Goal: Contribute content

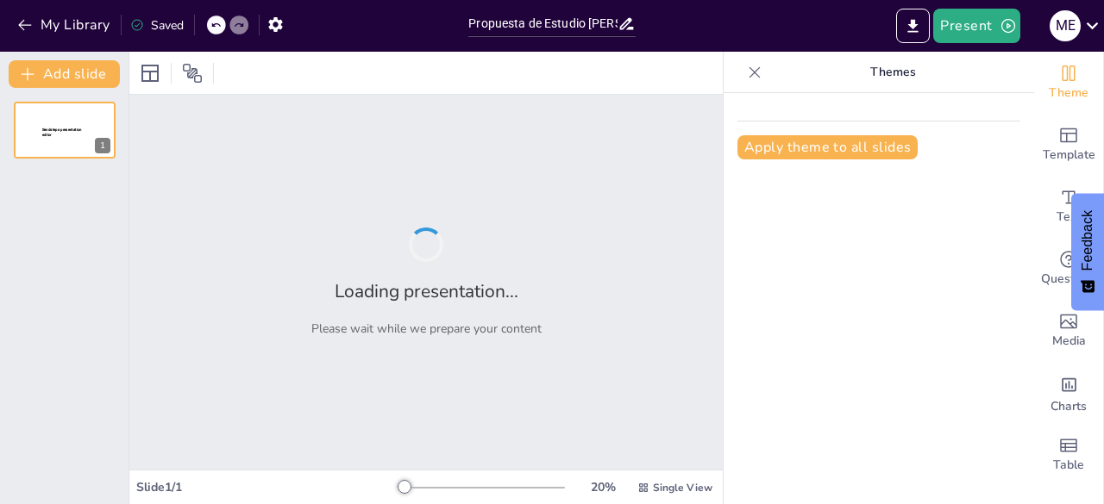
type input "Propuesta de Estudio [PERSON_NAME]: Restaurantes de Comida [GEOGRAPHIC_DATA] en…"
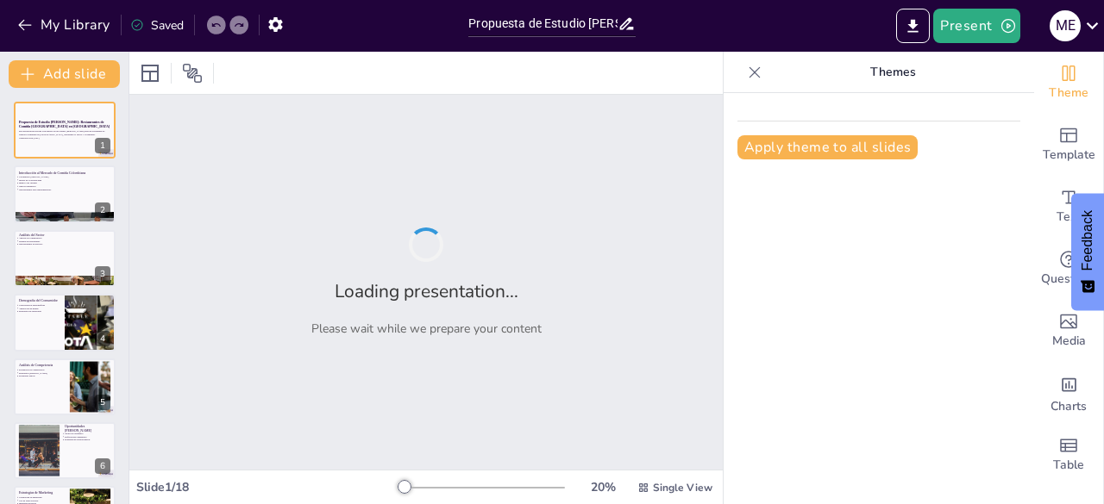
checkbox input "true"
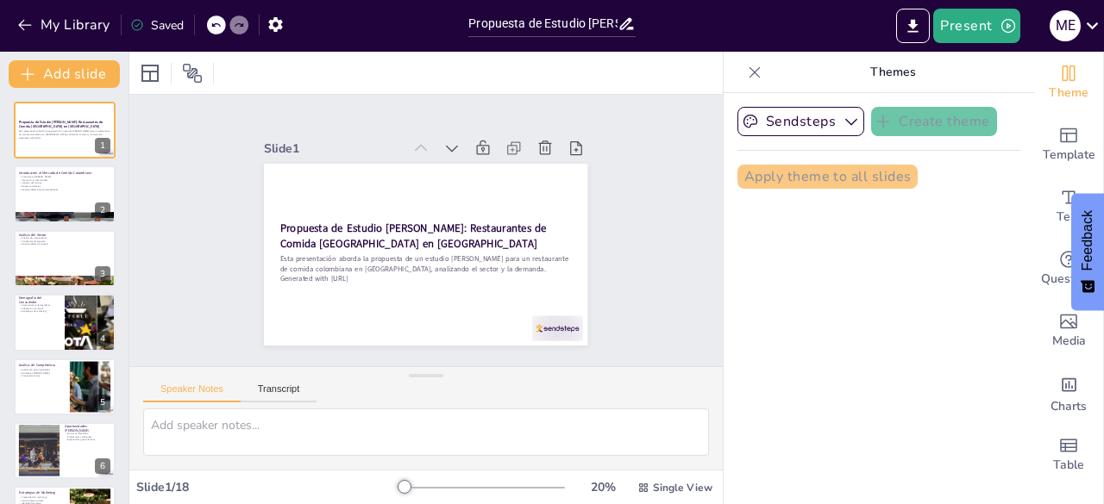
checkbox input "true"
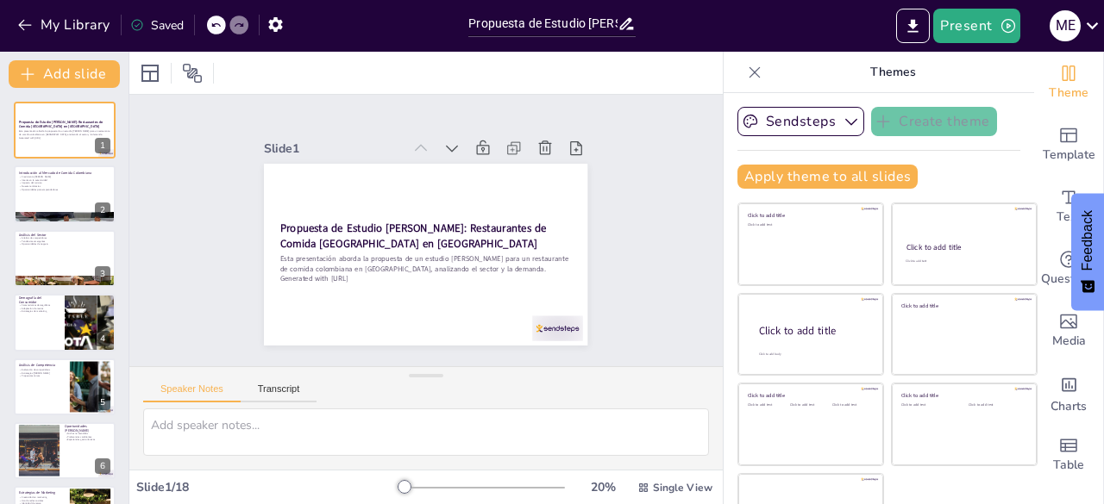
checkbox input "true"
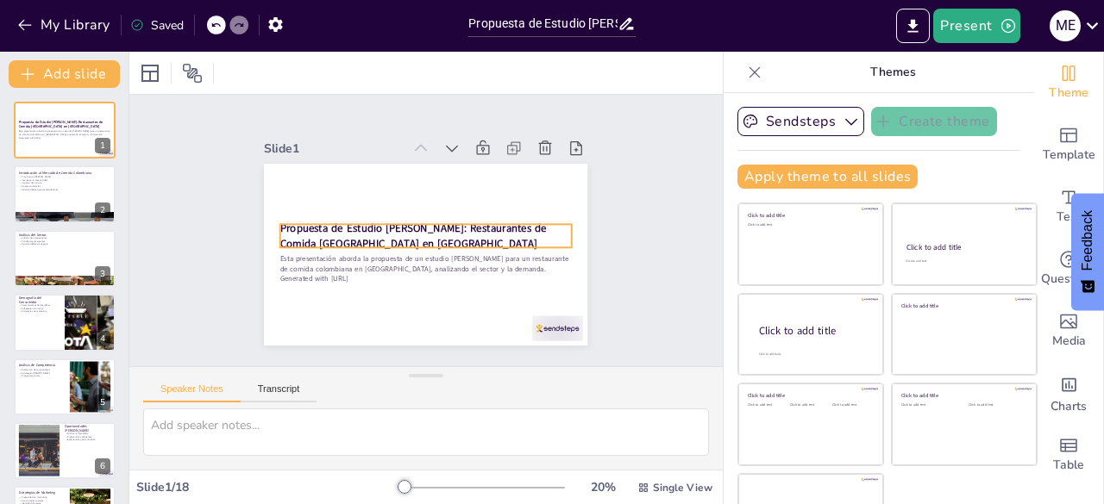
checkbox input "true"
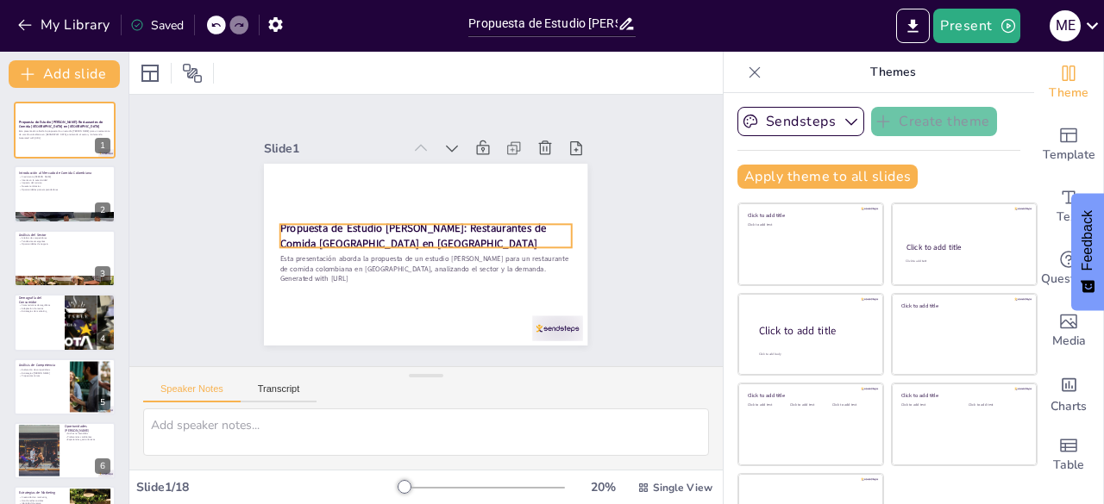
checkbox input "true"
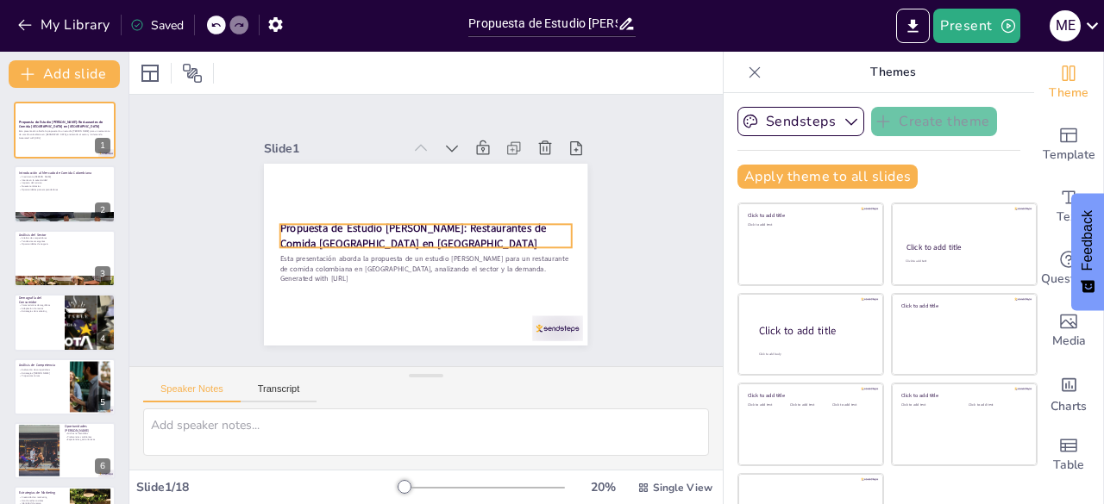
checkbox input "true"
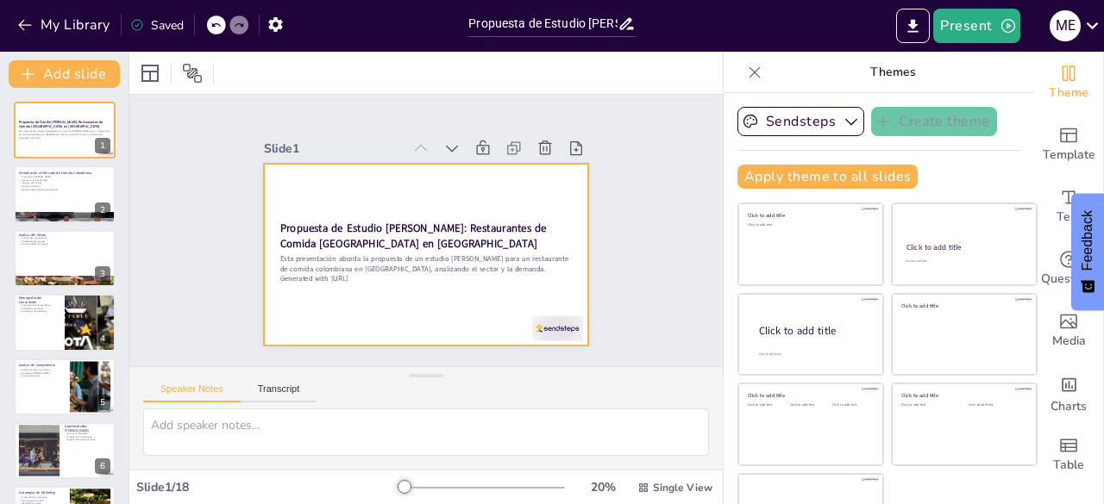
checkbox input "true"
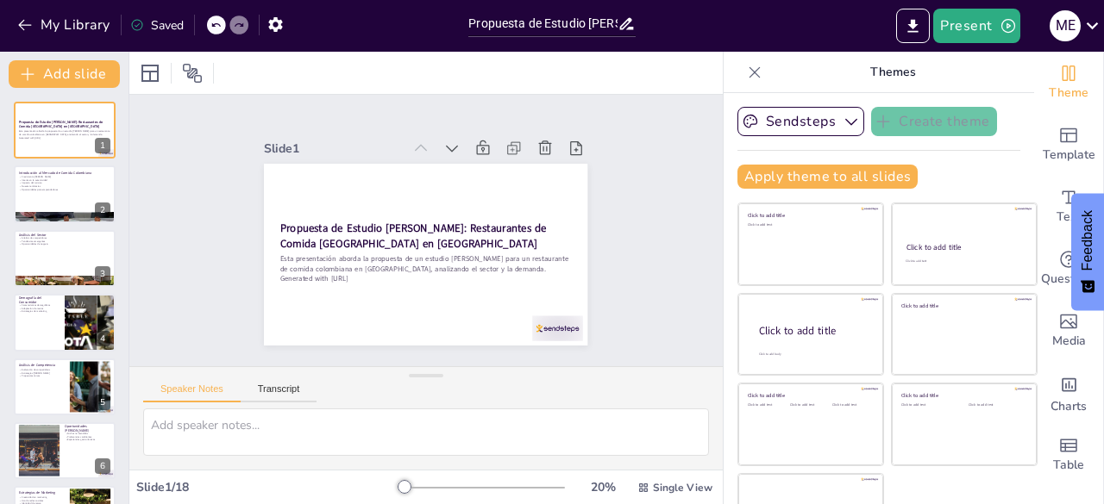
scroll to position [1, 0]
checkbox input "true"
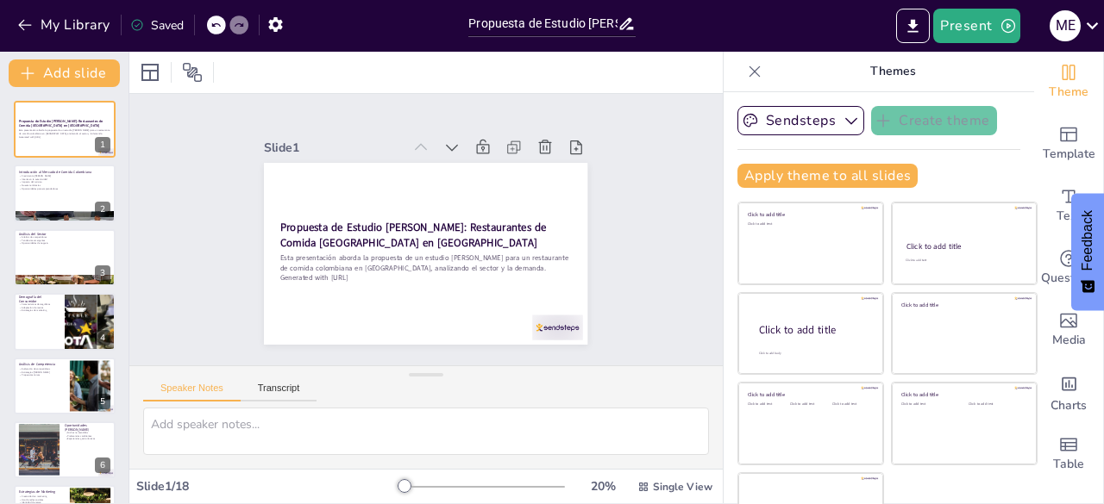
checkbox input "true"
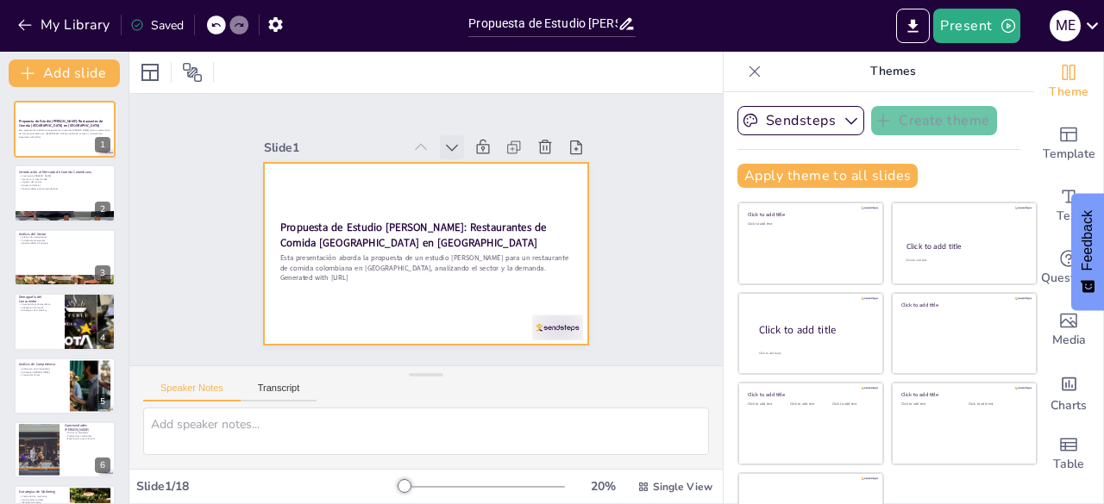
checkbox input "true"
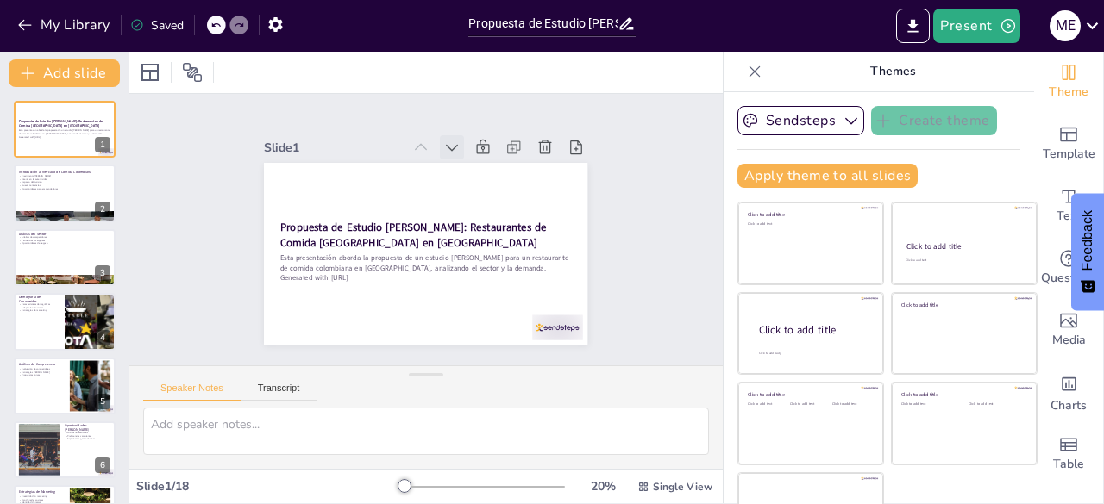
click at [394, 144] on icon at bounding box center [382, 156] width 24 height 24
checkbox input "true"
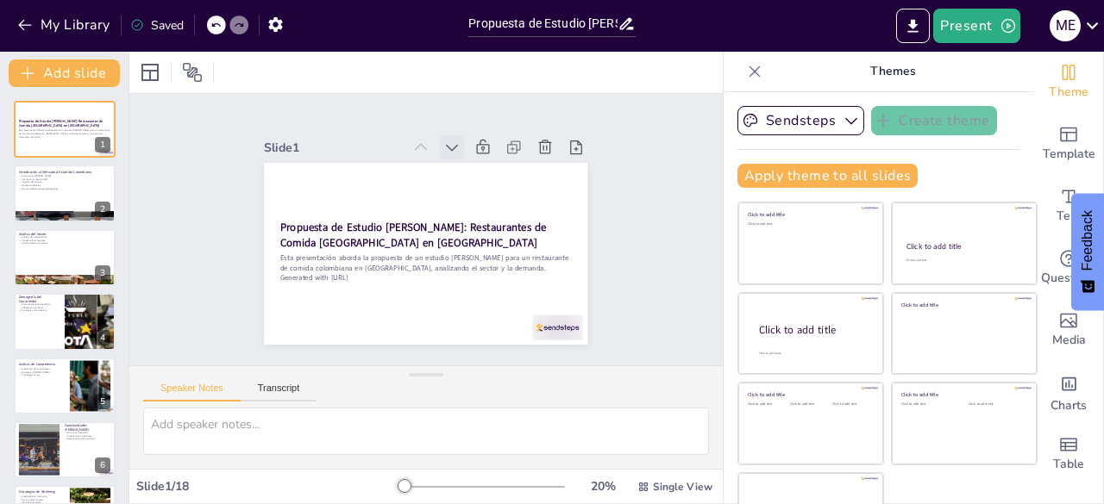
checkbox input "true"
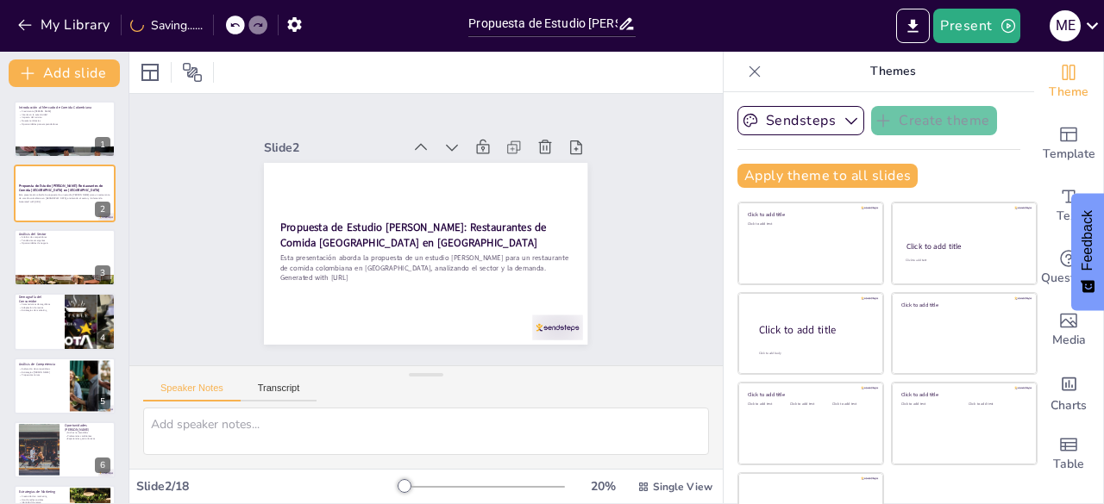
checkbox input "true"
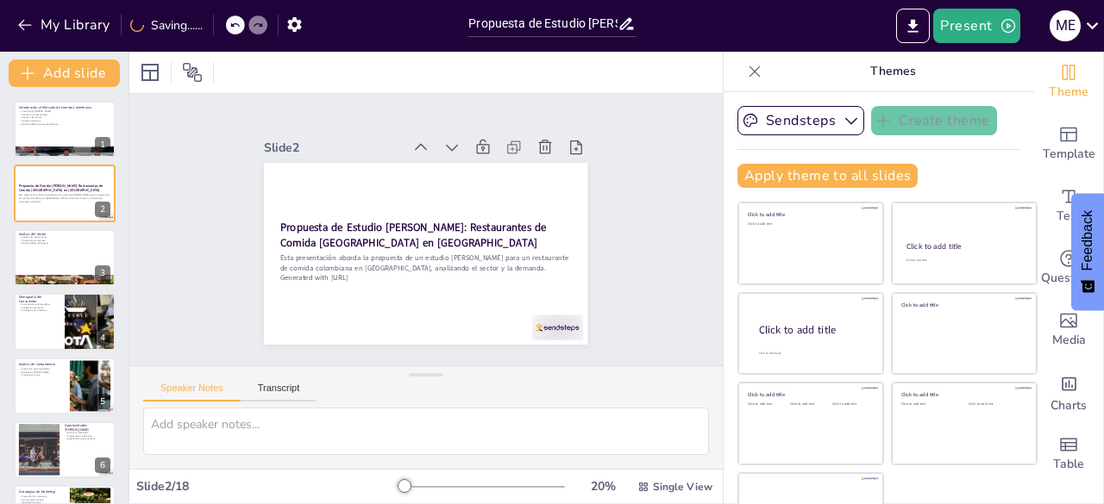
checkbox input "true"
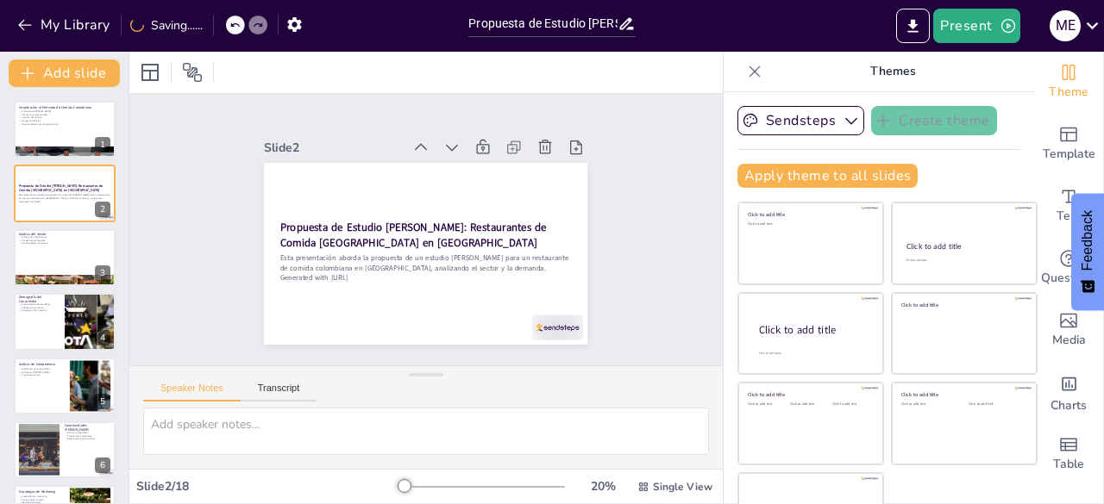
checkbox input "true"
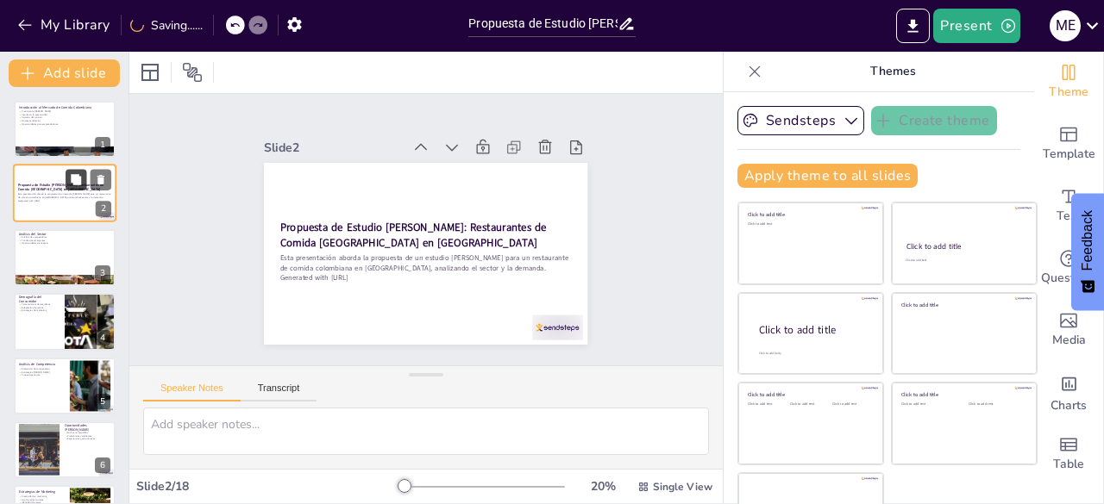
checkbox input "true"
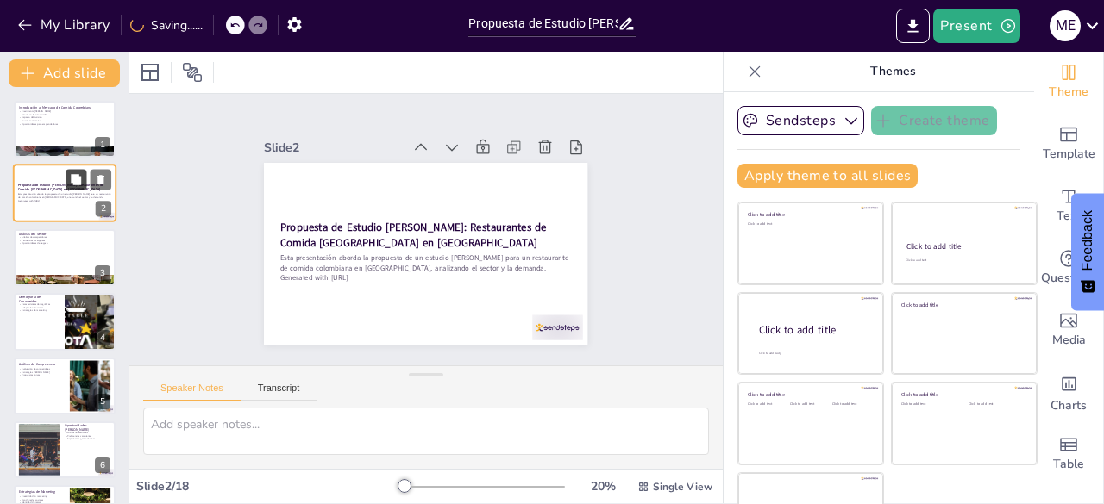
checkbox input "true"
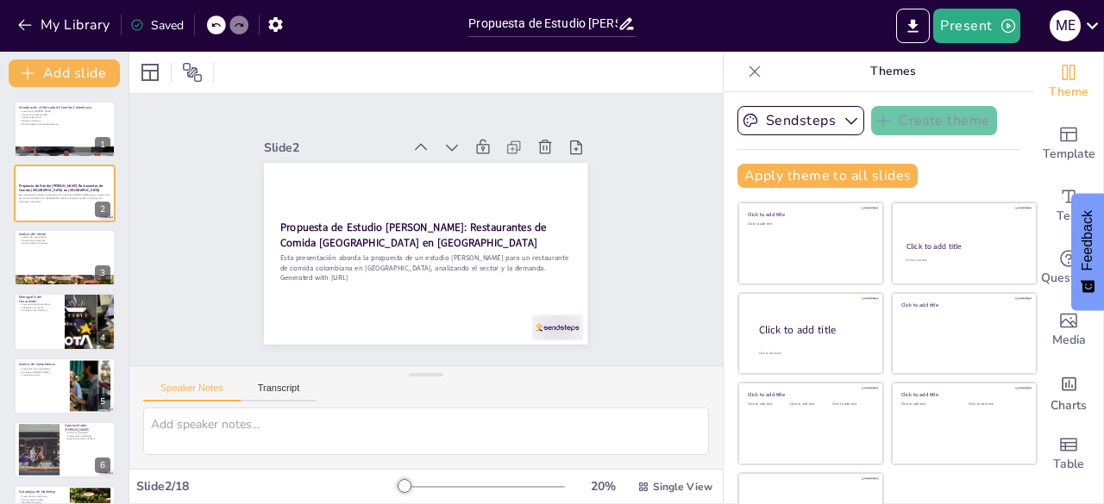
checkbox input "true"
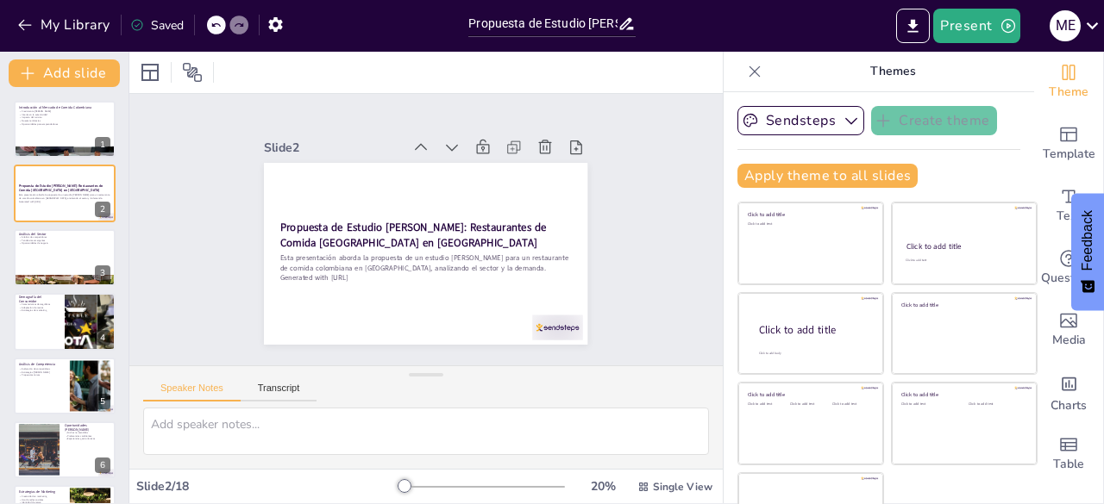
checkbox input "true"
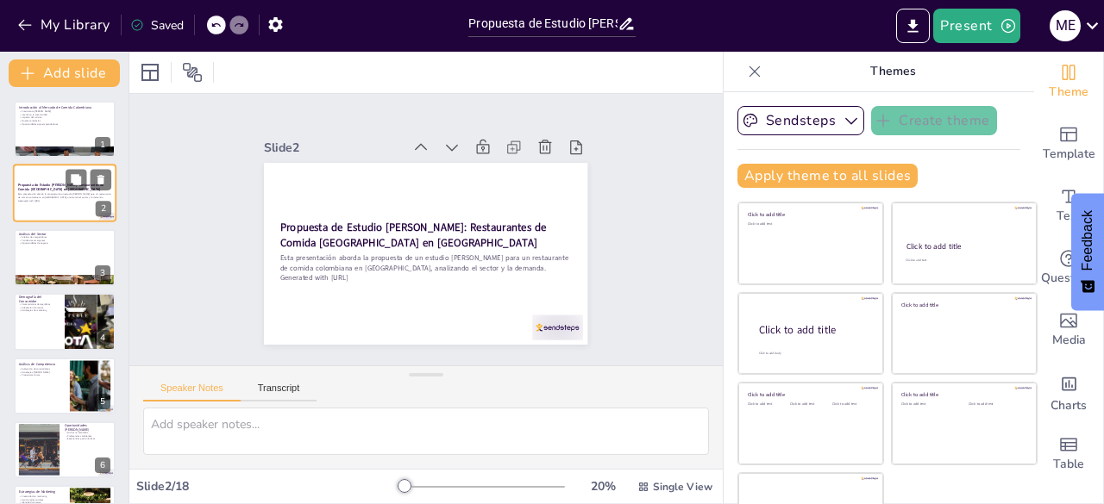
checkbox input "true"
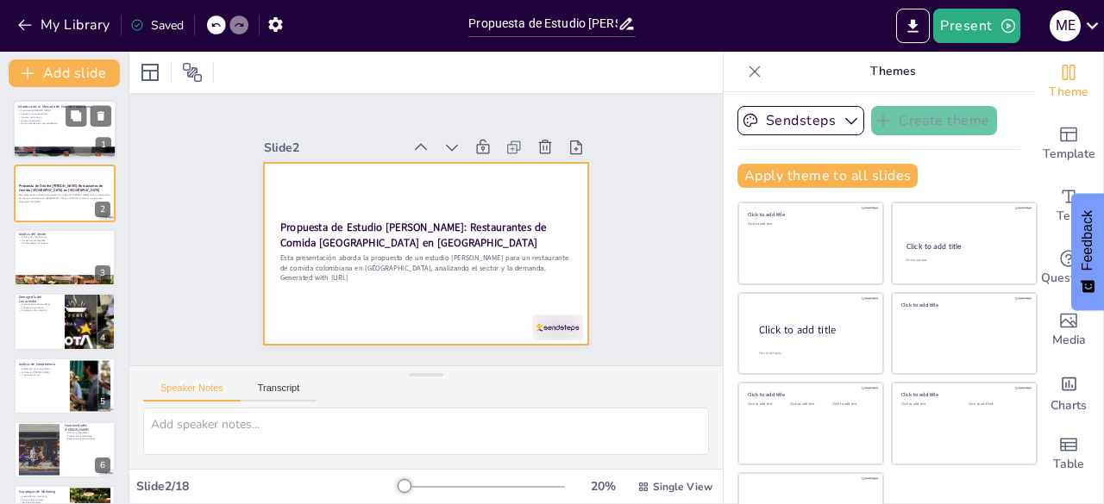
checkbox input "true"
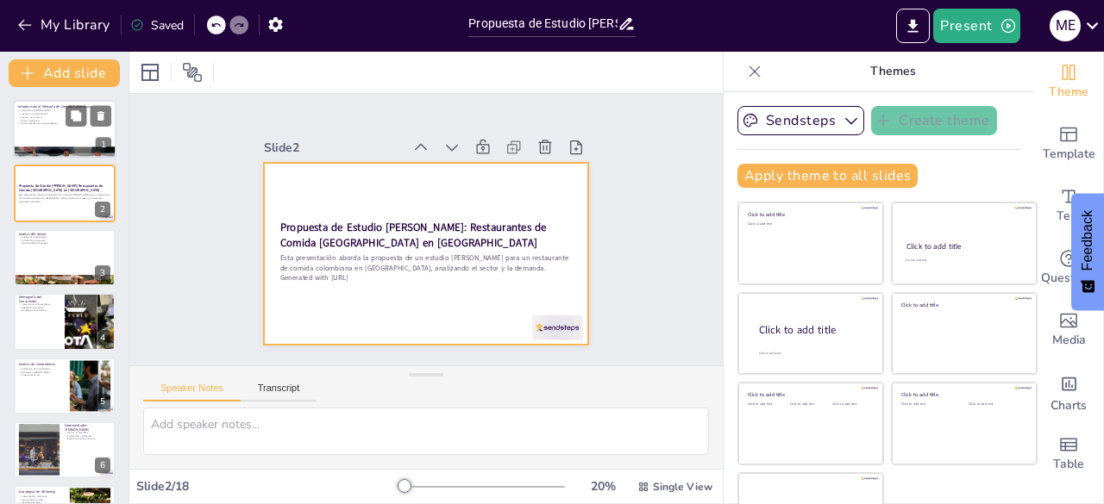
checkbox input "true"
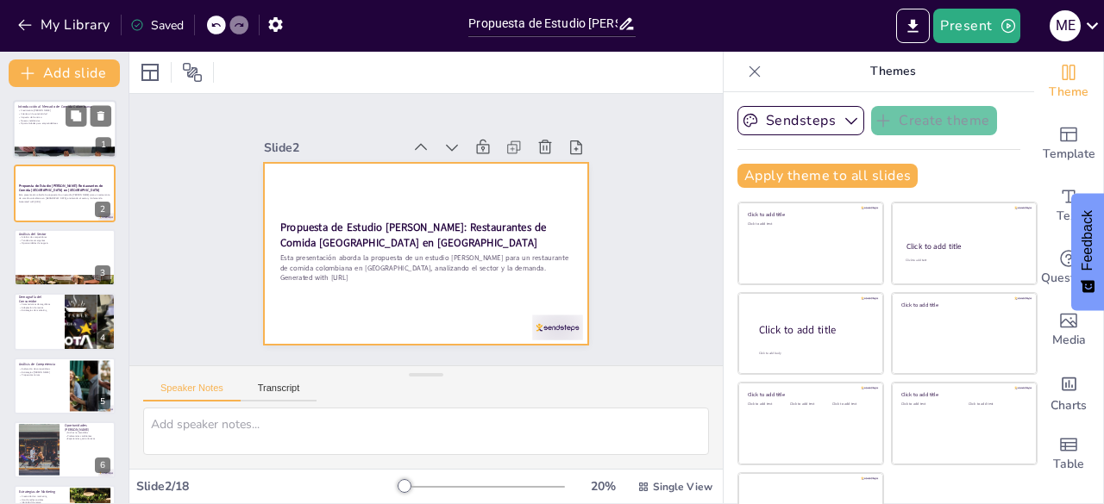
checkbox input "true"
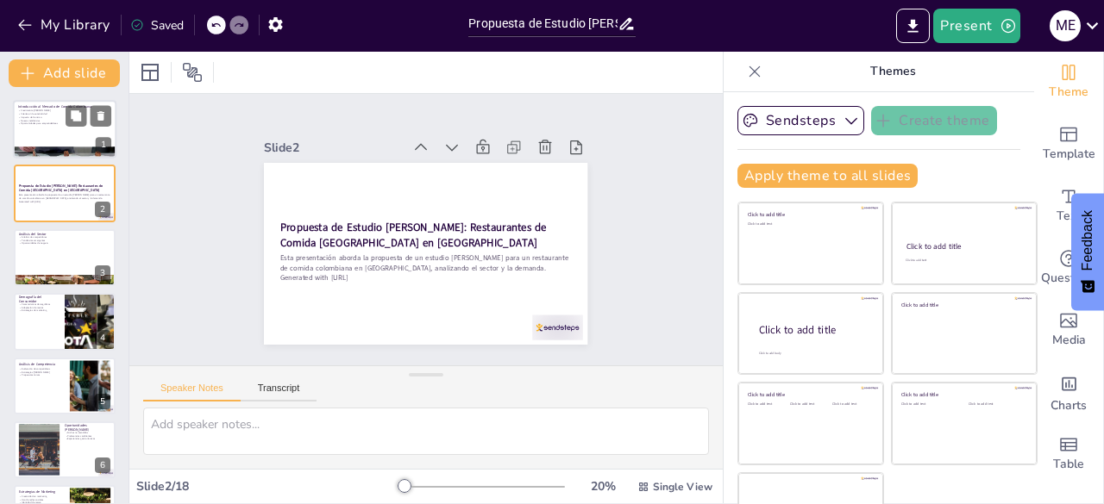
click at [34, 105] on p "Introducción al Mercado de Comida Colombiana" at bounding box center [64, 106] width 93 height 5
type textarea "El crecimiento del mercado de comida colombiana en Bogotá ha sido notable. Este…"
checkbox input "true"
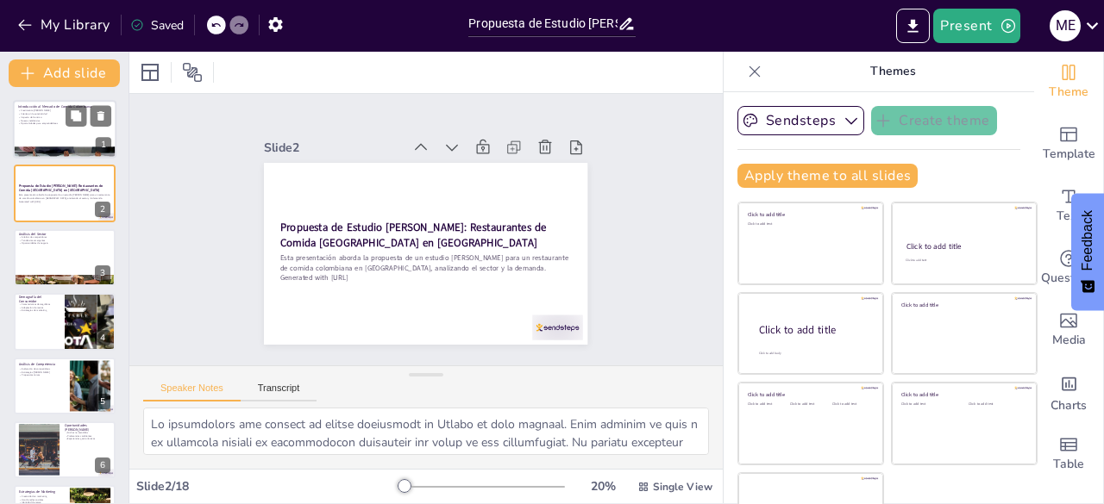
checkbox input "true"
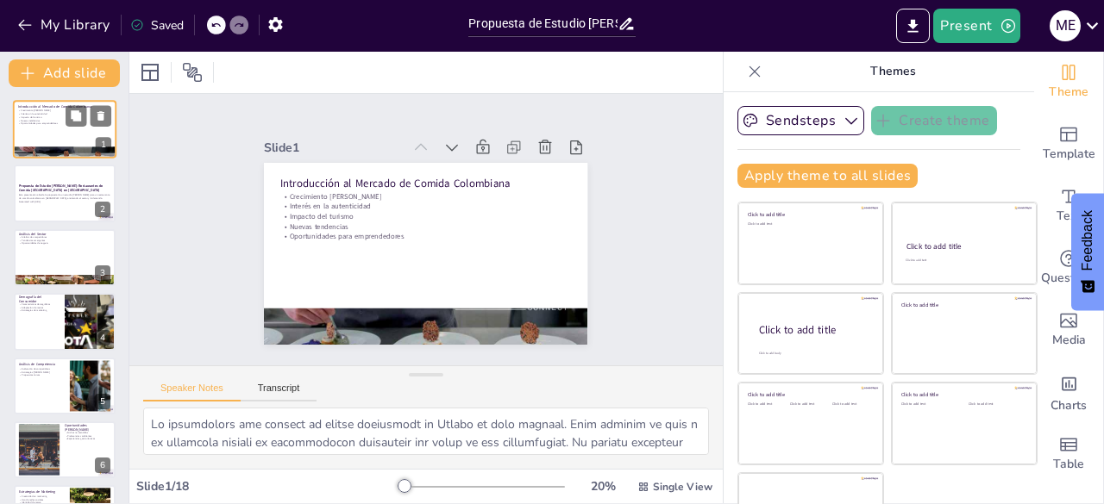
checkbox input "true"
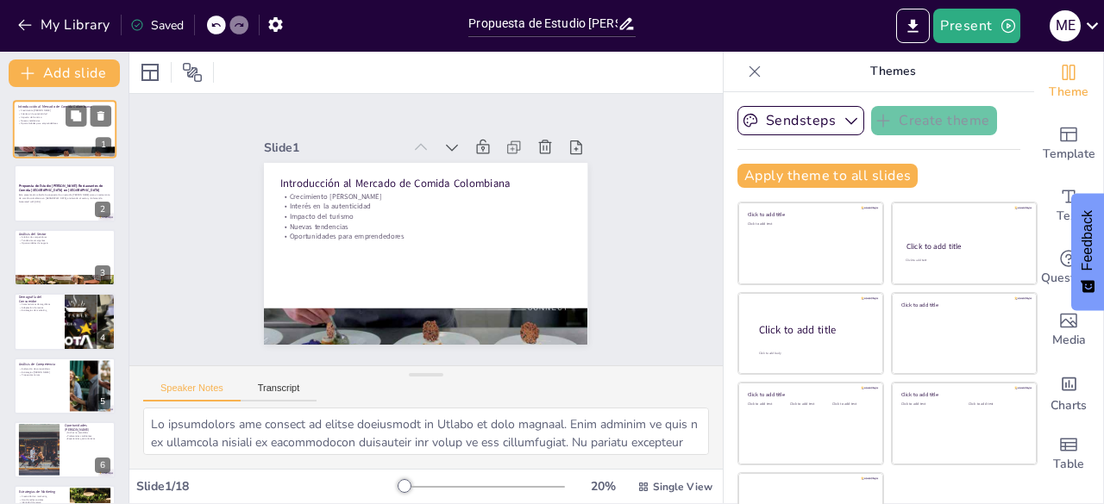
checkbox input "true"
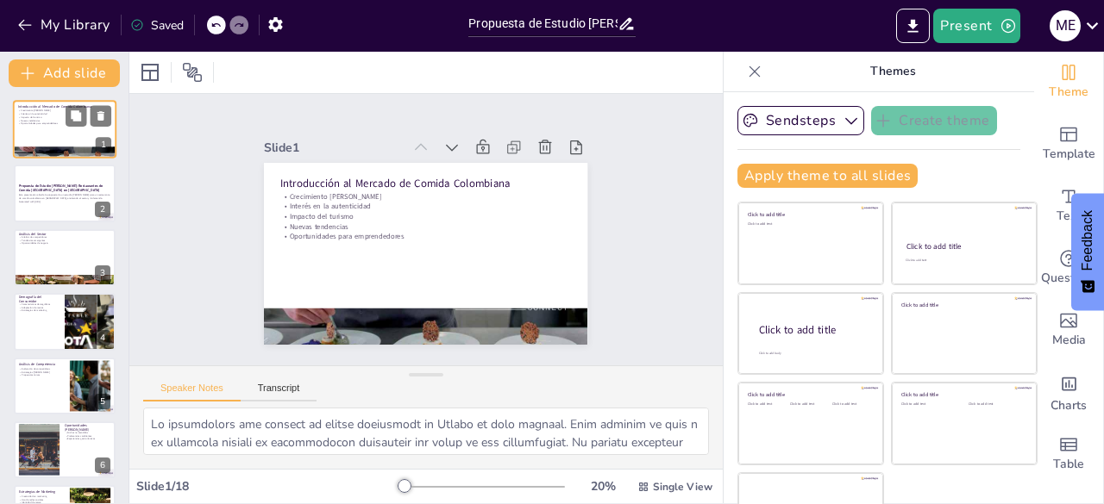
checkbox input "true"
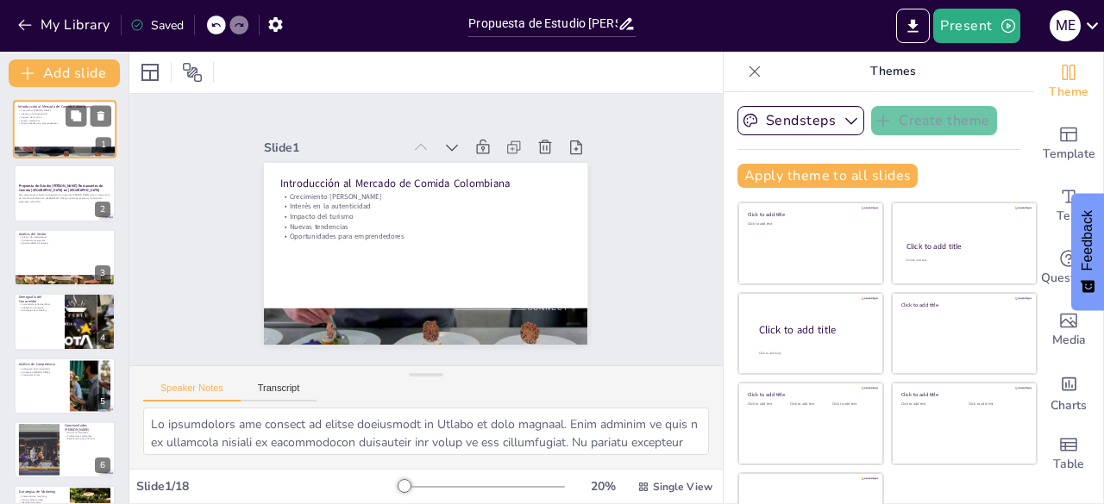
checkbox input "true"
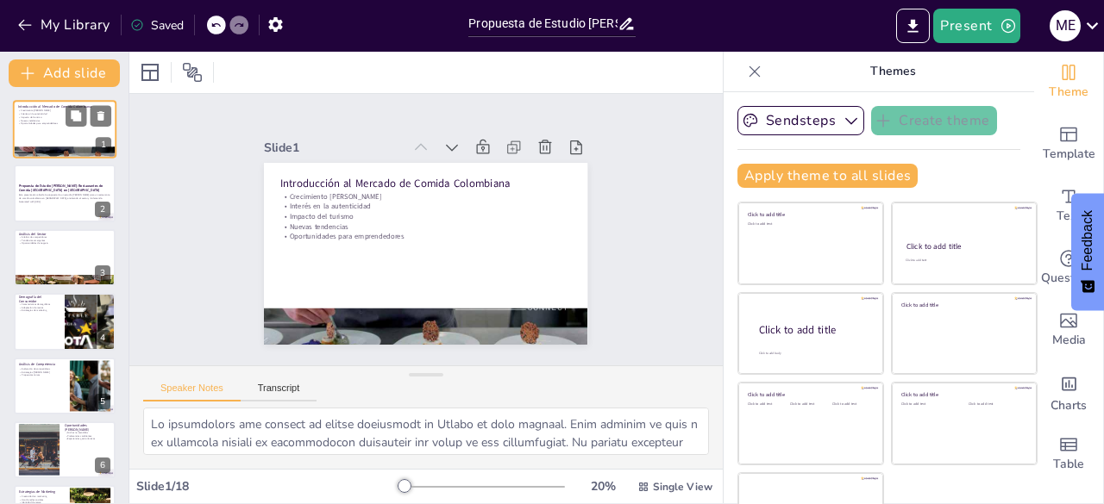
checkbox input "true"
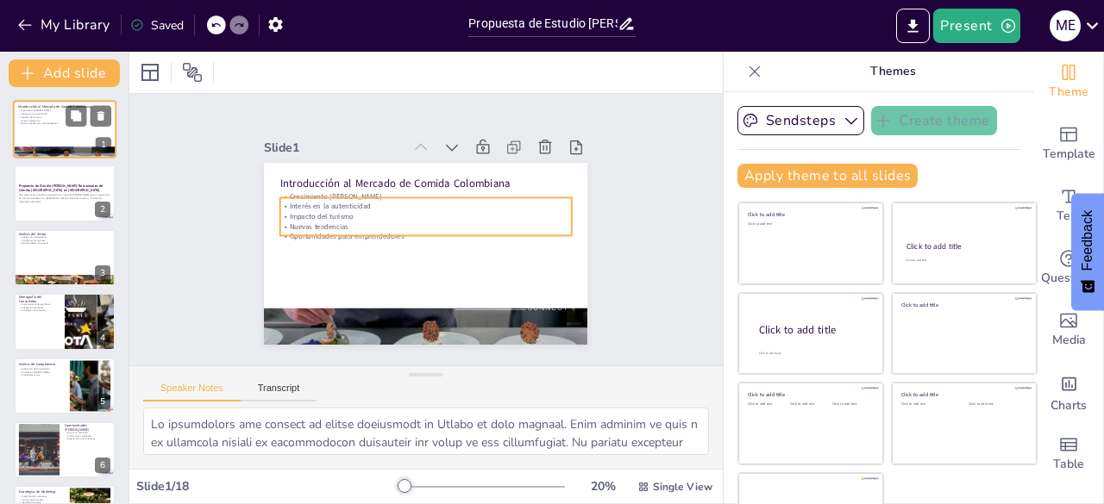
checkbox input "true"
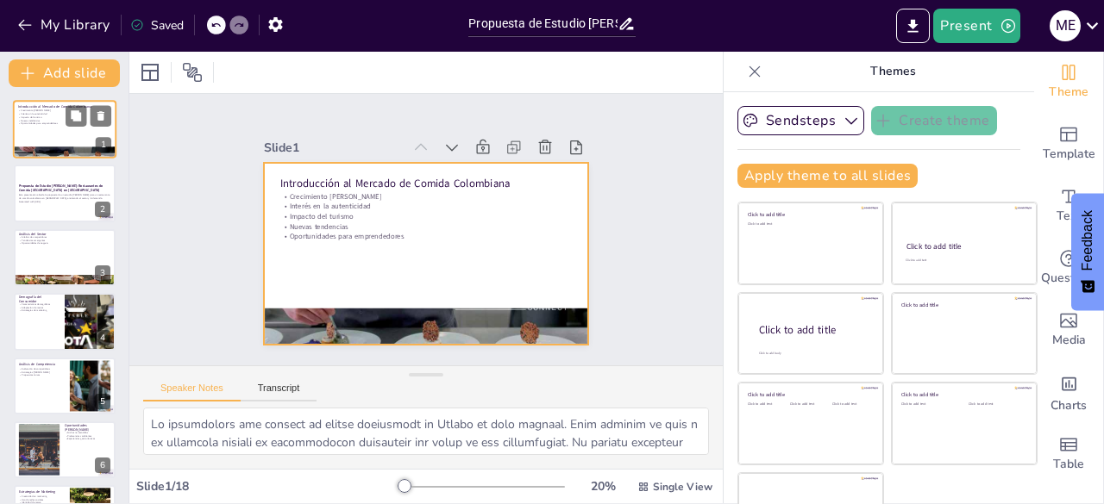
checkbox input "true"
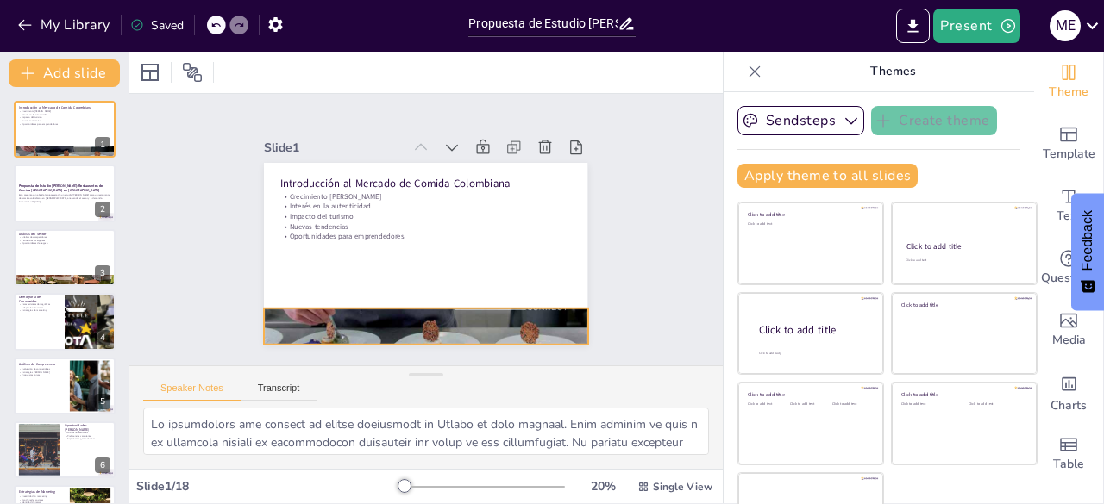
checkbox input "true"
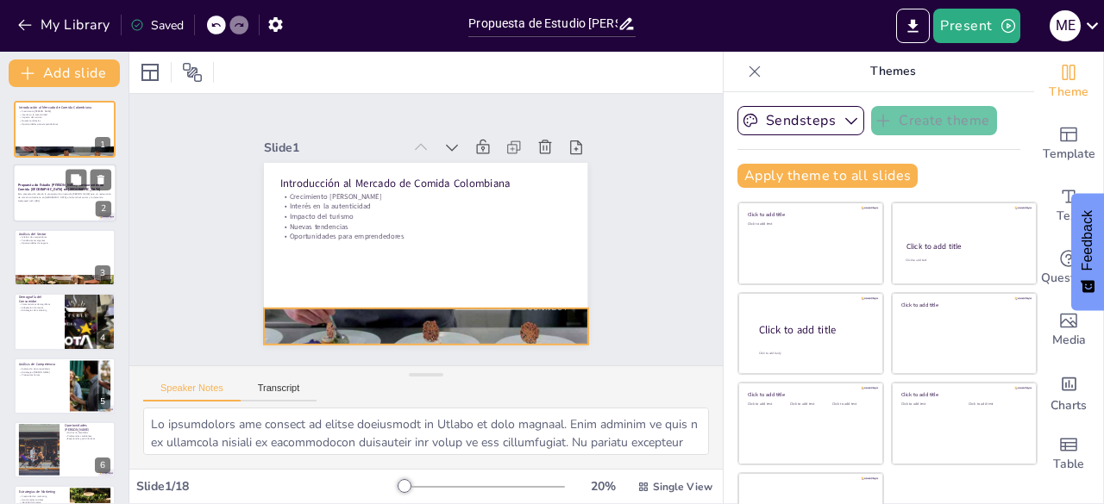
checkbox input "true"
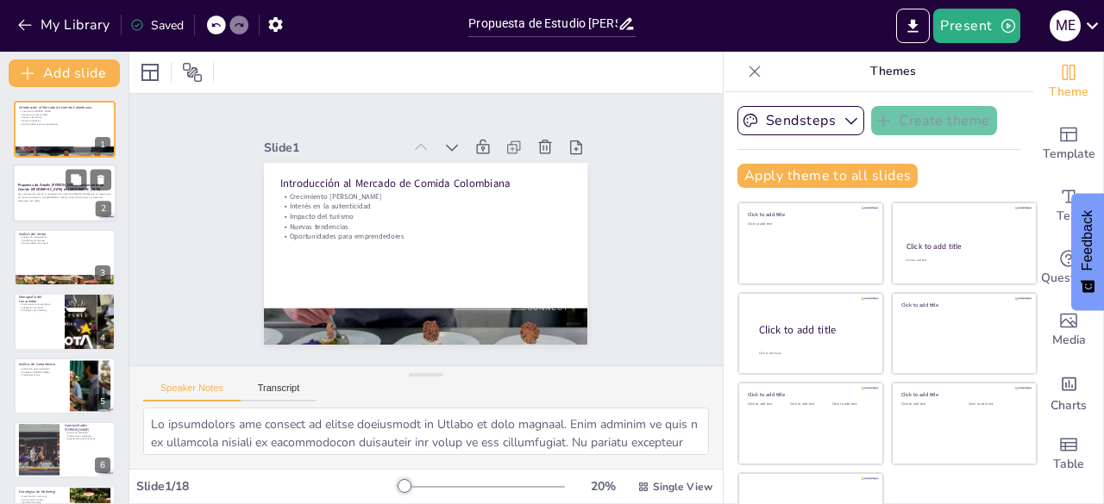
checkbox input "true"
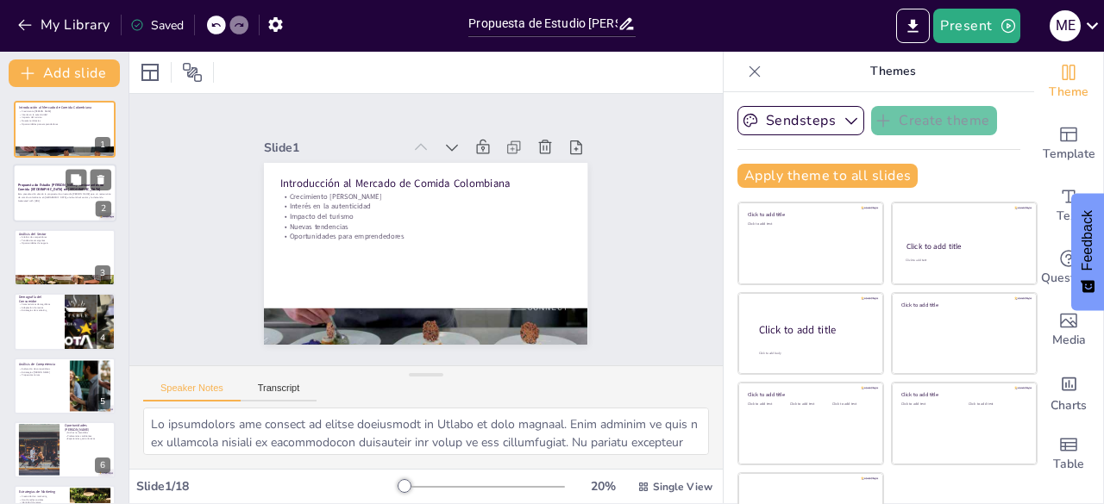
checkbox input "true"
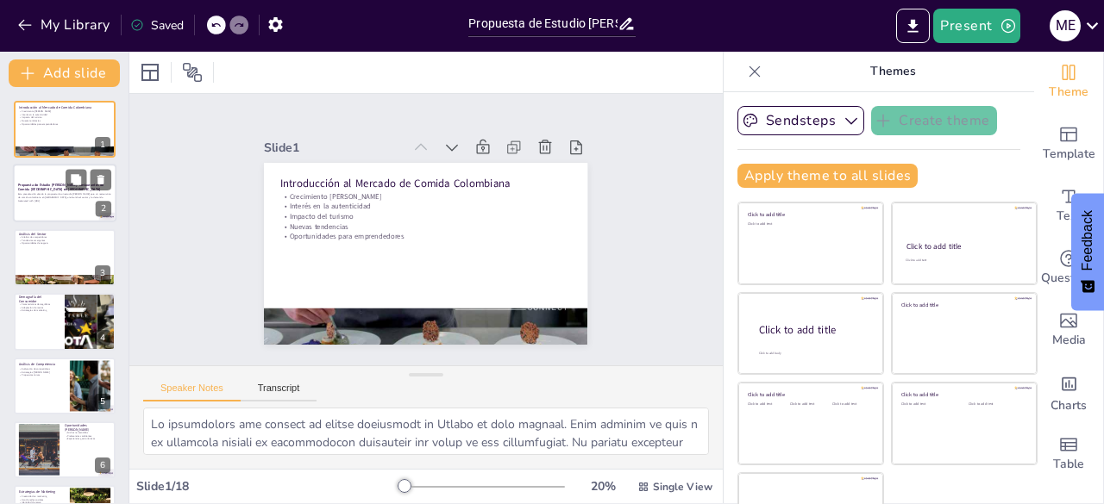
checkbox input "true"
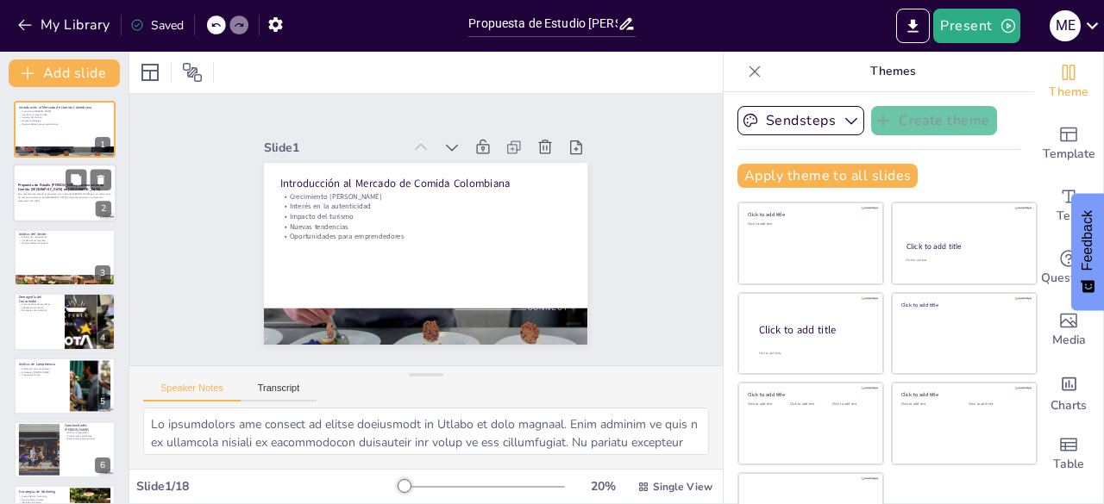
click at [35, 193] on p "Esta presentación aborda la propuesta de un estudio [PERSON_NAME] para un resta…" at bounding box center [64, 196] width 93 height 6
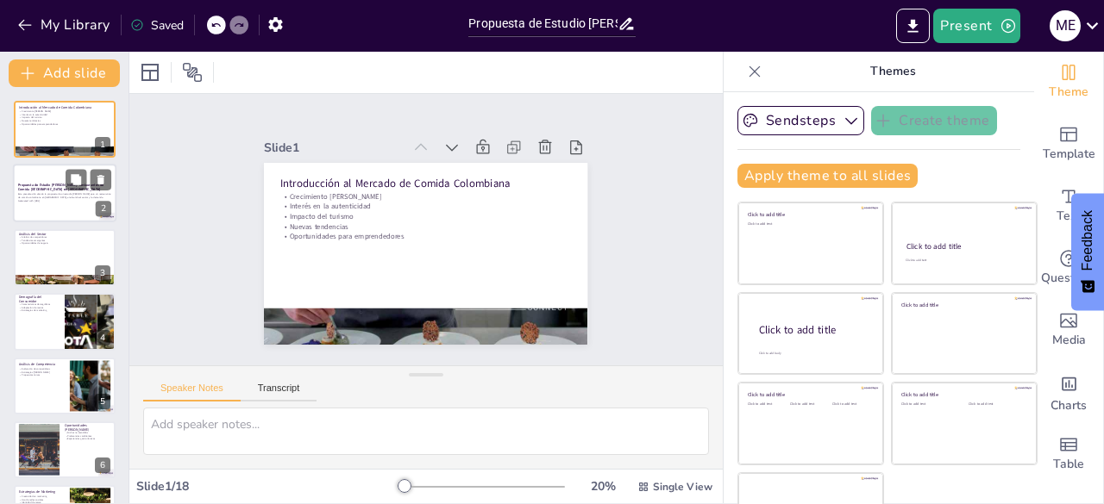
checkbox input "true"
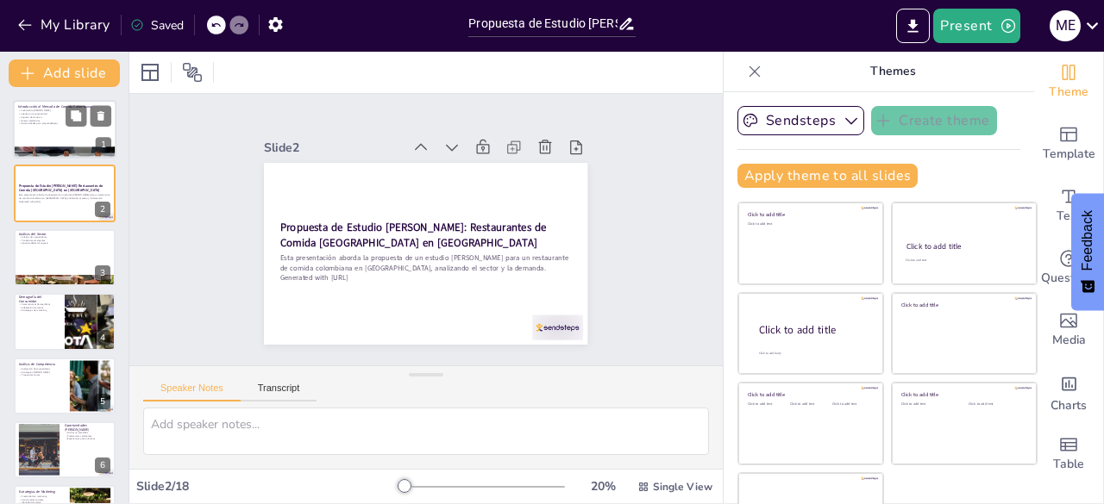
checkbox input "true"
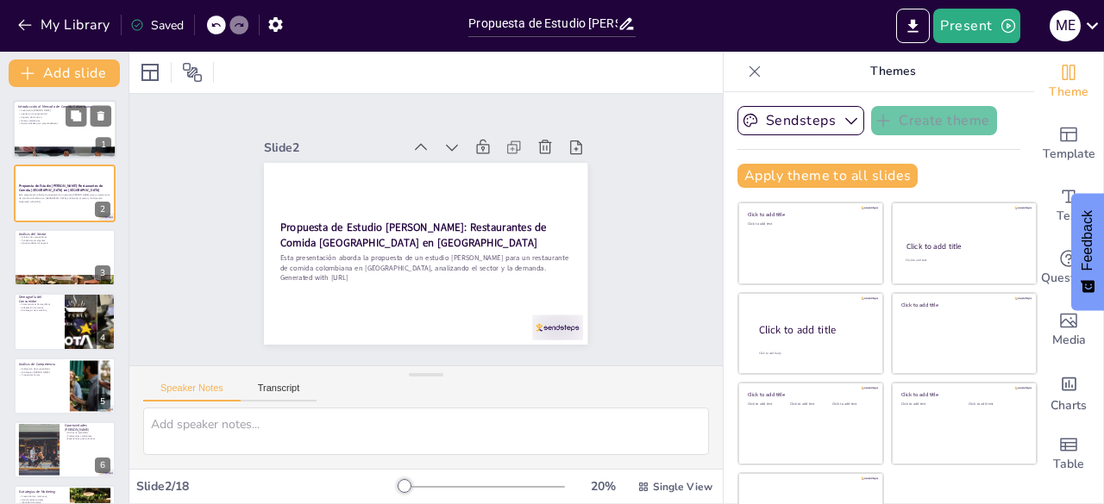
checkbox input "true"
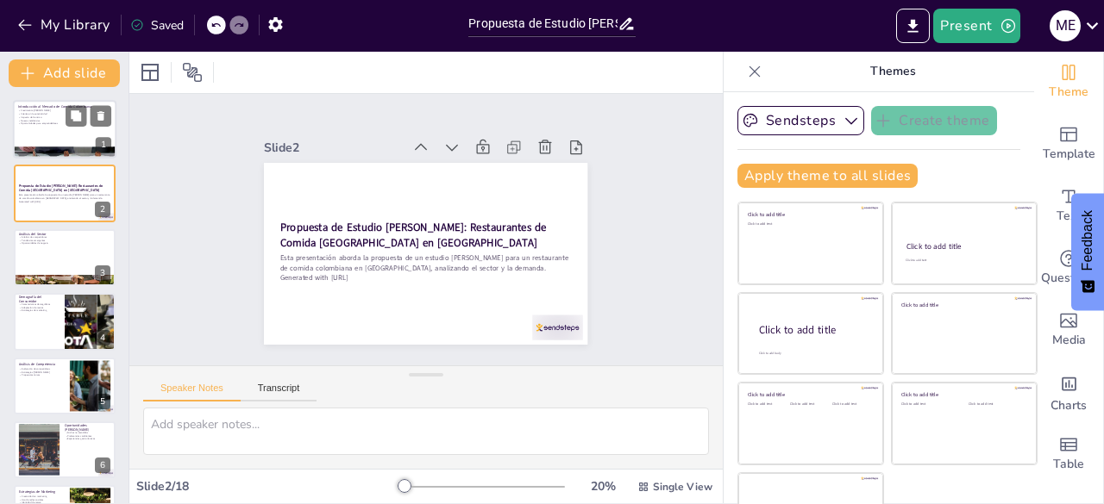
checkbox input "true"
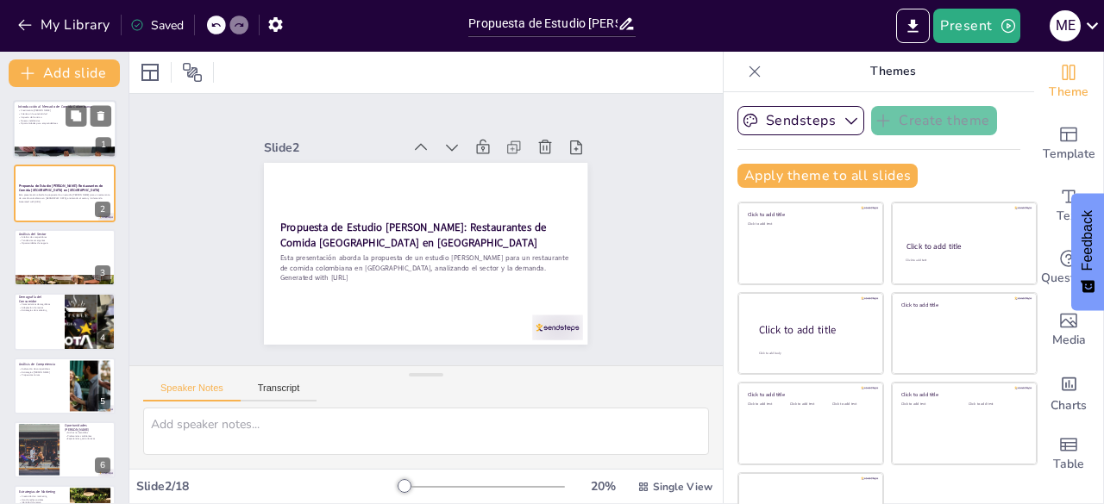
checkbox input "true"
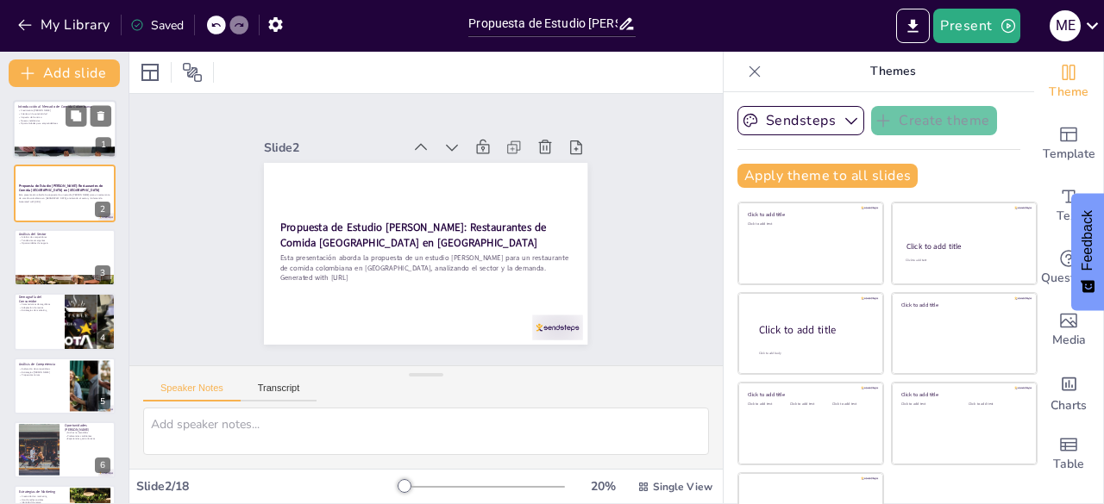
click at [31, 139] on div at bounding box center [64, 129] width 103 height 59
type textarea "El crecimiento del mercado de comida colombiana en Bogotá ha sido notable. Este…"
checkbox input "true"
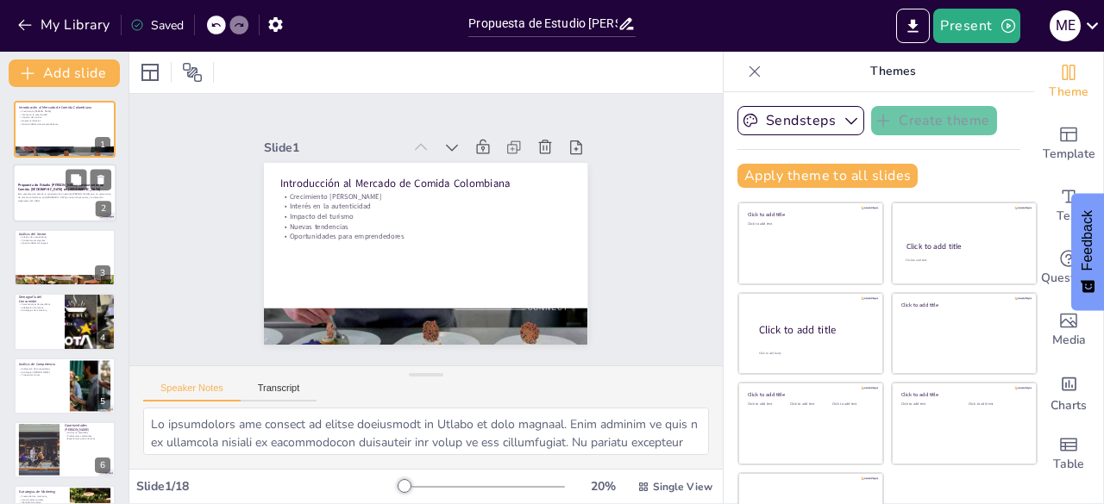
click at [30, 180] on div at bounding box center [64, 194] width 103 height 59
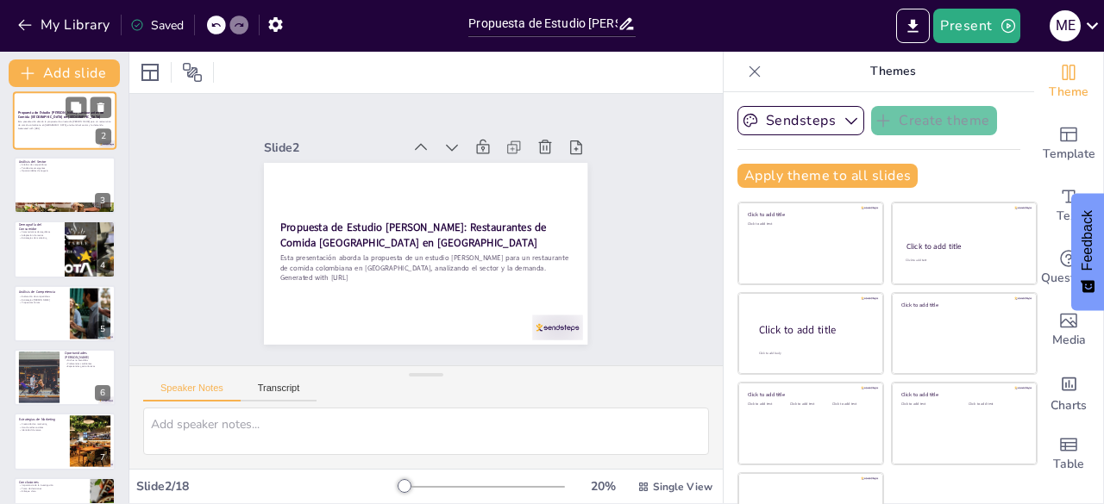
scroll to position [81, 0]
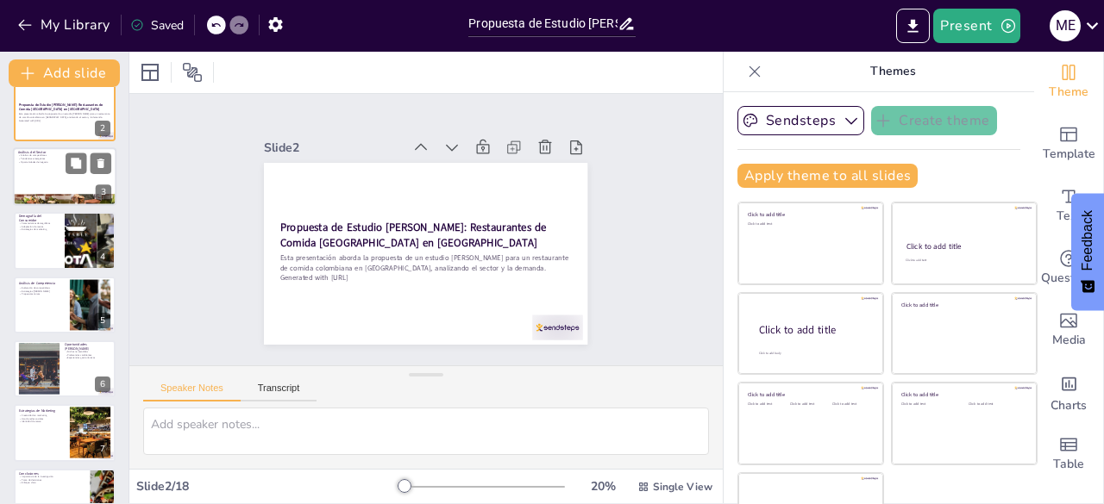
click at [30, 172] on div at bounding box center [64, 176] width 103 height 59
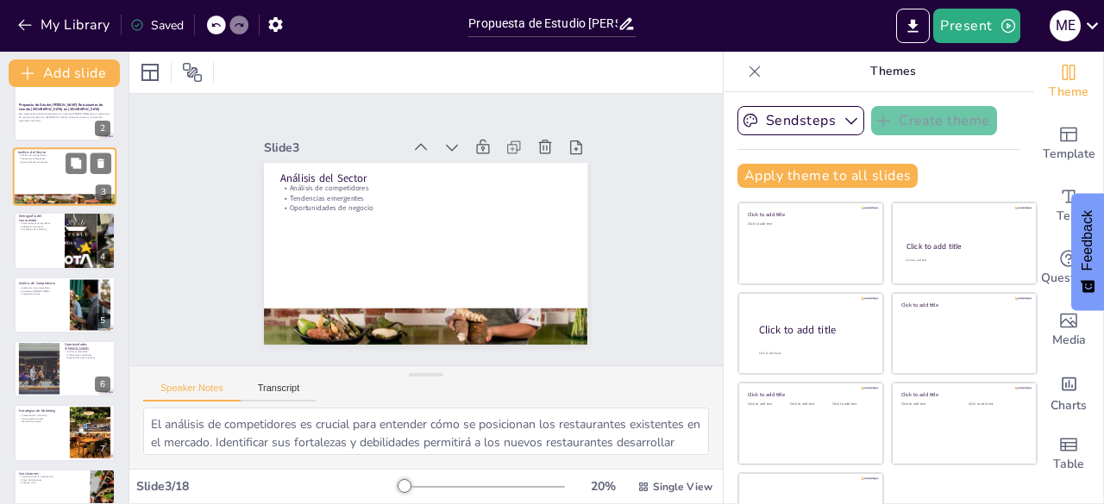
scroll to position [0, 0]
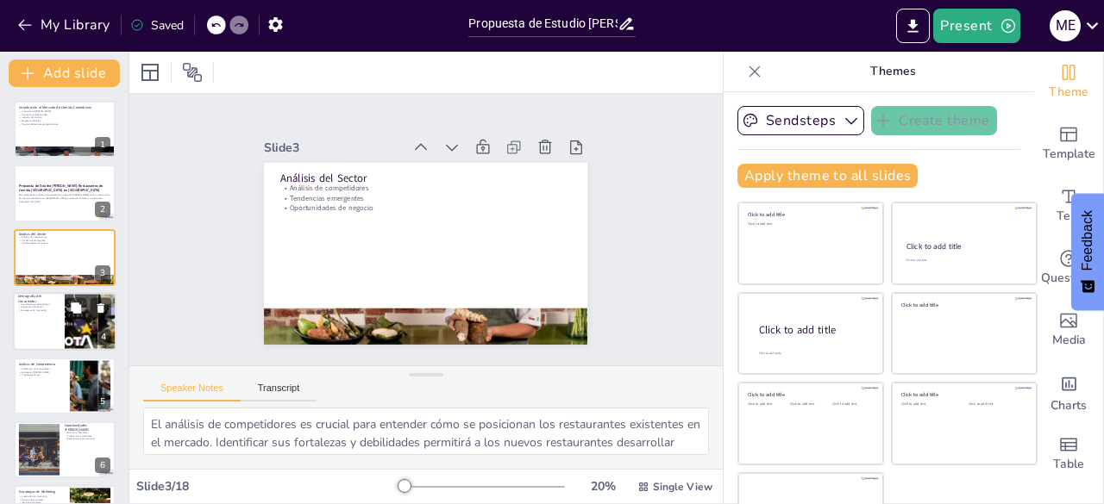
click at [37, 304] on p "Características demográficas" at bounding box center [38, 304] width 41 height 3
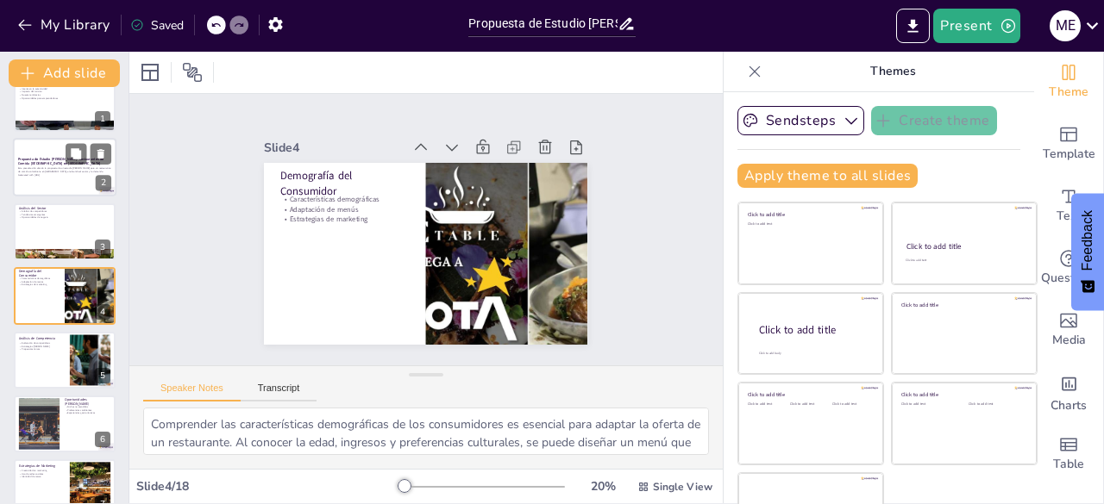
click at [38, 155] on div at bounding box center [64, 168] width 103 height 59
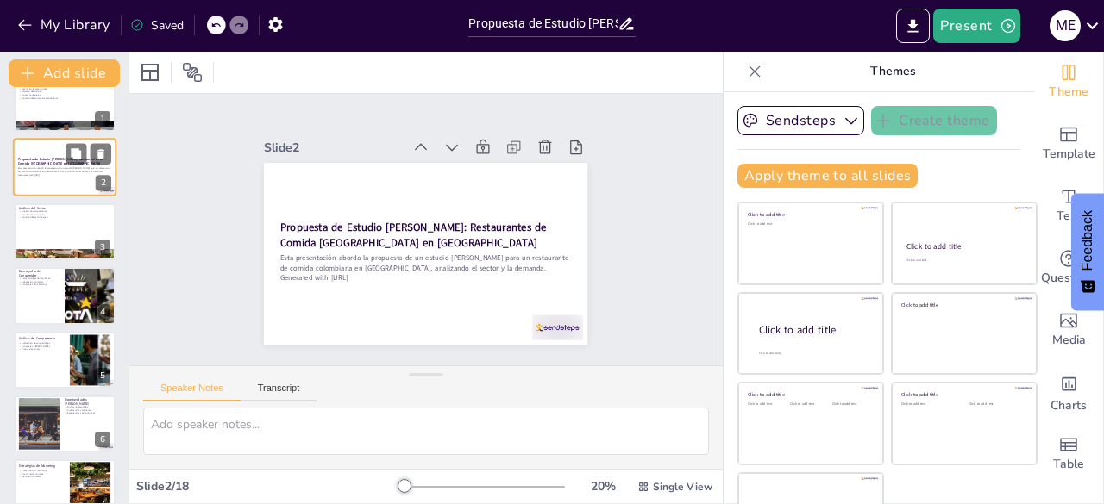
scroll to position [0, 0]
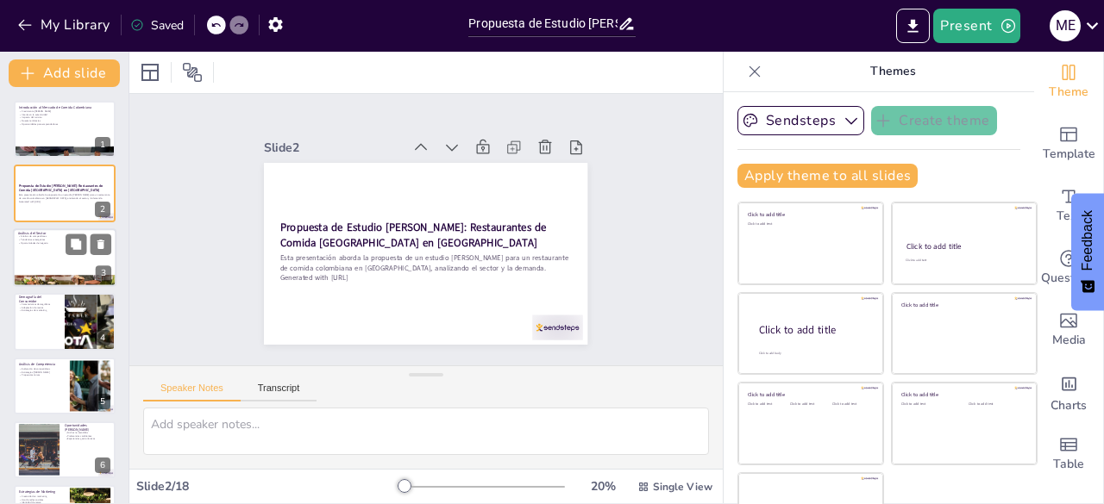
click at [34, 272] on div at bounding box center [64, 257] width 103 height 59
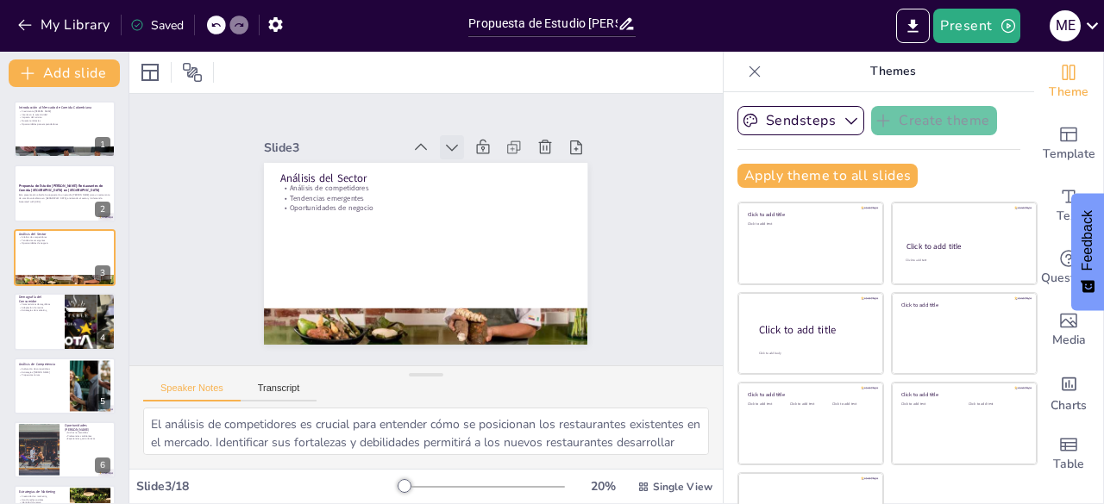
click at [497, 223] on div at bounding box center [511, 237] width 28 height 28
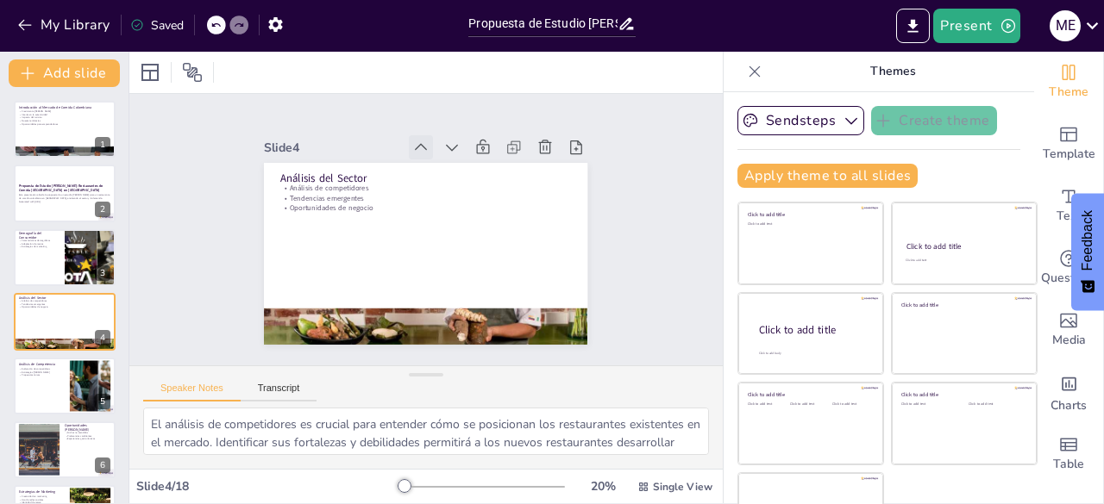
click at [379, 160] on icon at bounding box center [373, 166] width 14 height 12
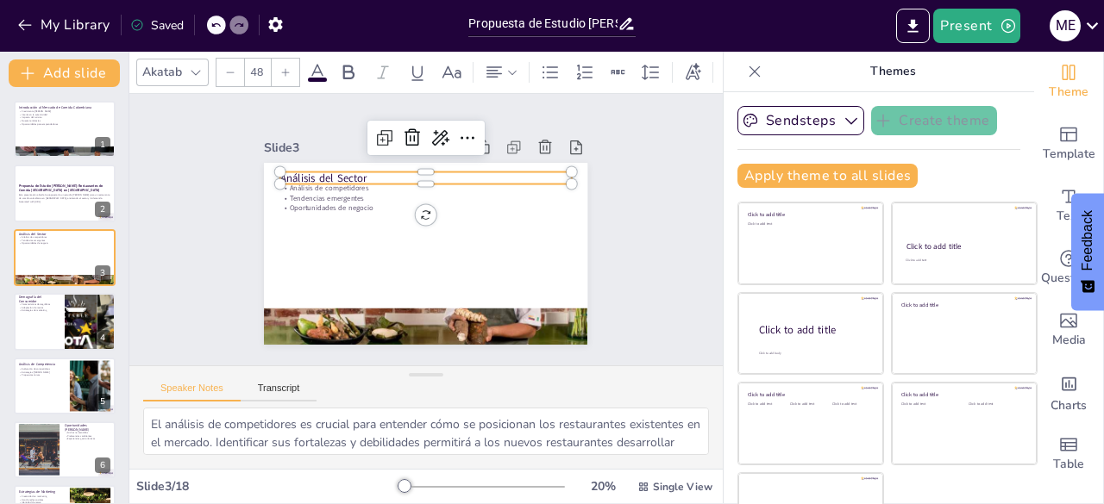
click at [291, 259] on p "Análisis del Sector" at bounding box center [420, 282] width 291 height 46
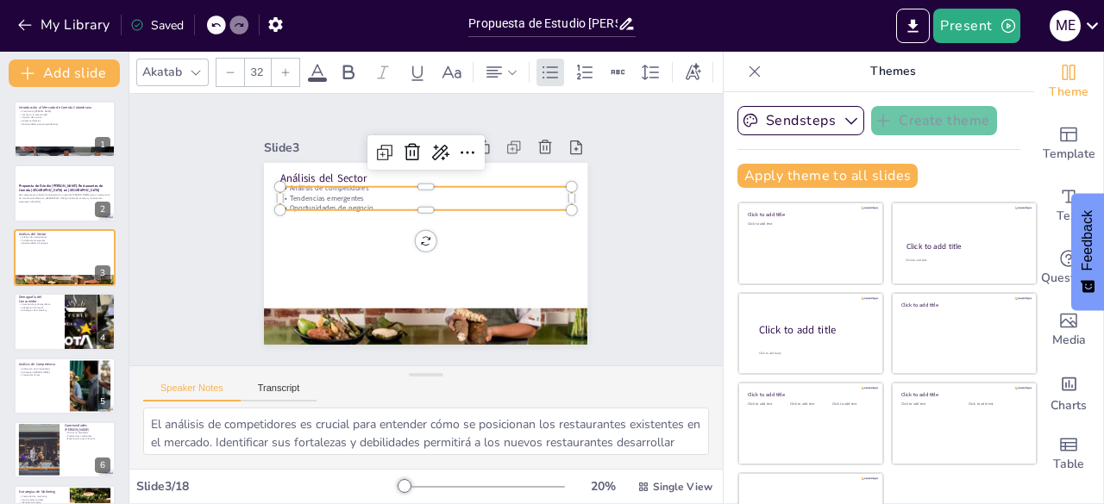
click at [300, 185] on p "Análisis de competidores" at bounding box center [395, 257] width 203 height 223
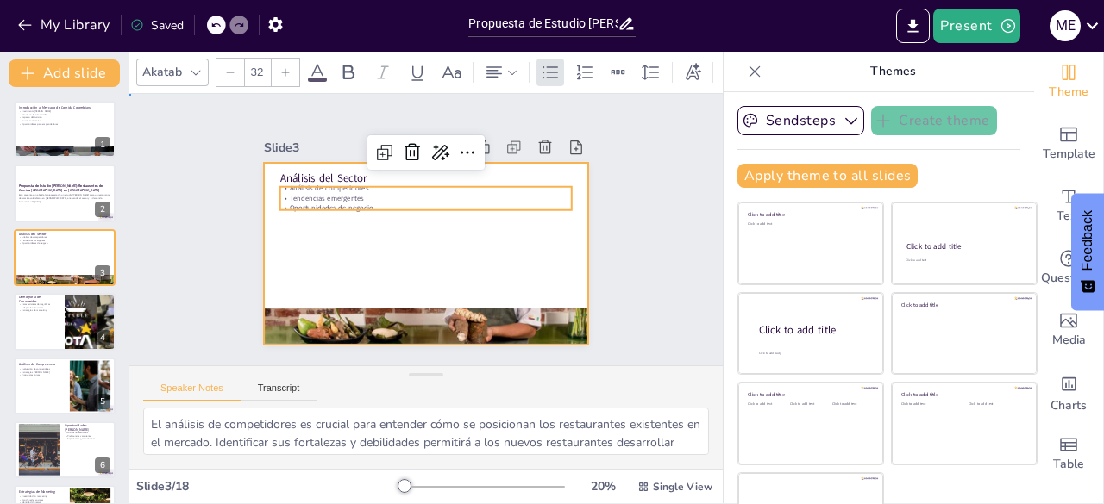
click at [306, 225] on div at bounding box center [421, 253] width 354 height 245
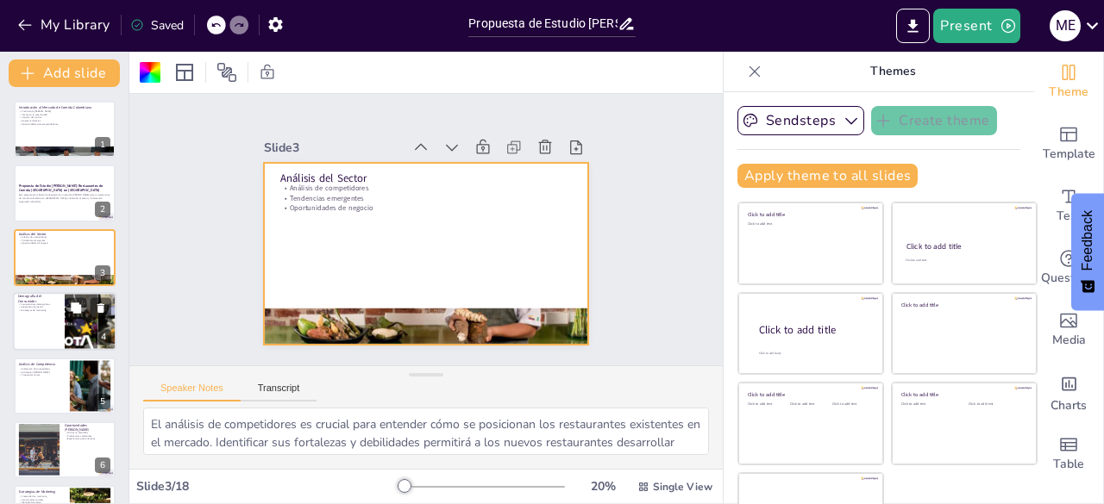
click at [45, 312] on p "Estrategias de marketing" at bounding box center [38, 311] width 41 height 3
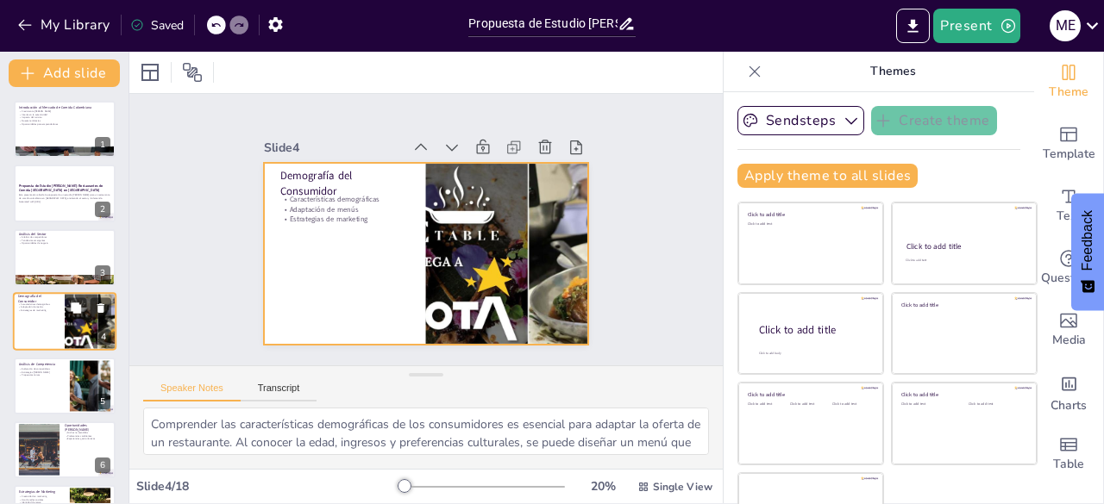
scroll to position [26, 0]
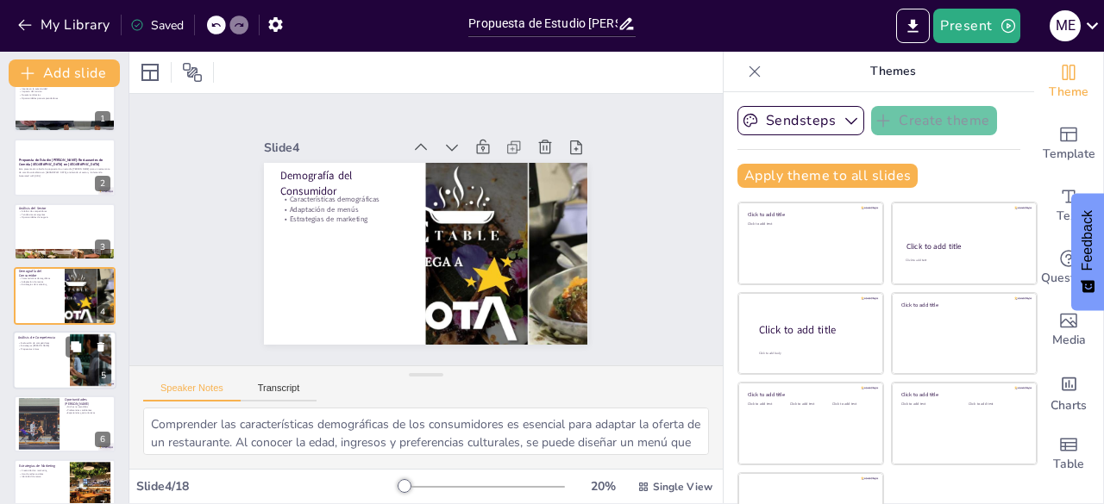
click at [26, 356] on div at bounding box center [64, 360] width 103 height 59
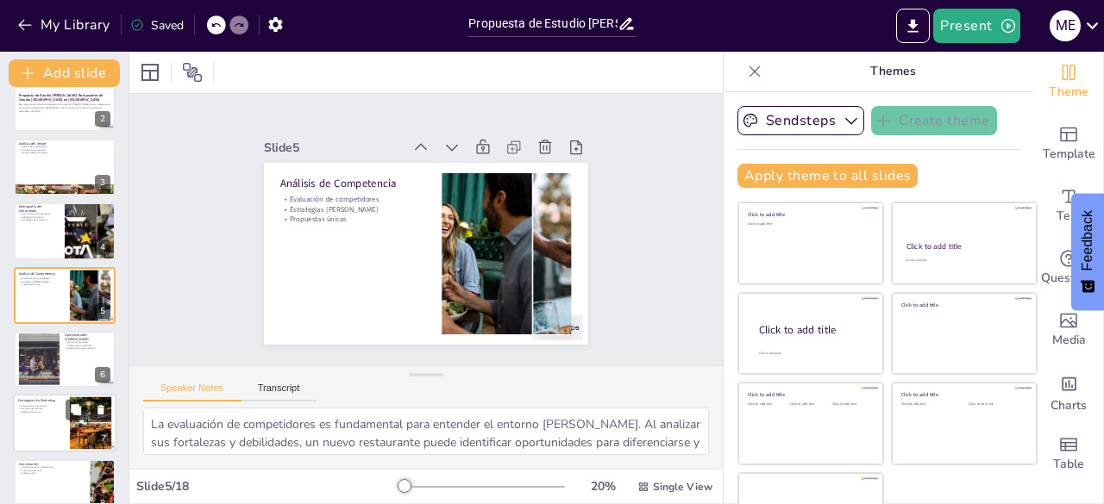
click at [39, 403] on p "Estrategias de Marketing" at bounding box center [41, 400] width 47 height 5
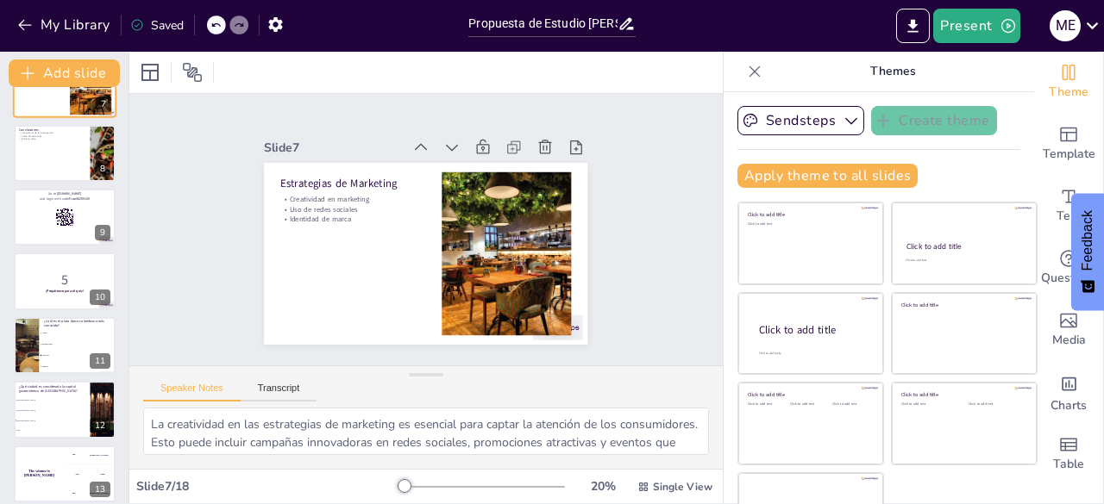
scroll to position [426, 0]
click at [47, 263] on div at bounding box center [64, 281] width 103 height 59
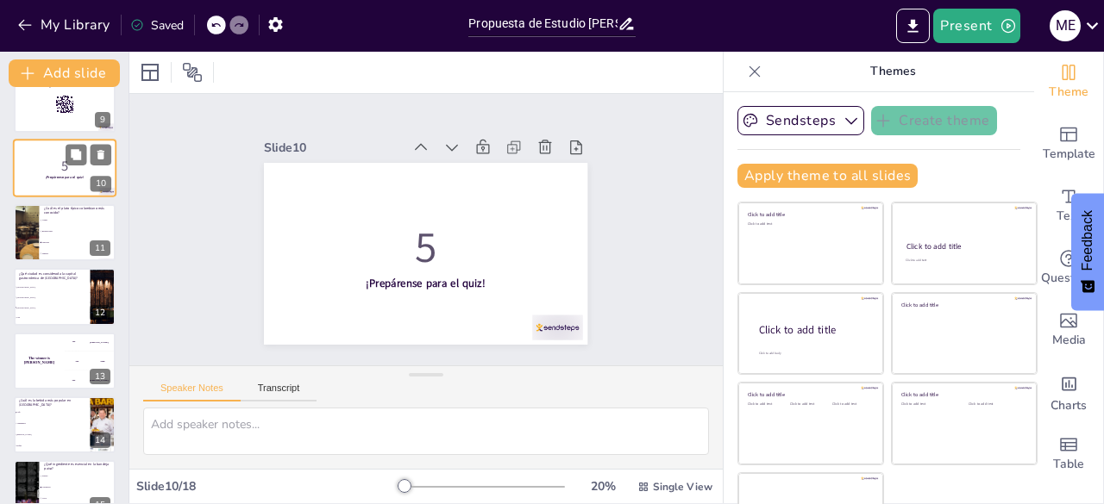
scroll to position [558, 0]
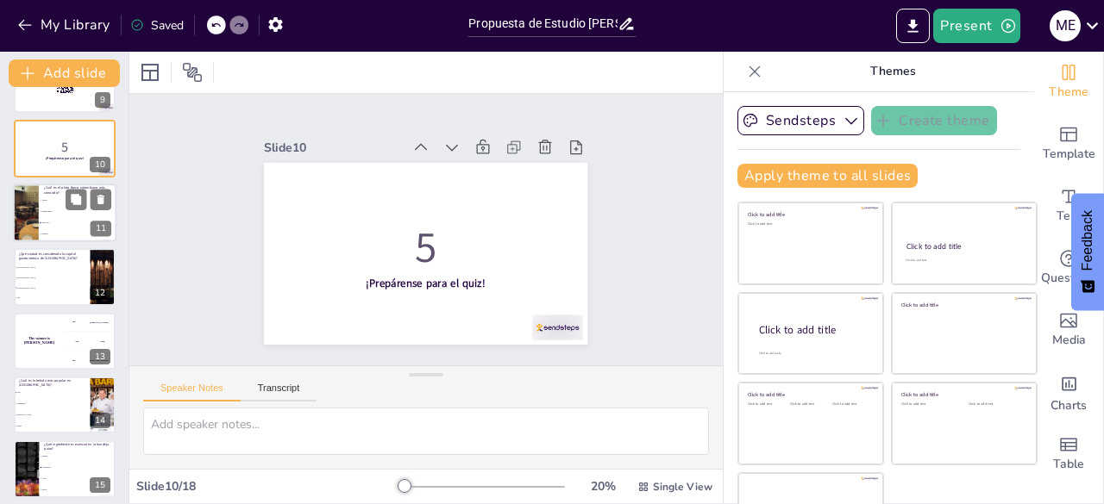
click at [47, 213] on li "Bandeja paisa" at bounding box center [78, 211] width 78 height 11
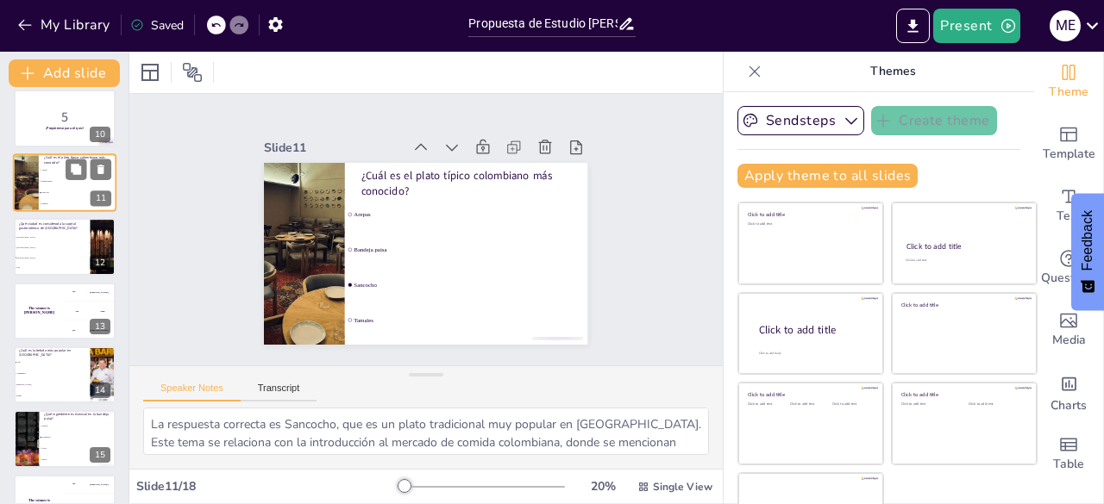
scroll to position [595, 0]
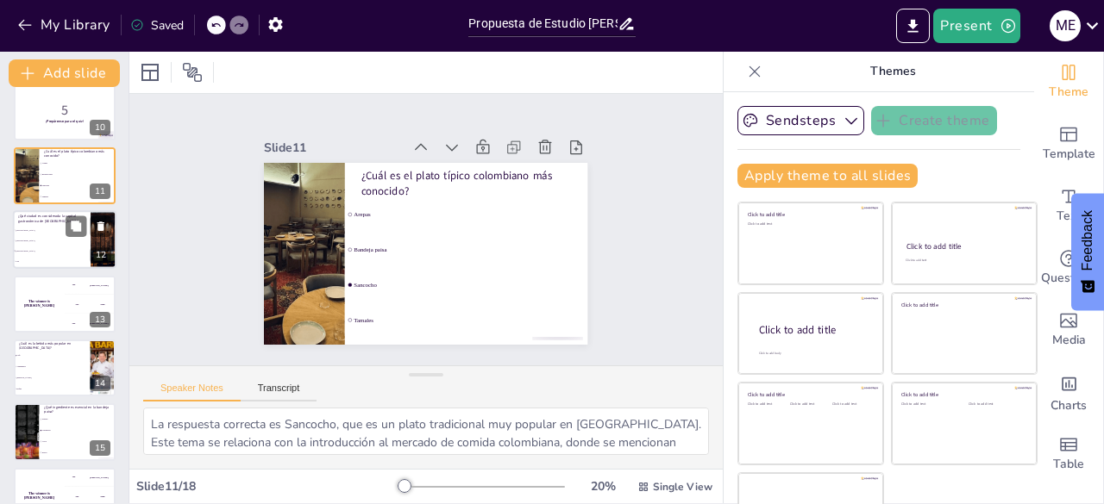
click at [45, 234] on li "[GEOGRAPHIC_DATA]" at bounding box center [52, 231] width 78 height 10
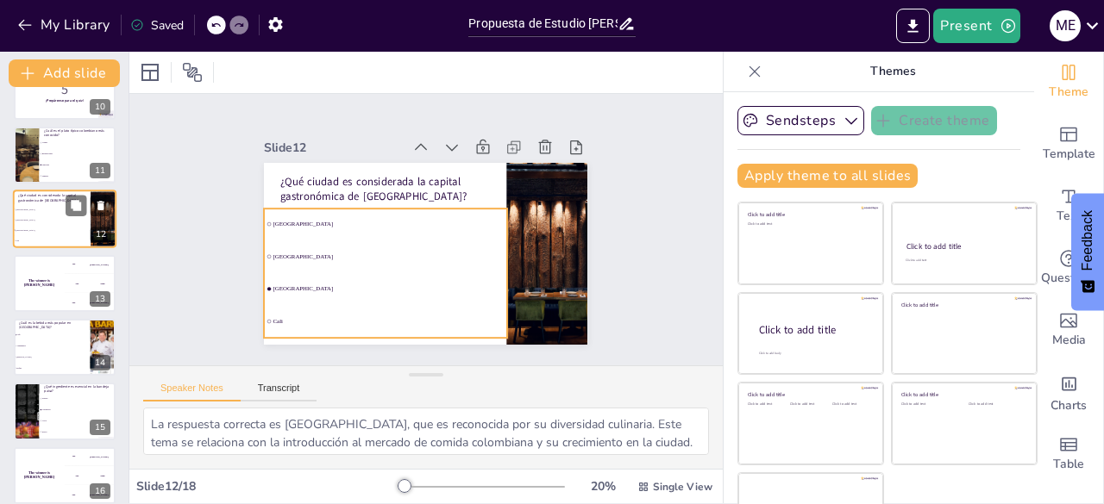
scroll to position [616, 0]
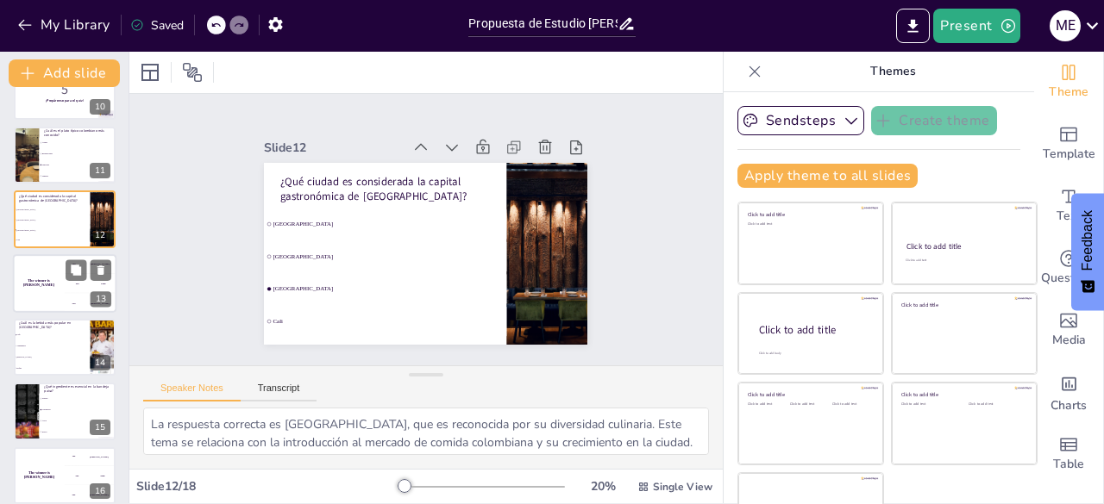
click at [43, 282] on h4 "The winner is Niels 🏆" at bounding box center [39, 282] width 52 height 9
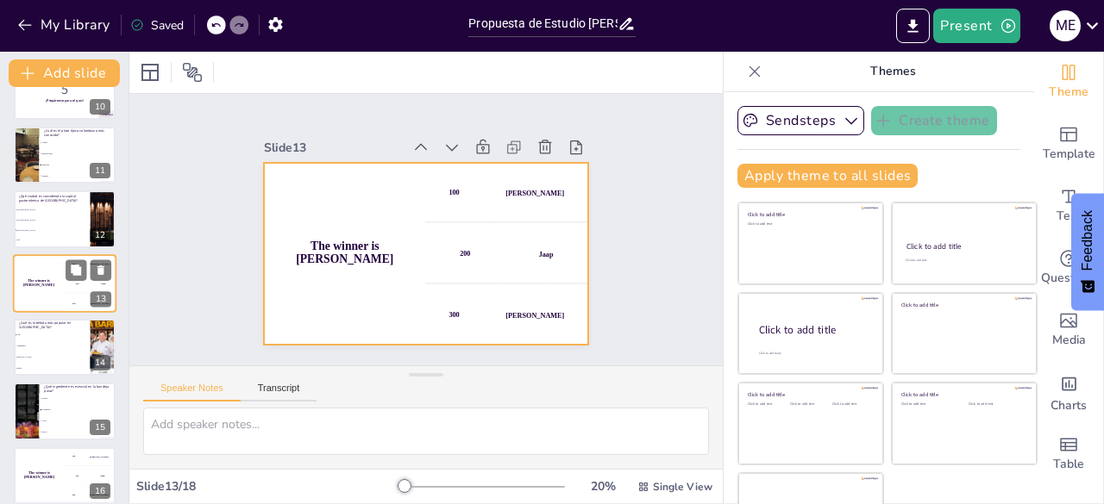
scroll to position [604, 0]
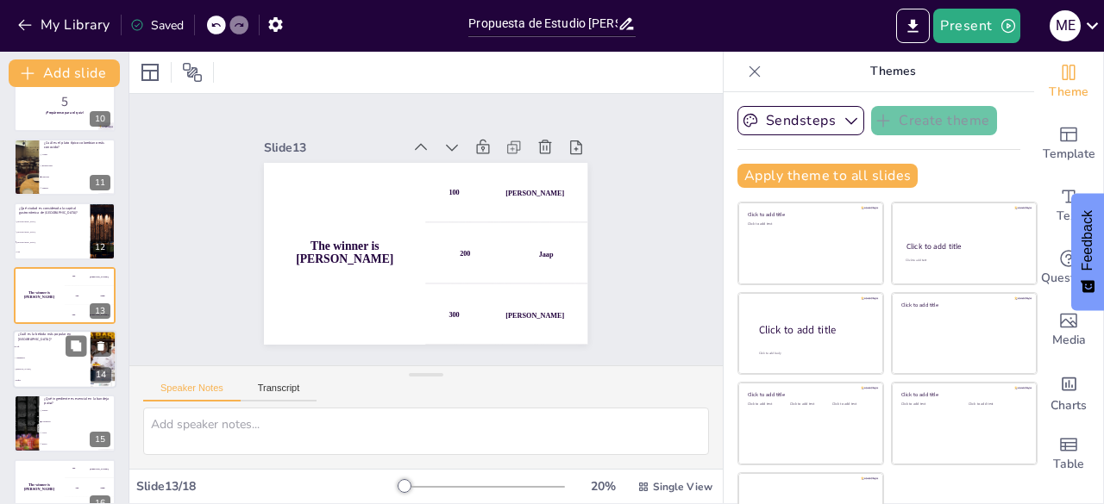
click at [33, 351] on li "Café" at bounding box center [52, 346] width 78 height 11
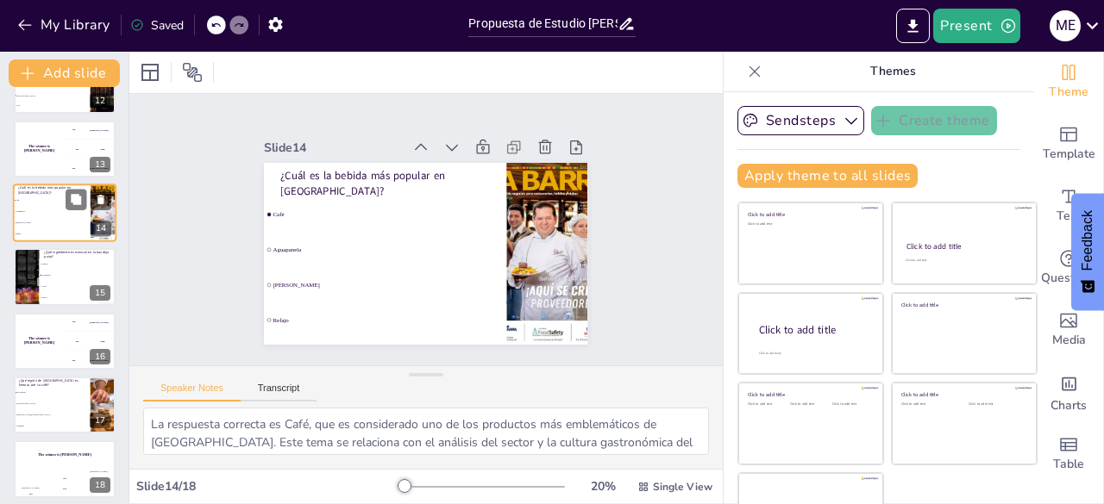
scroll to position [758, 0]
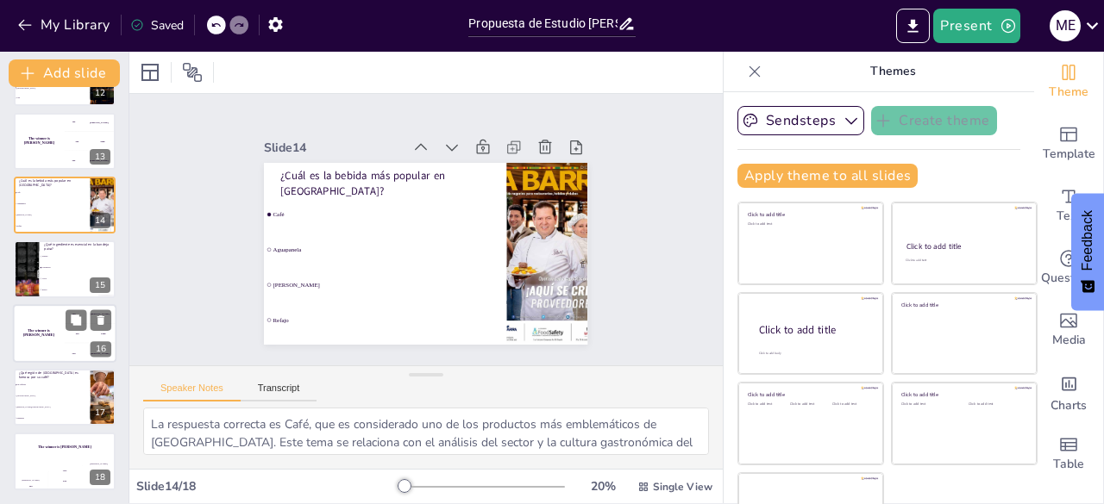
click at [38, 314] on div "The winner is Niels 🏆" at bounding box center [39, 333] width 52 height 59
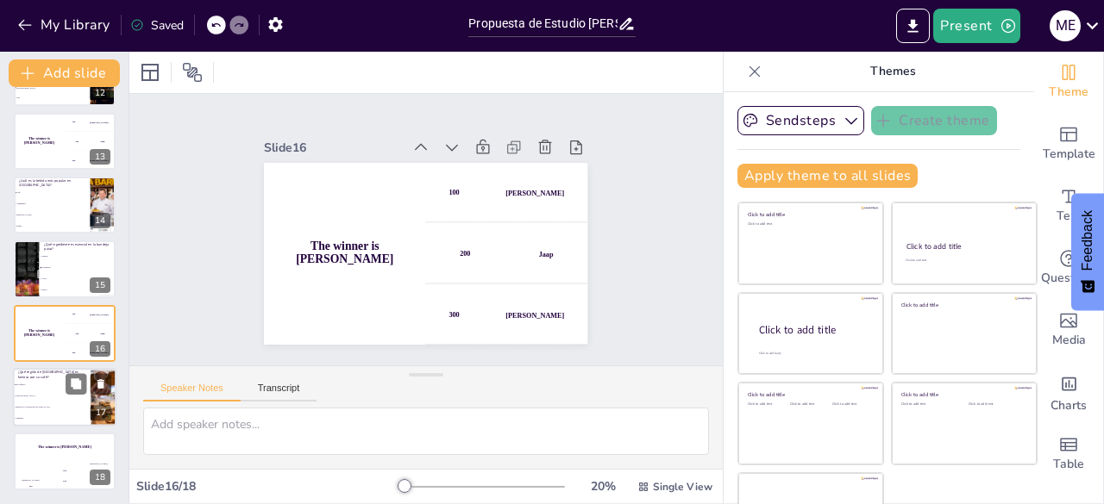
click at [40, 380] on li "Eje Cafetero" at bounding box center [52, 384] width 78 height 11
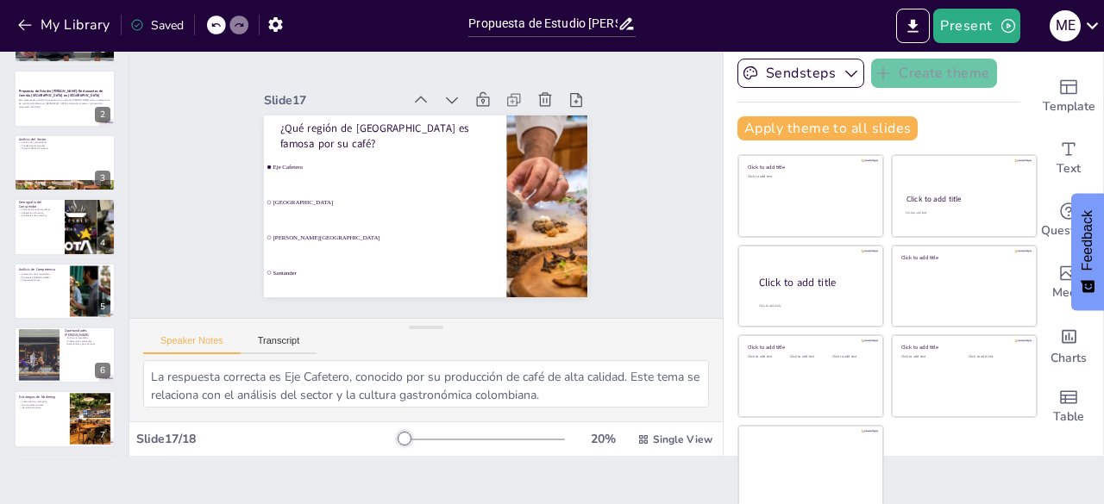
scroll to position [0, 0]
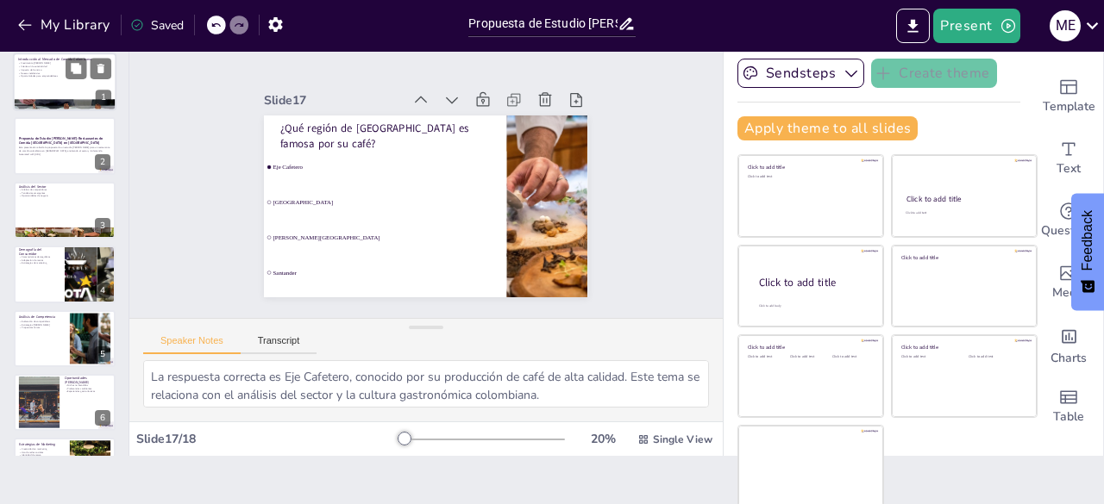
click at [45, 84] on div at bounding box center [64, 82] width 103 height 59
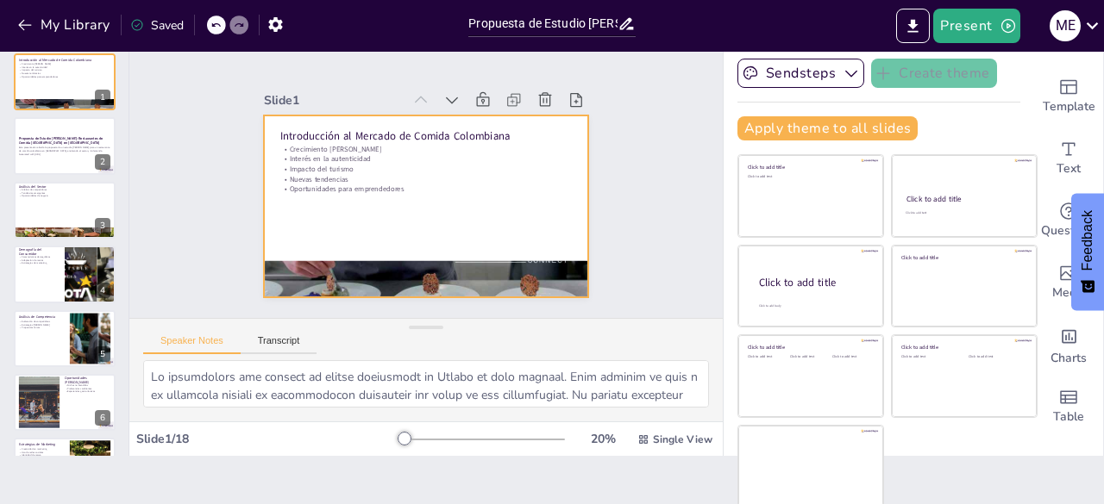
click at [473, 248] on div at bounding box center [408, 166] width 352 height 362
drag, startPoint x: 439, startPoint y: 209, endPoint x: 452, endPoint y: 266, distance: 59.2
click at [452, 169] on div "Introducción al Mercado de Comida Colombiana Crecimiento del mercado Interés en…" at bounding box center [446, 119] width 308 height 100
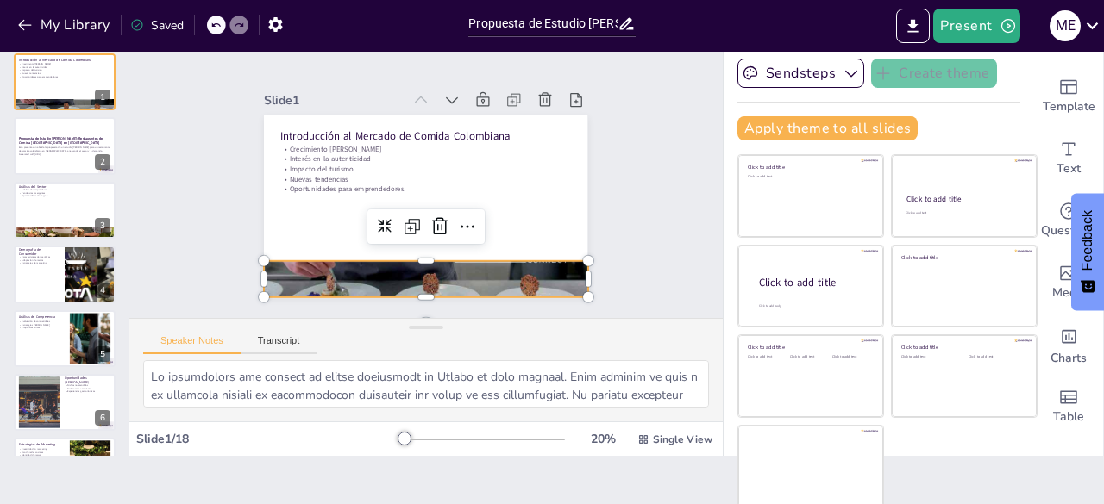
click at [452, 266] on div at bounding box center [520, 162] width 492 height 407
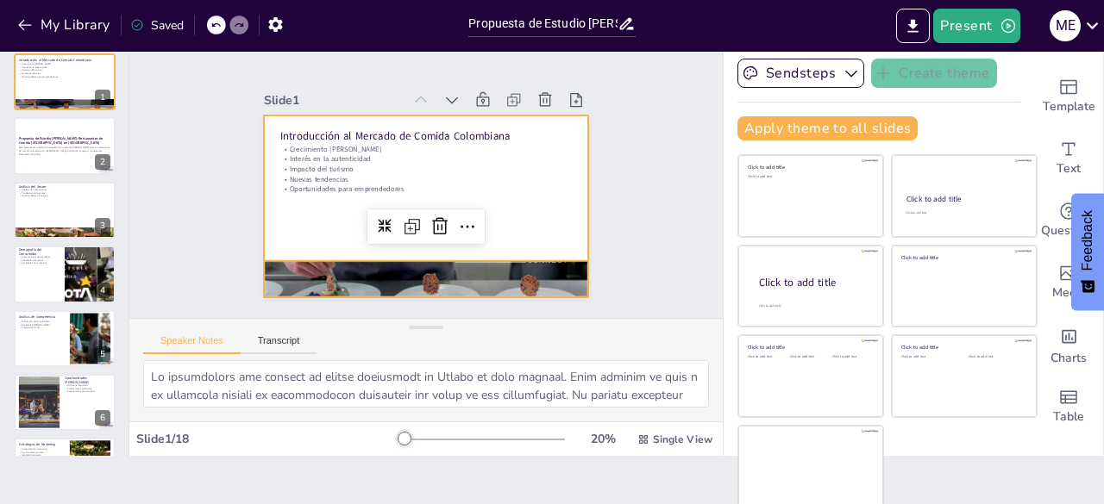
click at [499, 201] on div at bounding box center [402, 175] width 273 height 364
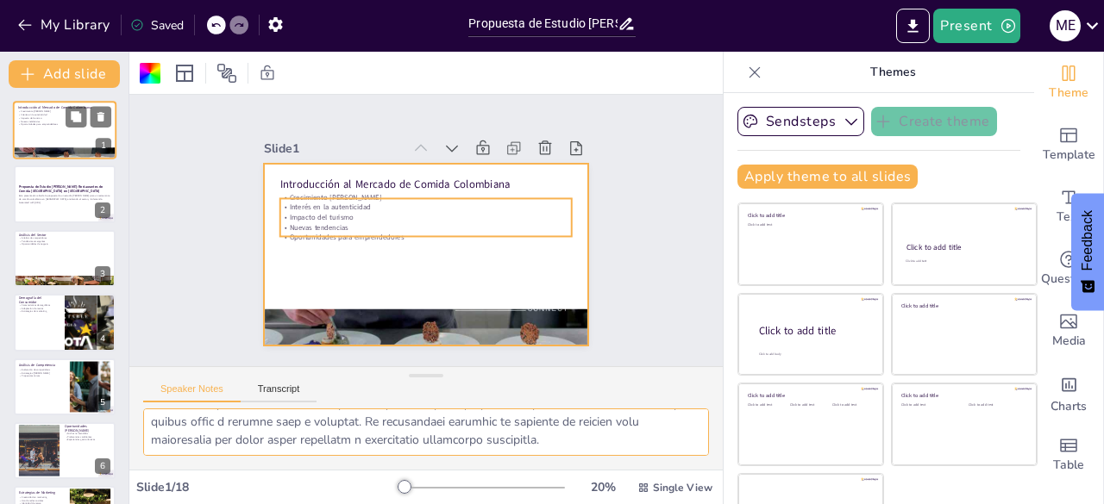
click at [44, 125] on p "Oportunidades para emprendedores" at bounding box center [64, 124] width 93 height 3
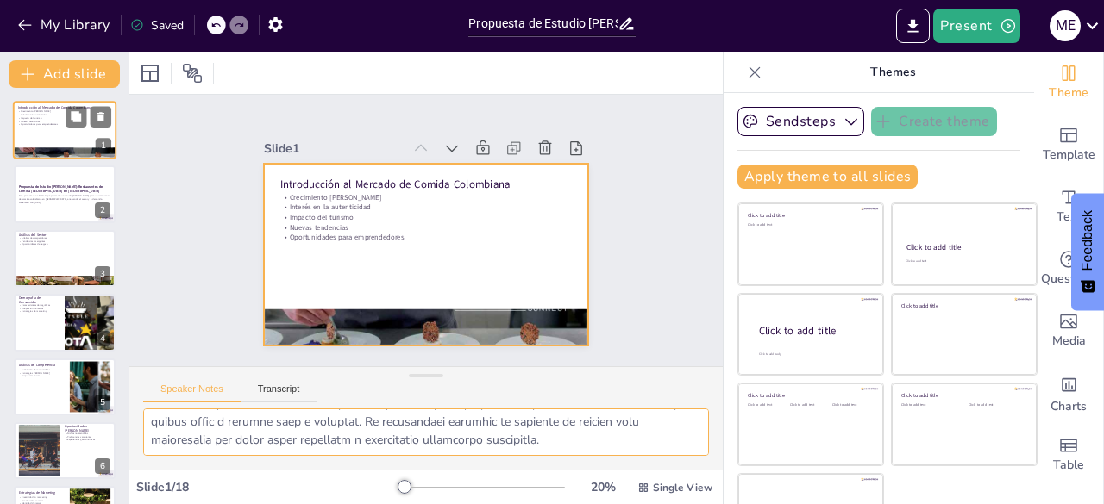
click at [50, 130] on div at bounding box center [64, 130] width 103 height 59
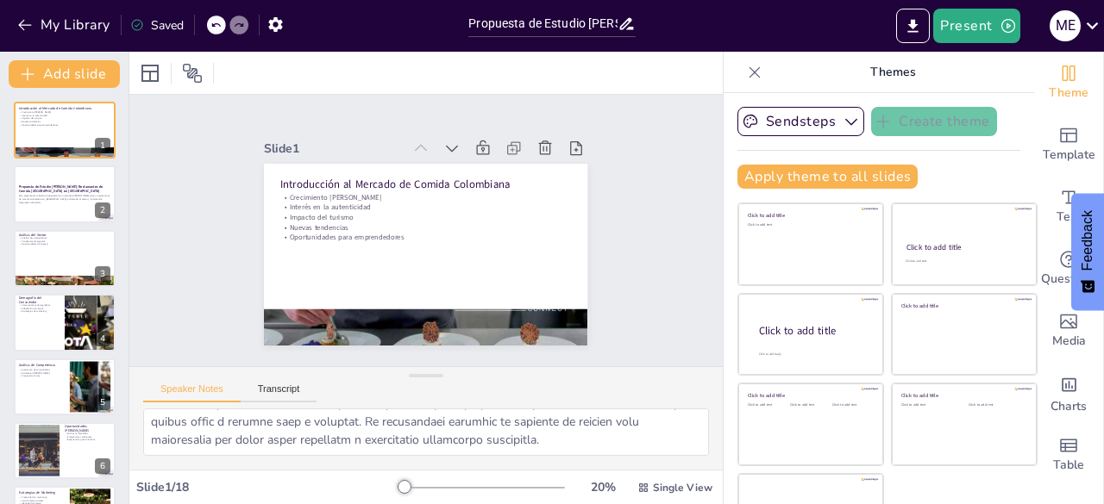
click at [626, 22] on icon at bounding box center [626, 24] width 14 height 12
click at [578, 23] on input "Propuesta de Estudio [PERSON_NAME]: Restaurantes de Comida [GEOGRAPHIC_DATA] en…" at bounding box center [542, 23] width 148 height 25
drag, startPoint x: 469, startPoint y: 23, endPoint x: 640, endPoint y: 28, distance: 170.8
click at [640, 28] on div "Propuesta de Estudio [PERSON_NAME]: Restaurantes de Comida [GEOGRAPHIC_DATA] en…" at bounding box center [552, 21] width 184 height 42
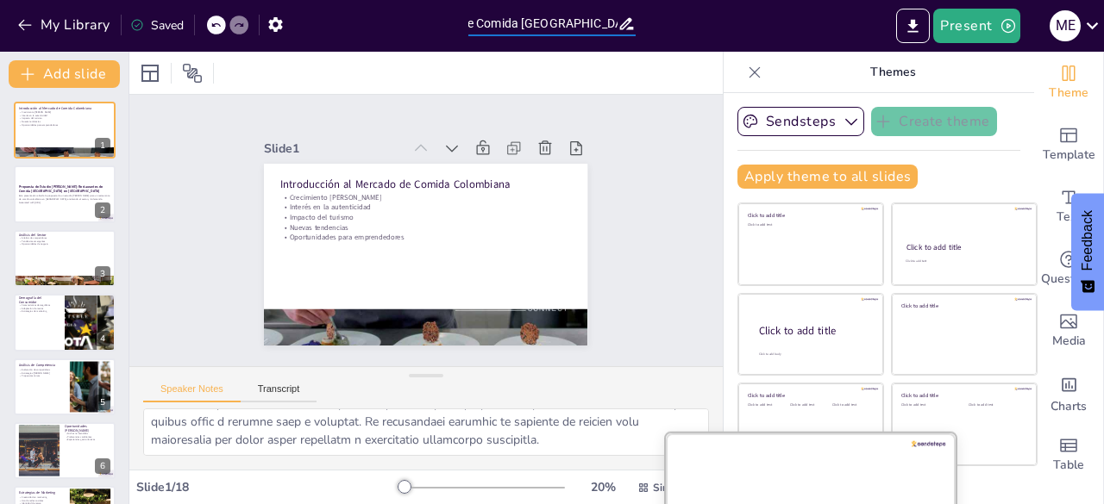
scroll to position [0, 0]
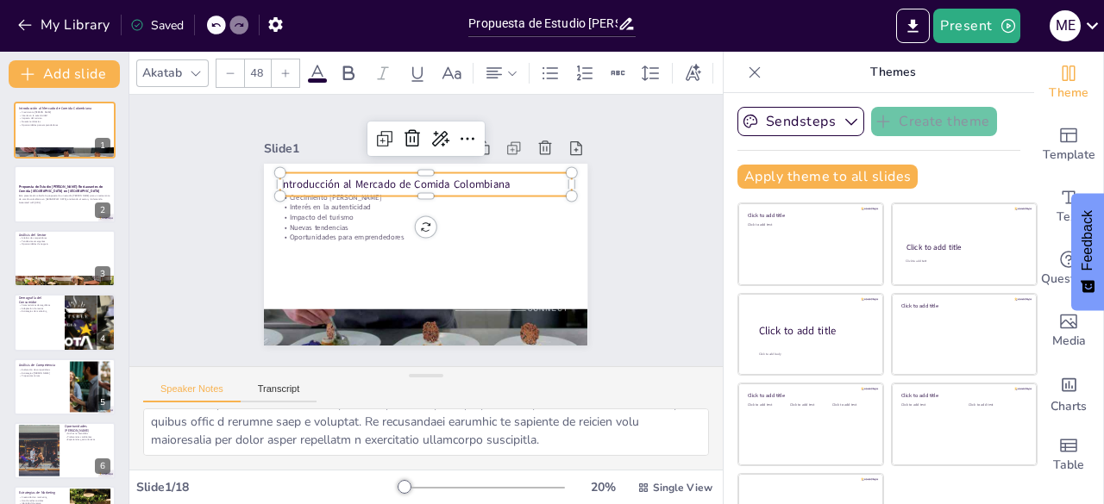
click at [357, 173] on p "Introducción al Mercado de Comida Colombiana" at bounding box center [380, 225] width 46 height 291
click at [491, 253] on p "Introducción al Mercado de Comida Colombiana" at bounding box center [430, 276] width 291 height 46
click at [403, 177] on p "Introducción al Mercado de Comida Colombiana" at bounding box center [380, 225] width 46 height 291
drag, startPoint x: 491, startPoint y: 177, endPoint x: 256, endPoint y: 178, distance: 235.4
click at [264, 178] on div "Crecimiento del mercado Interés en la autenticidad Impacto del turismo Nuevas t…" at bounding box center [425, 255] width 323 height 182
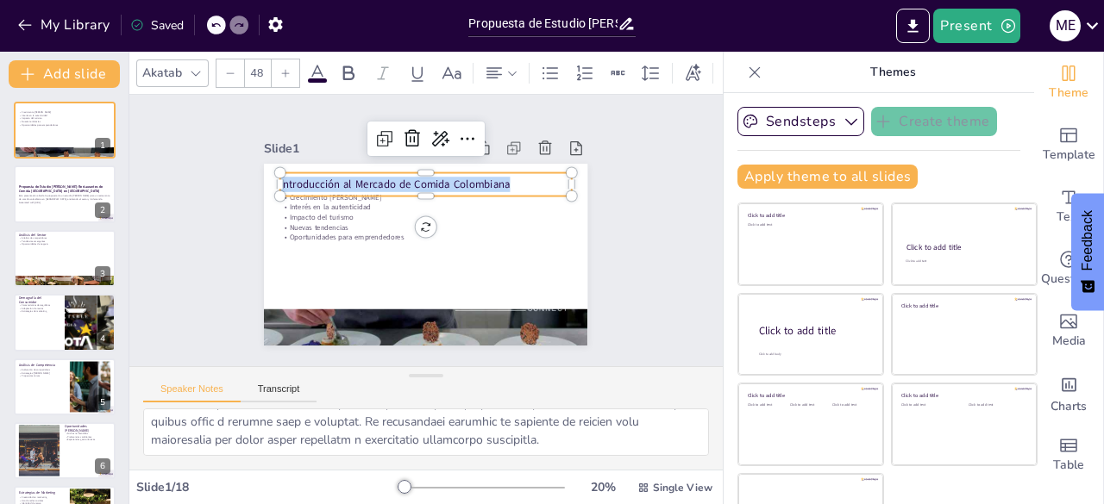
copy p "Introducción al Mercado de Comida Colombiana"
click at [348, 213] on p "Impacto del turismo" at bounding box center [436, 223] width 179 height 241
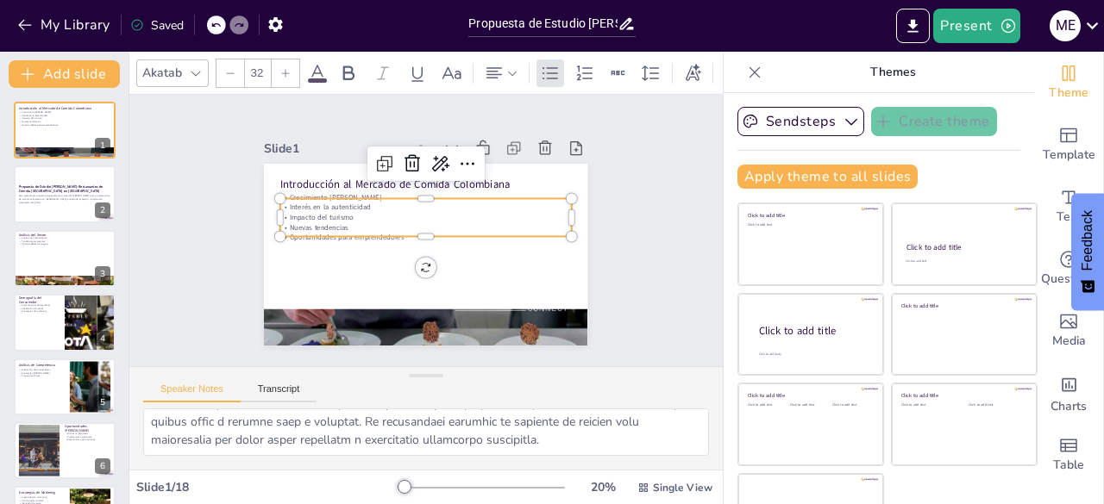
click at [373, 222] on p "Nuevas tendencias" at bounding box center [425, 234] width 291 height 41
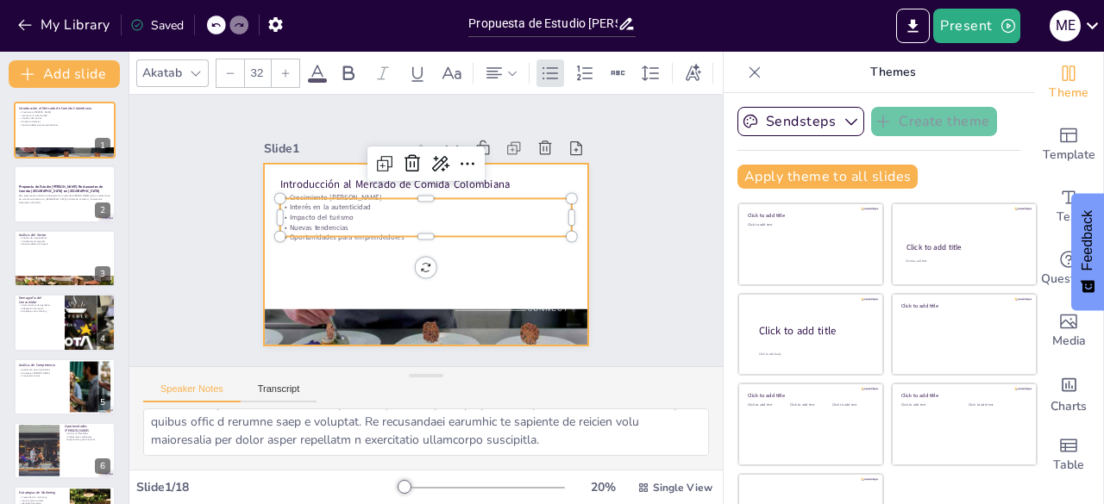
click at [366, 237] on div at bounding box center [449, 228] width 215 height 341
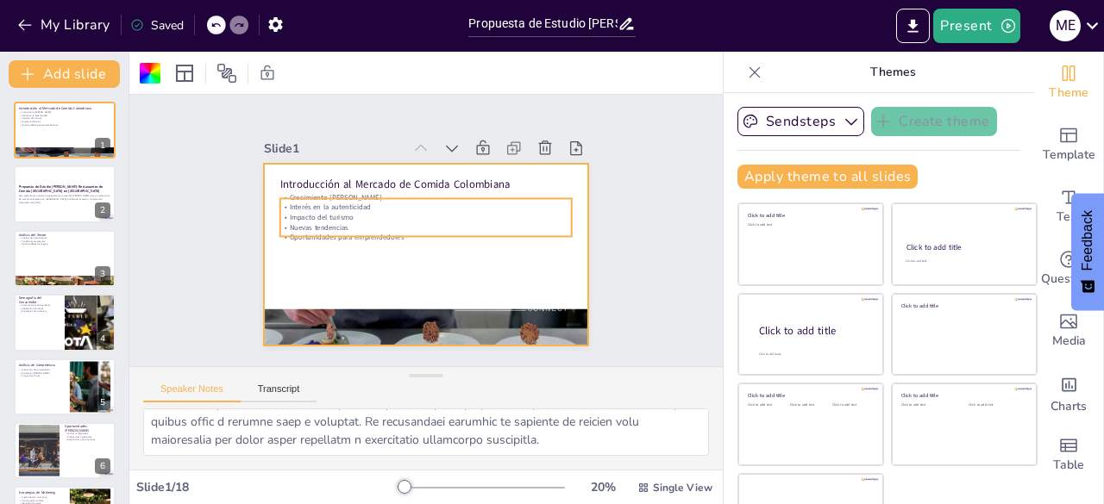
click at [392, 204] on p "Interés en la autenticidad" at bounding box center [406, 243] width 179 height 241
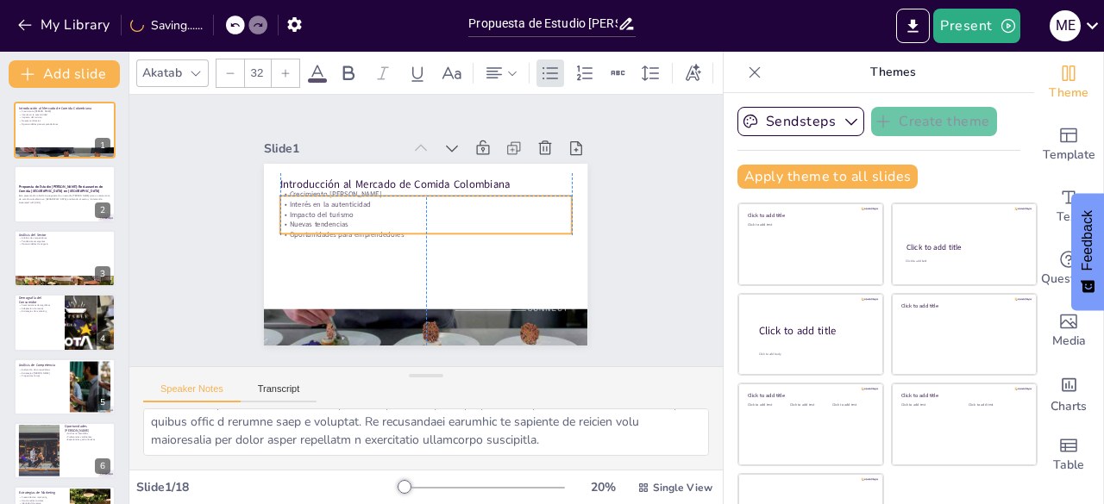
click at [405, 192] on p "Crecimiento [PERSON_NAME]" at bounding box center [390, 234] width 41 height 291
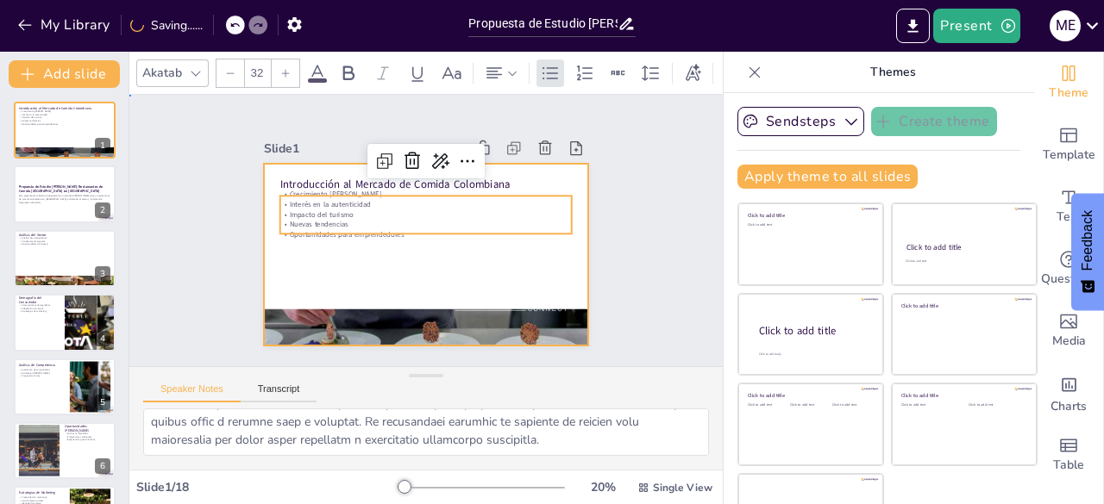
click at [267, 246] on div at bounding box center [405, 218] width 319 height 371
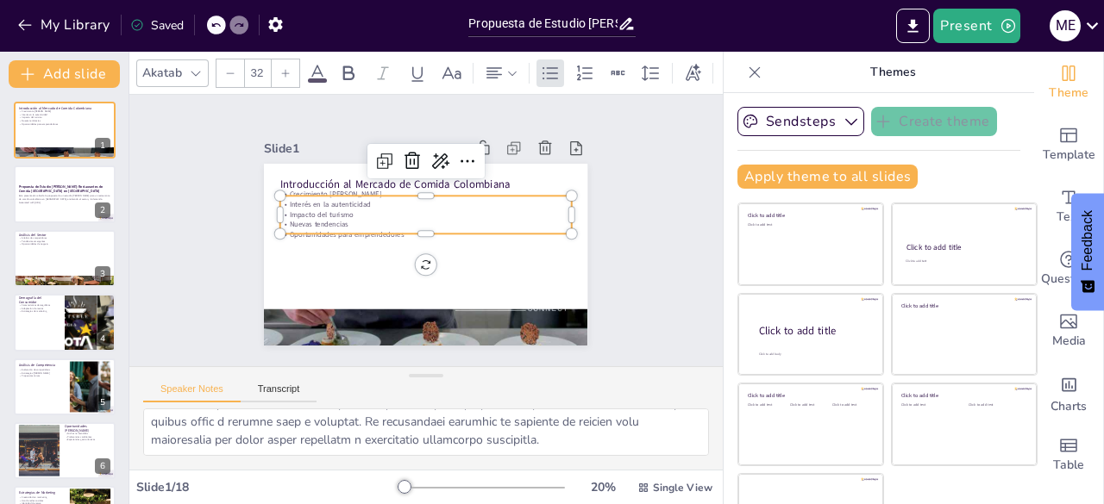
click at [279, 185] on div "Introducción al Mercado de Comida Colombiana Crecimiento del mercado Interés en…" at bounding box center [401, 225] width 245 height 354
click at [525, 324] on div at bounding box center [534, 333] width 19 height 19
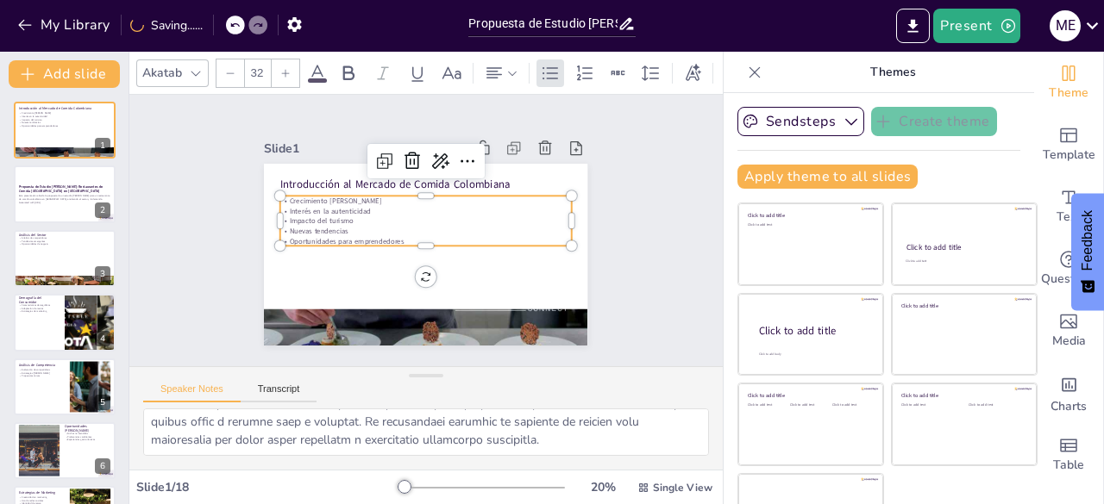
click at [347, 195] on p "Crecimiento [PERSON_NAME]" at bounding box center [448, 250] width 202 height 223
click at [295, 209] on p "Crecimiento [PERSON_NAME]" at bounding box center [435, 258] width 280 height 99
click at [348, 195] on p "Crecimiento [PERSON_NAME]" at bounding box center [397, 240] width 99 height 280
click at [348, 195] on p "Crecimiento [PERSON_NAME]" at bounding box center [397, 222] width 99 height 280
click at [389, 198] on p "Crecimiento [PERSON_NAME]" at bounding box center [453, 219] width 128 height 270
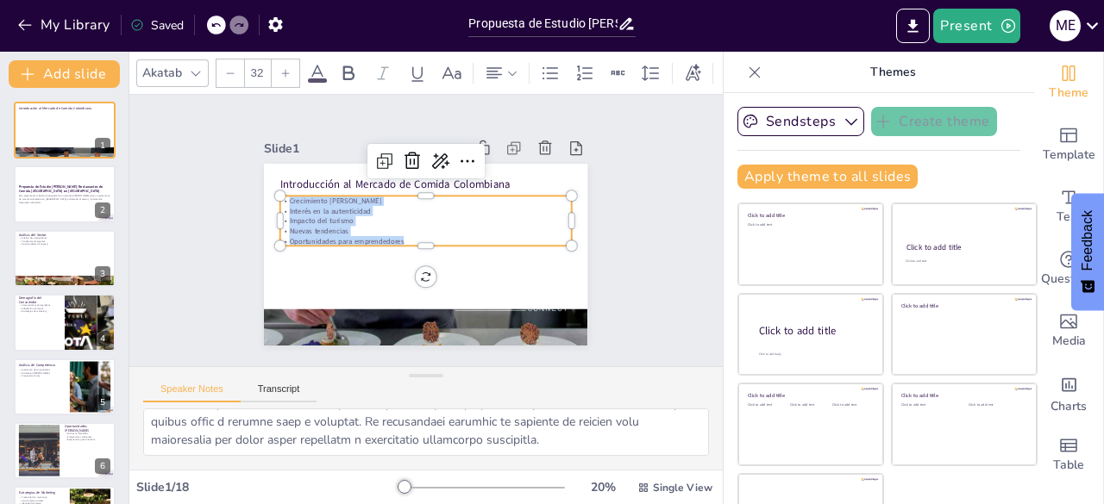
drag, startPoint x: 269, startPoint y: 196, endPoint x: 406, endPoint y: 235, distance: 142.5
click at [410, 235] on div "Crecimiento del mercado Interés en la autenticidad Impacto del turismo Nuevas t…" at bounding box center [435, 230] width 51 height 291
copy div "Crecimiento del mercado Interés en la autenticidad Impacto del turismo Nuevas t…"
click at [348, 434] on textarea at bounding box center [426, 432] width 566 height 47
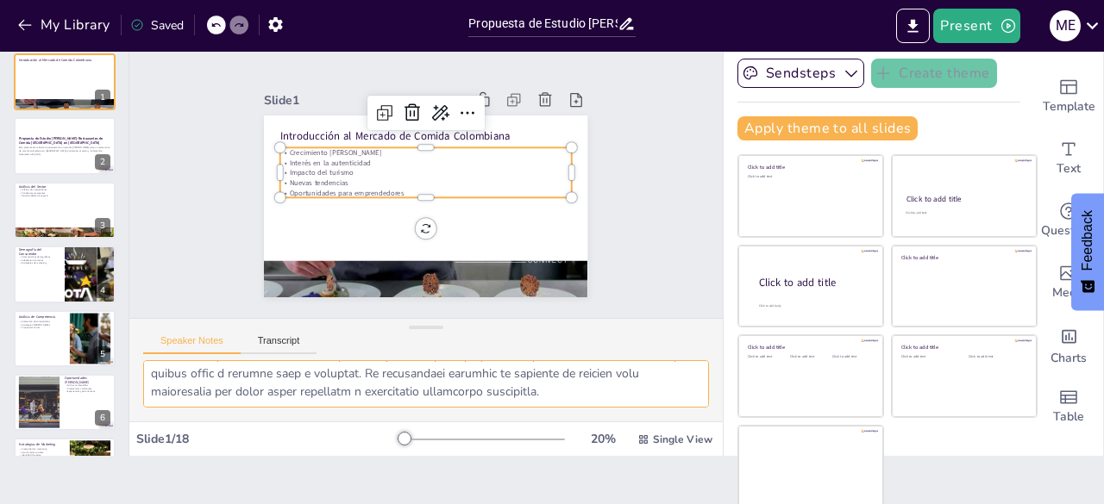
click at [641, 370] on textarea at bounding box center [426, 383] width 566 height 47
drag, startPoint x: 147, startPoint y: 370, endPoint x: 636, endPoint y: 388, distance: 489.2
click at [636, 388] on textarea at bounding box center [426, 383] width 566 height 47
click at [38, 131] on div at bounding box center [64, 146] width 103 height 59
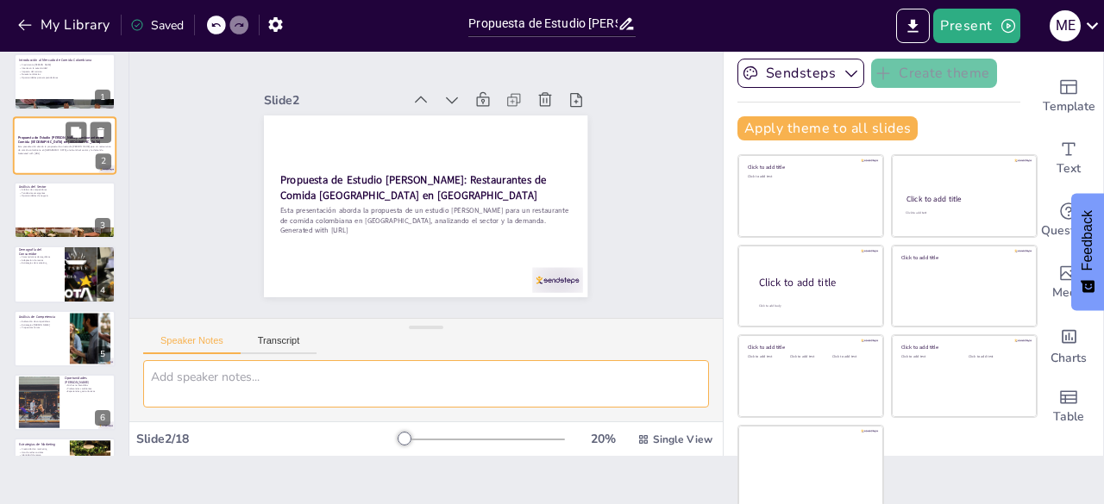
scroll to position [0, 0]
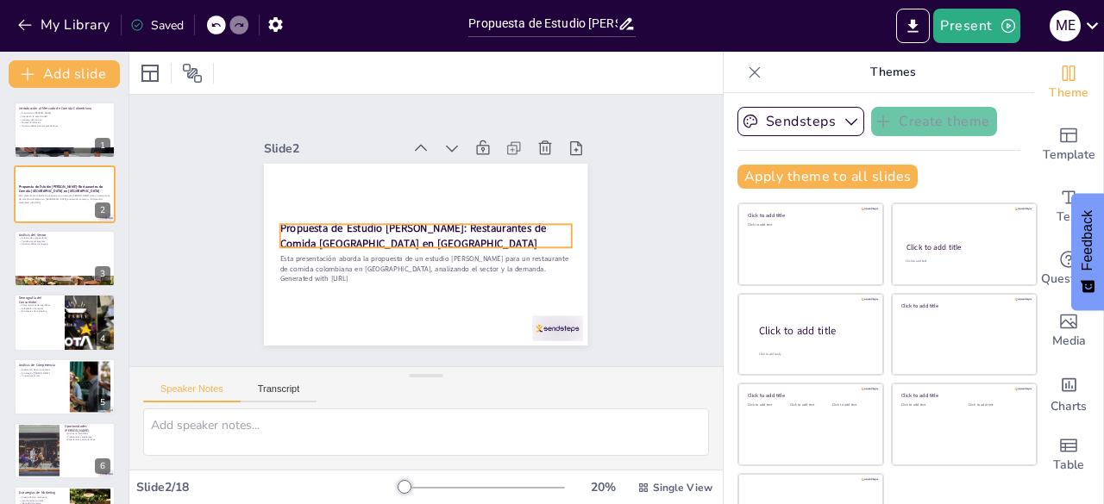
click at [368, 230] on strong "Propuesta de Estudio [PERSON_NAME]: Restaurantes de Comida [GEOGRAPHIC_DATA] en…" at bounding box center [435, 242] width 135 height 249
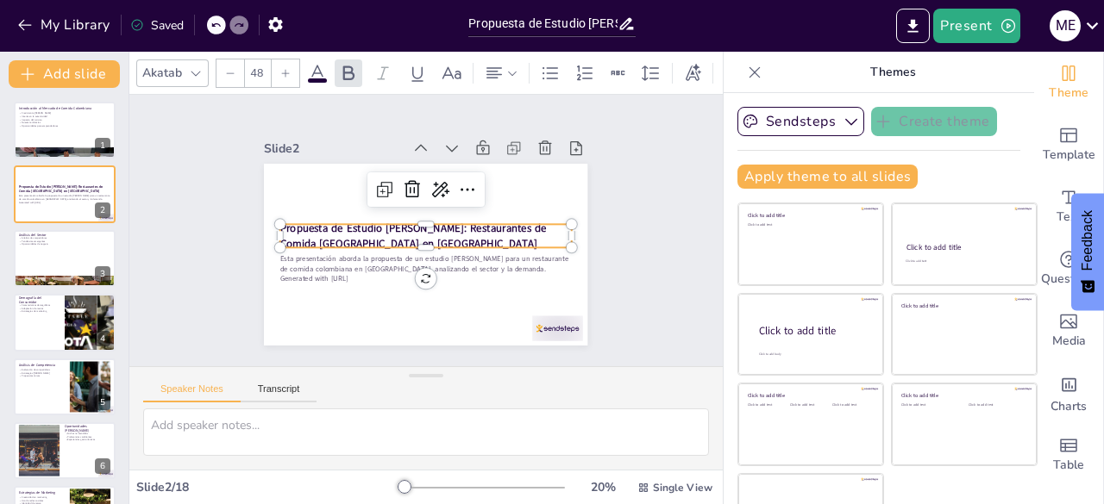
click at [352, 230] on strong "Propuesta de Estudio [PERSON_NAME]: Restaurantes de Comida [GEOGRAPHIC_DATA] en…" at bounding box center [437, 220] width 249 height 135
drag, startPoint x: 372, startPoint y: 228, endPoint x: 266, endPoint y: 224, distance: 106.1
click at [287, 224] on div "Esta presentación aborda la propuesta de un estudio de mercado para un restaura…" at bounding box center [446, 218] width 319 height 371
click at [373, 235] on p "Propuesta de Estudio [PERSON_NAME]: Restaurantes de Comida [GEOGRAPHIC_DATA] en…" at bounding box center [424, 226] width 278 height 146
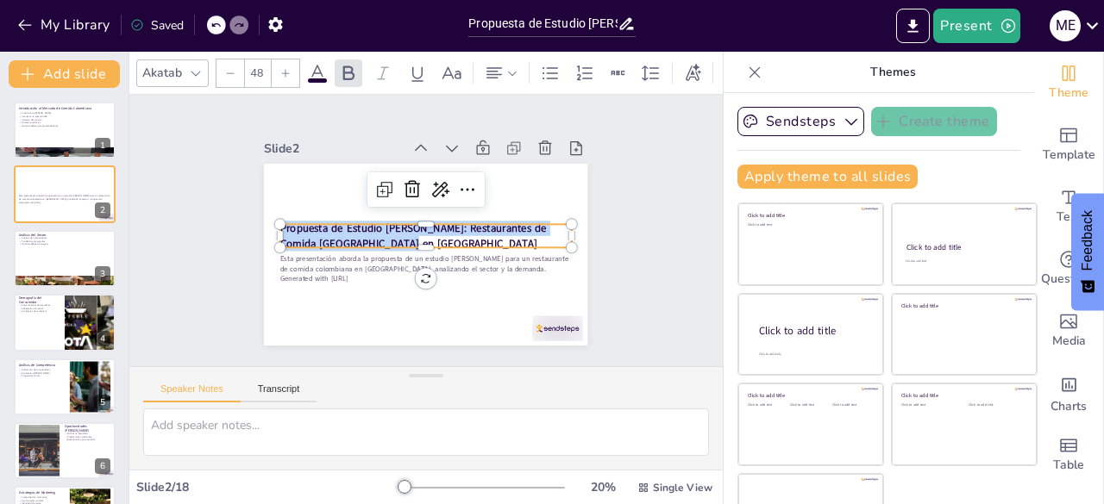
drag, startPoint x: 373, startPoint y: 235, endPoint x: 268, endPoint y: 215, distance: 107.2
click at [268, 215] on div "Esta presentación aborda la propuesta de un estudio de mercado para un restaura…" at bounding box center [415, 207] width 369 height 297
copy strong "Propuesta de Estudio [PERSON_NAME]: Restaurantes de Comida [GEOGRAPHIC_DATA] en…"
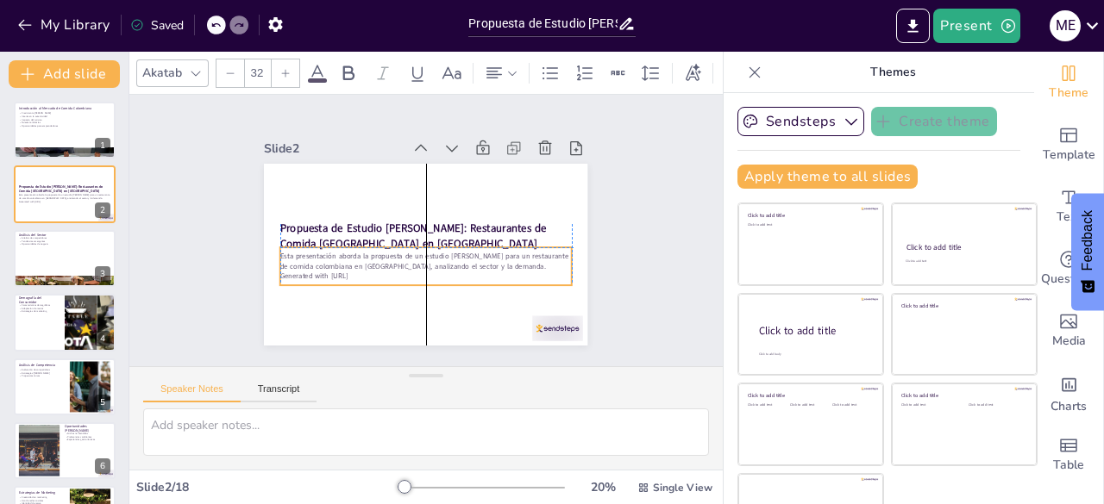
click at [309, 265] on p "Generated with [URL]" at bounding box center [416, 276] width 287 height 71
click at [310, 251] on p "Esta presentación aborda la propuesta de un estudio [PERSON_NAME] para un resta…" at bounding box center [441, 203] width 262 height 163
click at [344, 251] on p "Esta presentación aborda la propuesta de un estudio [PERSON_NAME] para un resta…" at bounding box center [449, 251] width 210 height 230
click at [307, 251] on p "Esta presentación aborda la propuesta de un estudio [PERSON_NAME] para un resta…" at bounding box center [401, 248] width 188 height 247
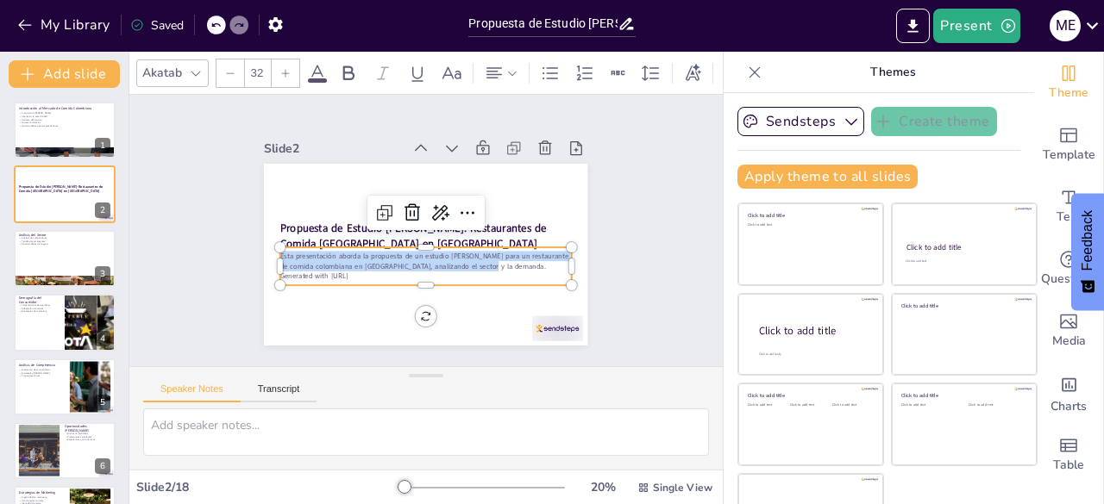
drag, startPoint x: 479, startPoint y: 258, endPoint x: 260, endPoint y: 247, distance: 220.1
click at [268, 247] on div "Propuesta de Estudio de Mercado: Restaurantes de Comida Colombiana en Bogotá Es…" at bounding box center [444, 215] width 352 height 362
copy p "Esta presentación aborda la propuesta de un estudio [PERSON_NAME] para un resta…"
click at [34, 253] on div at bounding box center [64, 258] width 103 height 59
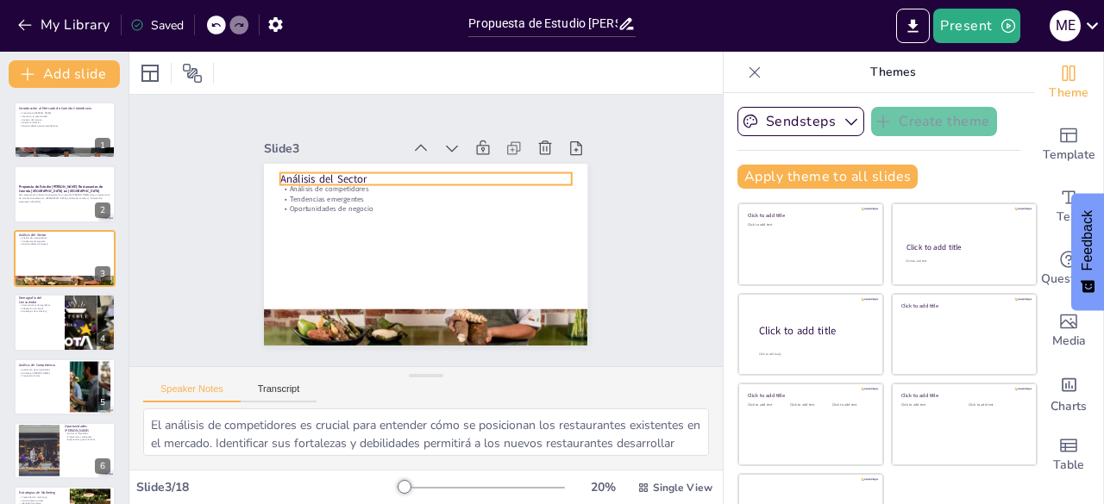
click at [280, 171] on div "Análisis del Sector Análisis de competidores Tendencias emergentes Oportunidade…" at bounding box center [402, 225] width 245 height 354
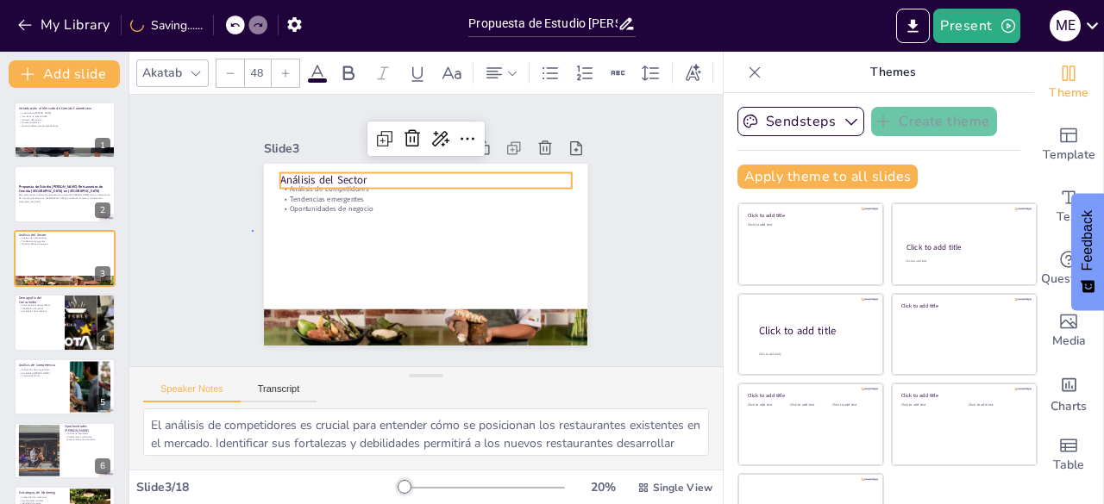
drag, startPoint x: 267, startPoint y: 171, endPoint x: 252, endPoint y: 230, distance: 61.5
click at [453, 173] on p "Análisis del Sector" at bounding box center [476, 236] width 46 height 291
click at [350, 173] on p "Análisis del Sector" at bounding box center [378, 245] width 104 height 281
drag, startPoint x: 350, startPoint y: 173, endPoint x: 260, endPoint y: 178, distance: 90.7
click at [260, 178] on div "Análisis de competidores Tendencias emergentes Oportunidades de negocio Análisi…" at bounding box center [423, 206] width 341 height 215
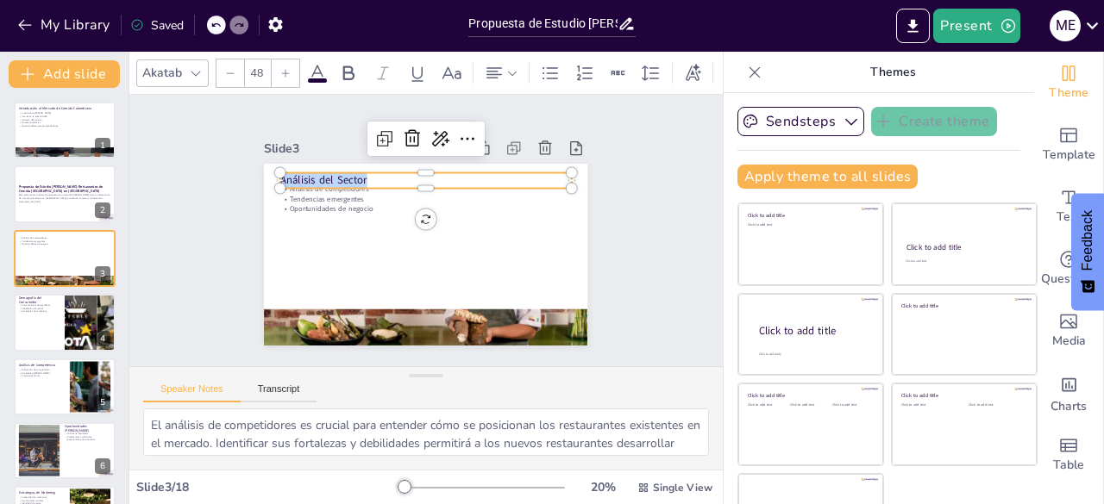
copy p "Análisis del Sector"
click at [354, 186] on div at bounding box center [403, 256] width 226 height 205
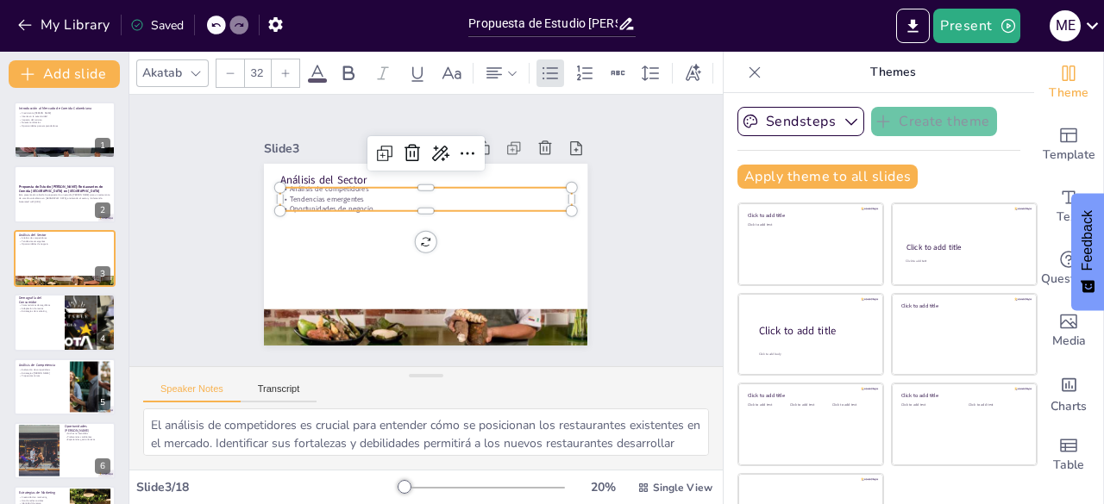
click at [358, 201] on p "Oportunidades de negocio" at bounding box center [432, 250] width 280 height 99
click at [358, 199] on p "Oportunidades de negocio" at bounding box center [408, 217] width 179 height 241
click at [427, 199] on p "Oportunidades de negocio" at bounding box center [447, 228] width 41 height 291
click at [399, 199] on p "Oportunidades de negocio" at bounding box center [404, 230] width 10 height 291
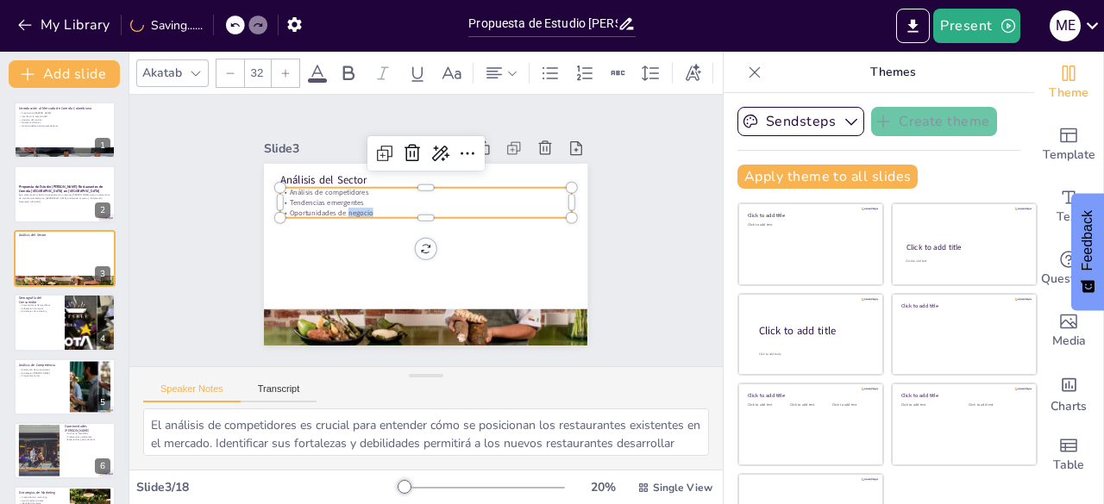
click at [378, 208] on p "Oportunidades de negocio" at bounding box center [442, 224] width 128 height 270
click at [439, 208] on p "Oportunidades de negocio" at bounding box center [444, 230] width 10 height 291
click at [357, 253] on p "Tendencias emergentes" at bounding box center [425, 258] width 291 height 10
click at [357, 205] on p "Oportunidades de negocio" at bounding box center [431, 213] width 280 height 99
drag, startPoint x: 357, startPoint y: 205, endPoint x: 267, endPoint y: 185, distance: 91.8
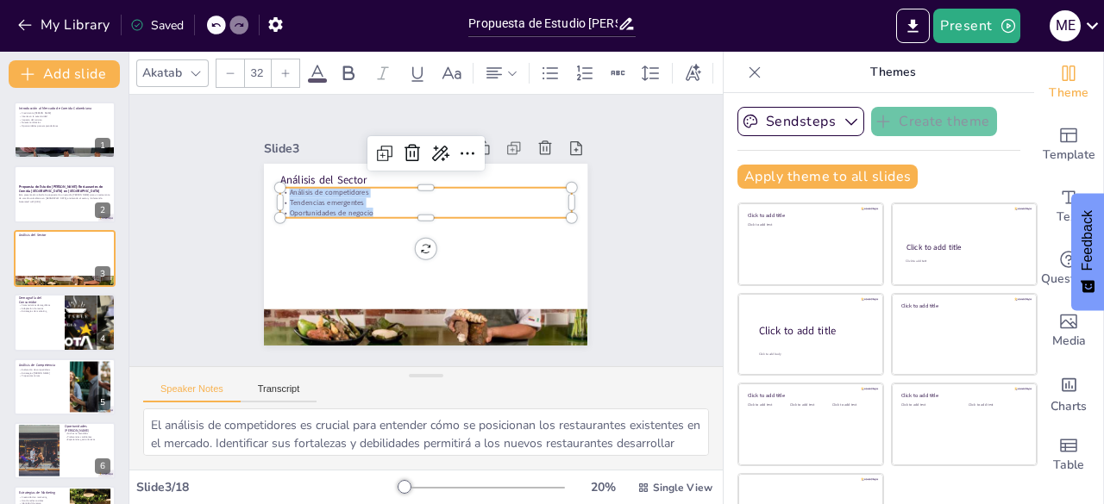
click at [267, 185] on div "Análisis del Sector Análisis de competidores Tendencias emergentes Oportunidade…" at bounding box center [416, 251] width 370 height 297
copy div "Análisis de competidores Tendencias emergentes Oportunidades de negocio"
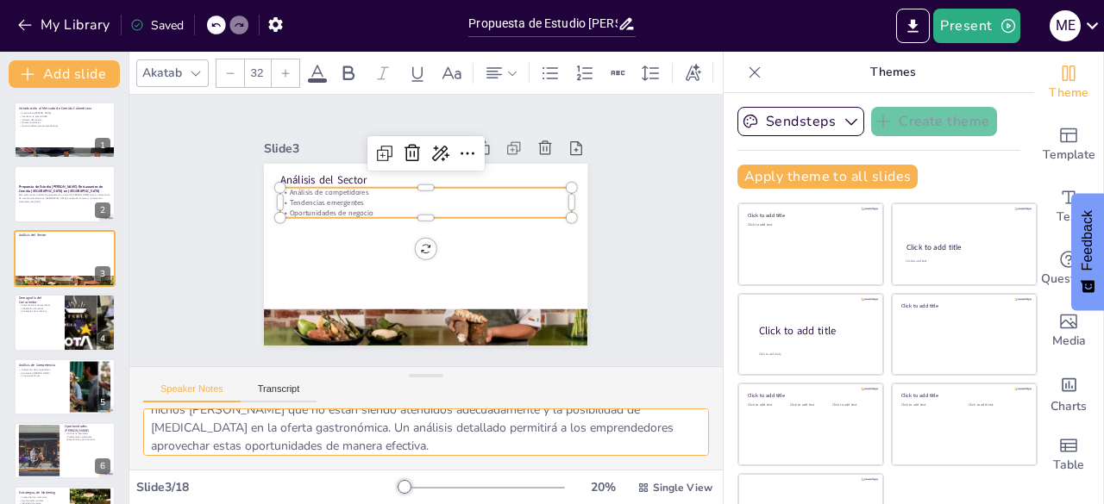
scroll to position [166, 0]
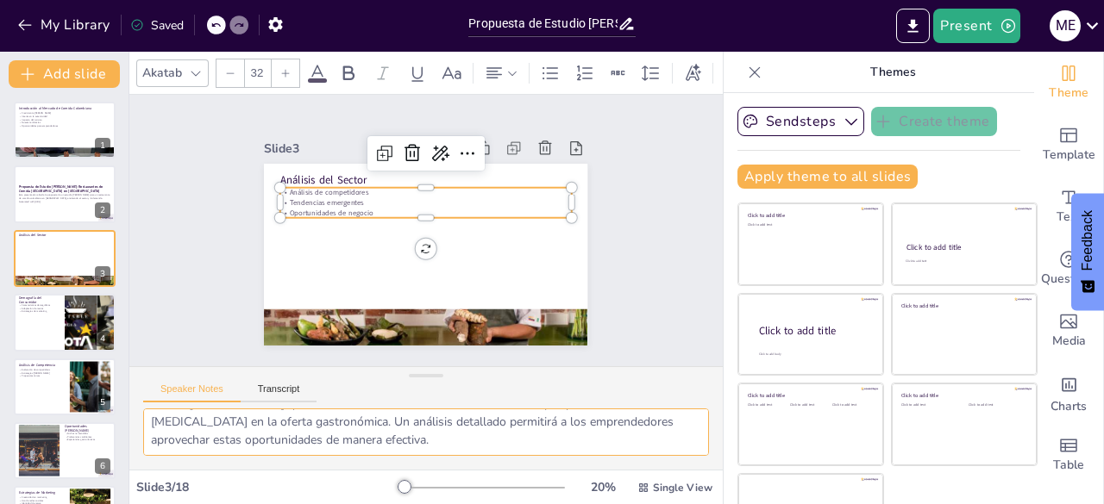
drag, startPoint x: 147, startPoint y: 425, endPoint x: 549, endPoint y: 470, distance: 404.3
click at [549, 470] on div "Akatab 32 Slide 1 Introducción al Mercado de Comida Colombiana Crecimiento del …" at bounding box center [425, 278] width 593 height 453
click at [47, 310] on p "Adaptación de menús" at bounding box center [38, 308] width 41 height 3
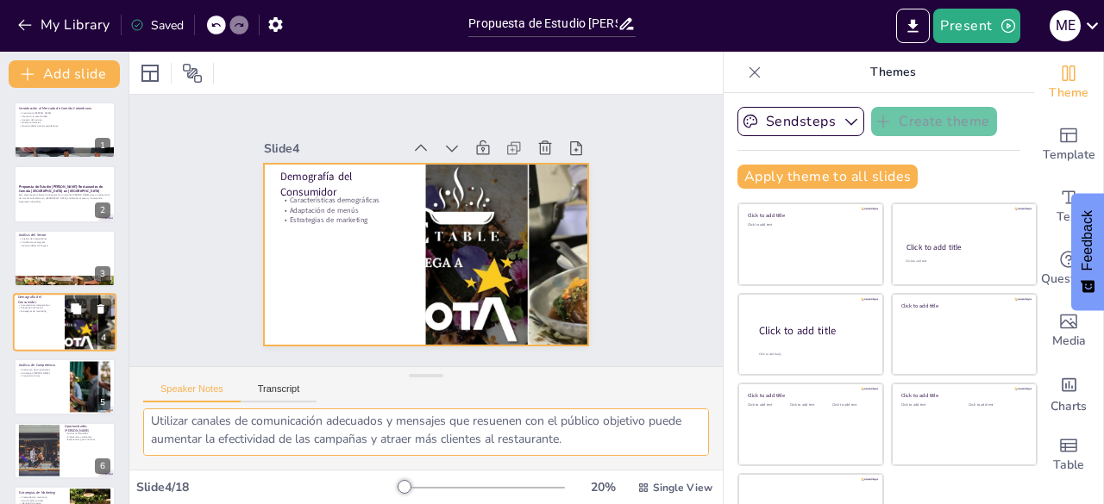
scroll to position [26, 0]
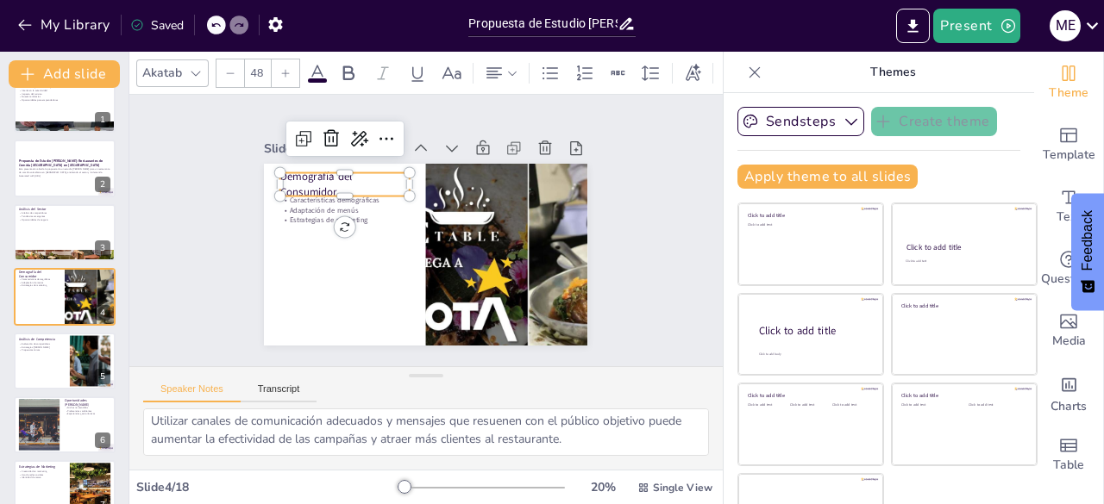
click at [441, 176] on p "Demografía del Consumidor" at bounding box center [462, 145] width 43 height 132
click at [297, 177] on p "Demografía del Consumidor" at bounding box center [363, 162] width 133 height 69
click at [442, 262] on p "Demografía del Consumidor" at bounding box center [506, 277] width 129 height 30
drag, startPoint x: 320, startPoint y: 180, endPoint x: 260, endPoint y: 172, distance: 60.8
click at [279, 172] on div "Características demográficas Adaptación de menús Estrategias de marketing Demog…" at bounding box center [401, 225] width 245 height 354
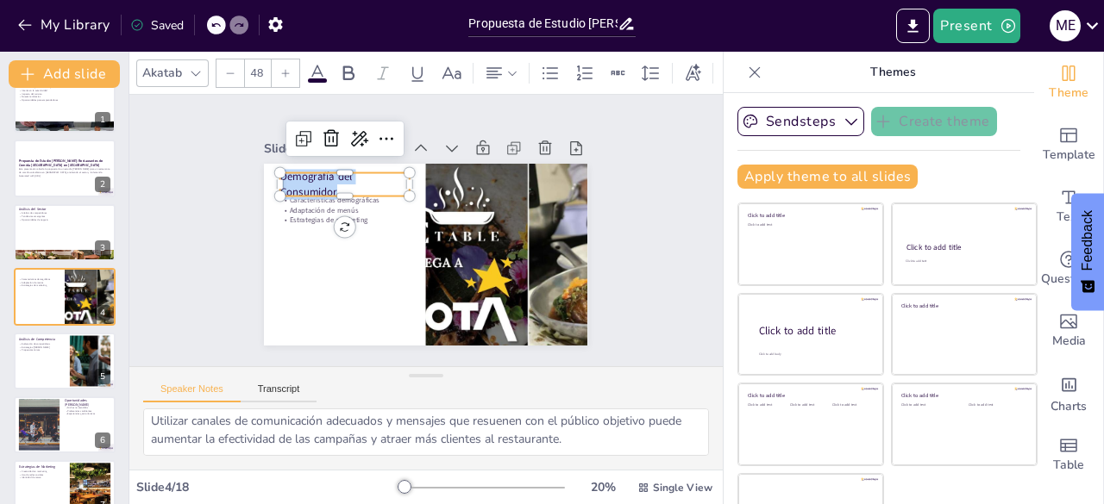
copy p "Demografía del Consumidor"
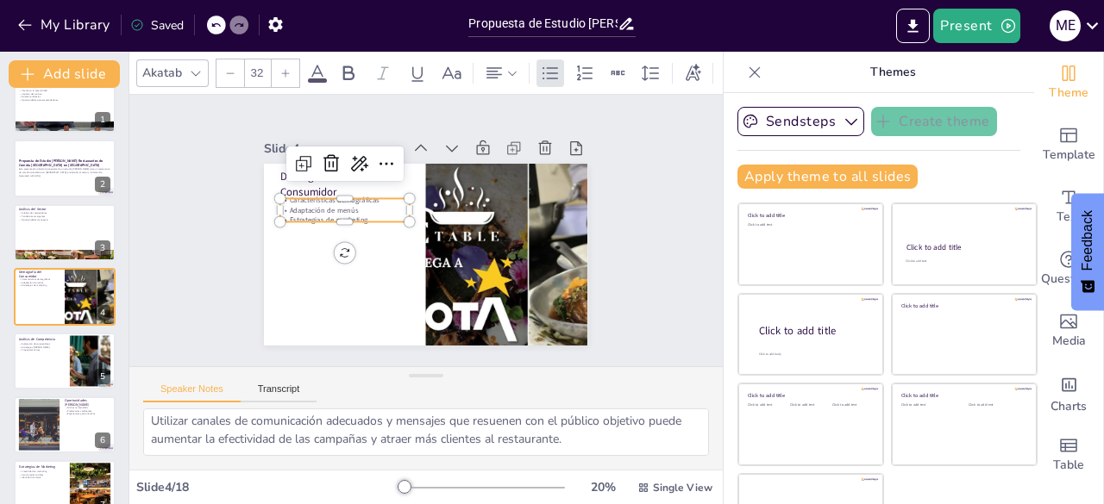
click at [439, 239] on p "Estrategias de marketing" at bounding box center [503, 257] width 128 height 37
click at [345, 208] on p "Estrategias de marketing" at bounding box center [387, 158] width 84 height 110
drag, startPoint x: 351, startPoint y: 210, endPoint x: 263, endPoint y: 193, distance: 89.6
click at [266, 193] on div "Demografía del Consumidor Características demográficas Adaptación de menús Estr…" at bounding box center [402, 223] width 273 height 364
copy div "Características demográficas Adaptación de menús Estrategias de marketing"
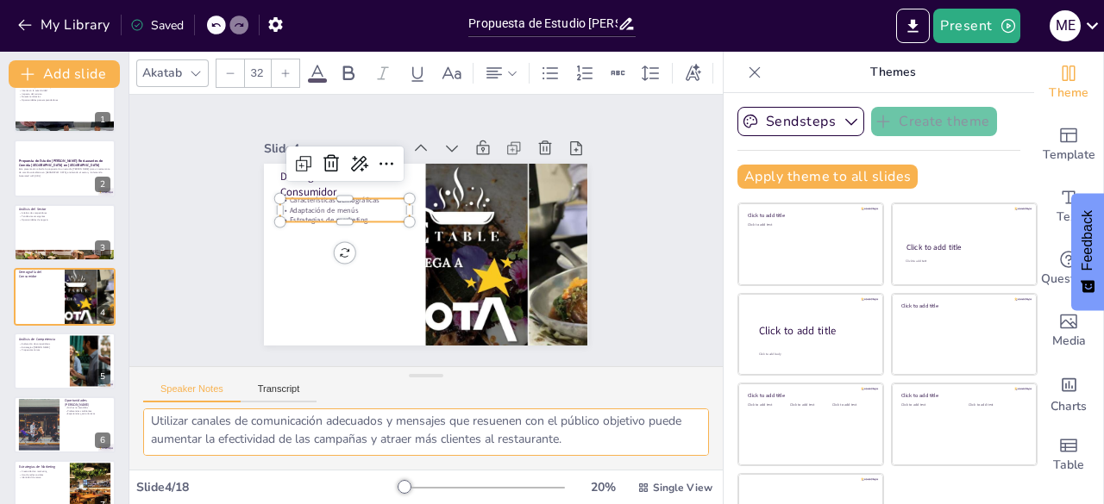
click at [226, 445] on textarea "Comprender las características demográficas de los consumidores es esencial par…" at bounding box center [426, 432] width 566 height 47
drag, startPoint x: 226, startPoint y: 445, endPoint x: 143, endPoint y: 397, distance: 95.4
click at [143, 397] on div "Speaker Notes Transcript Comprender las características demográficas de los con…" at bounding box center [425, 417] width 593 height 103
click at [56, 377] on div at bounding box center [64, 361] width 103 height 59
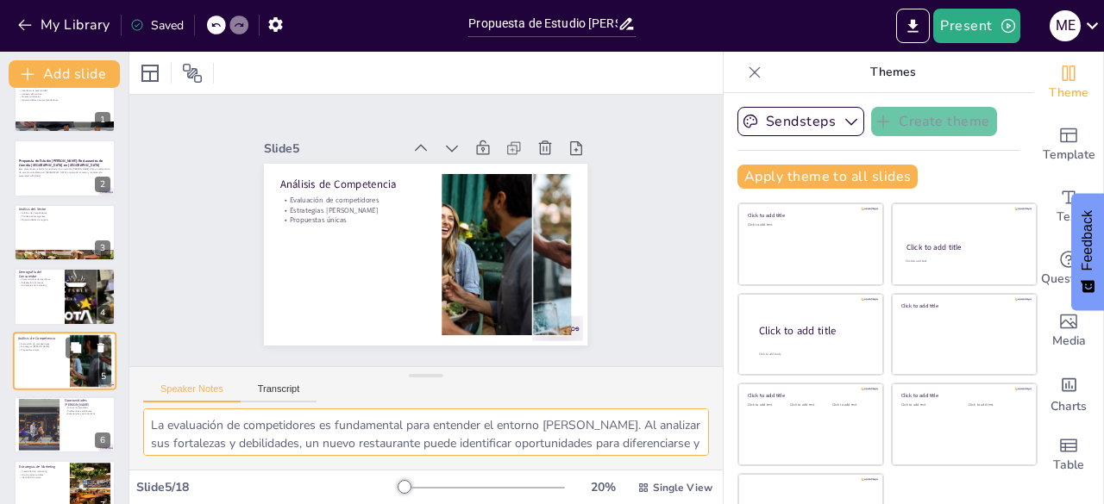
scroll to position [91, 0]
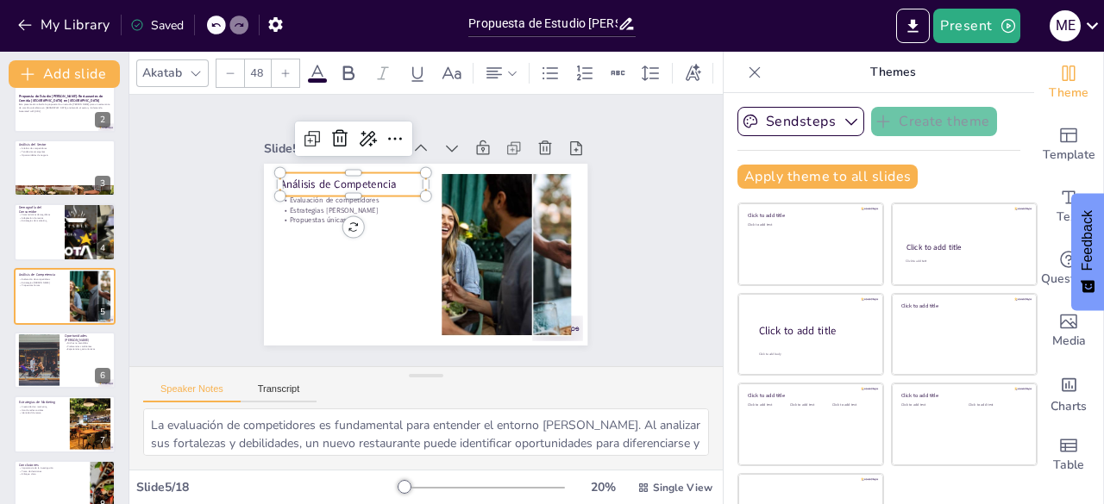
click at [298, 185] on p "Análisis de Competencia" at bounding box center [340, 228] width 134 height 86
click at [421, 269] on p "Análisis de Competencia" at bounding box center [494, 284] width 147 height 30
click at [449, 174] on p "Análisis de Competencia" at bounding box center [464, 153] width 30 height 147
drag, startPoint x: 379, startPoint y: 174, endPoint x: 252, endPoint y: 187, distance: 128.3
click at [327, 187] on div "Evaluación de competidores Estrategias de mercado Propuestas únicas Análisis de…" at bounding box center [450, 225] width 246 height 354
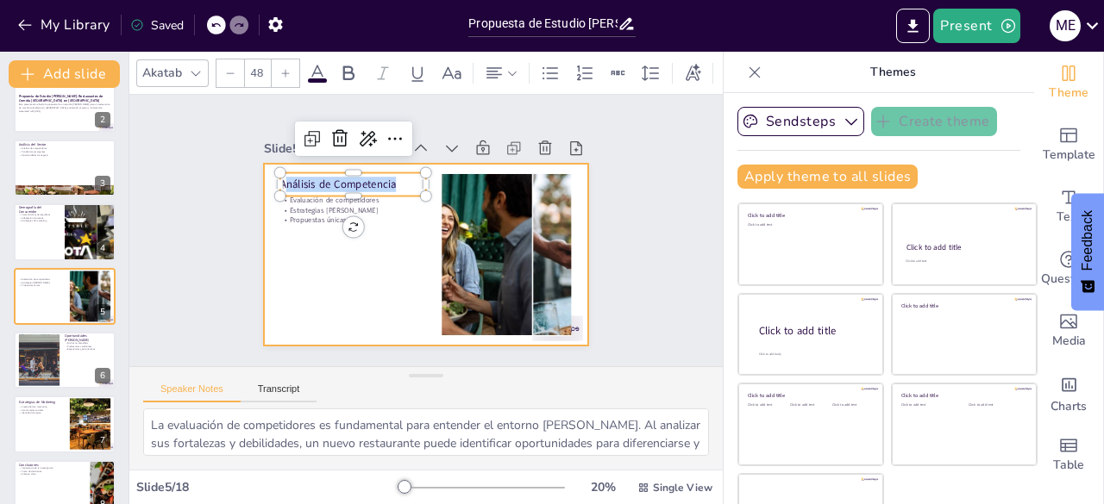
copy p "nálisis de Competencia"
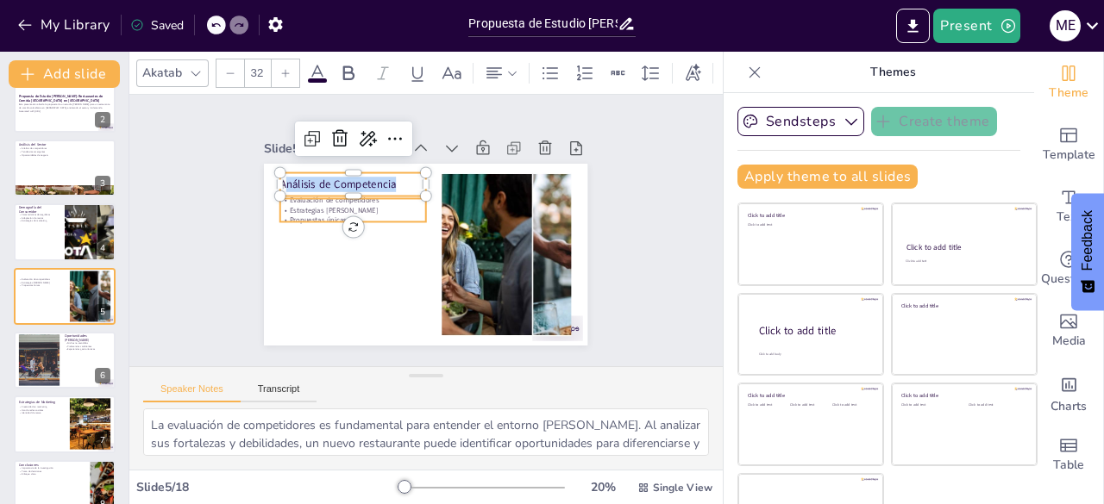
click at [437, 207] on p "Estrategias [PERSON_NAME]" at bounding box center [489, 190] width 105 height 115
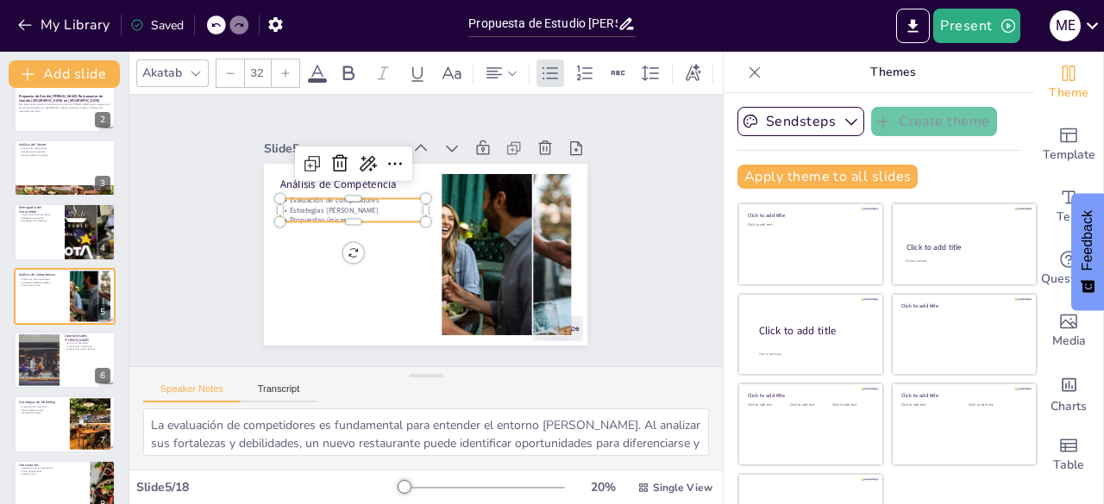
click at [438, 207] on p "Estrategias [PERSON_NAME]" at bounding box center [485, 183] width 94 height 123
drag, startPoint x: 329, startPoint y: 210, endPoint x: 262, endPoint y: 191, distance: 69.9
click at [295, 191] on div "Análisis de Competencia Evaluación de competidores Estrategias de mercado Propu…" at bounding box center [402, 233] width 215 height 341
copy div "Evaluación de competidores Estrategias de mercado Propuestas únicas"
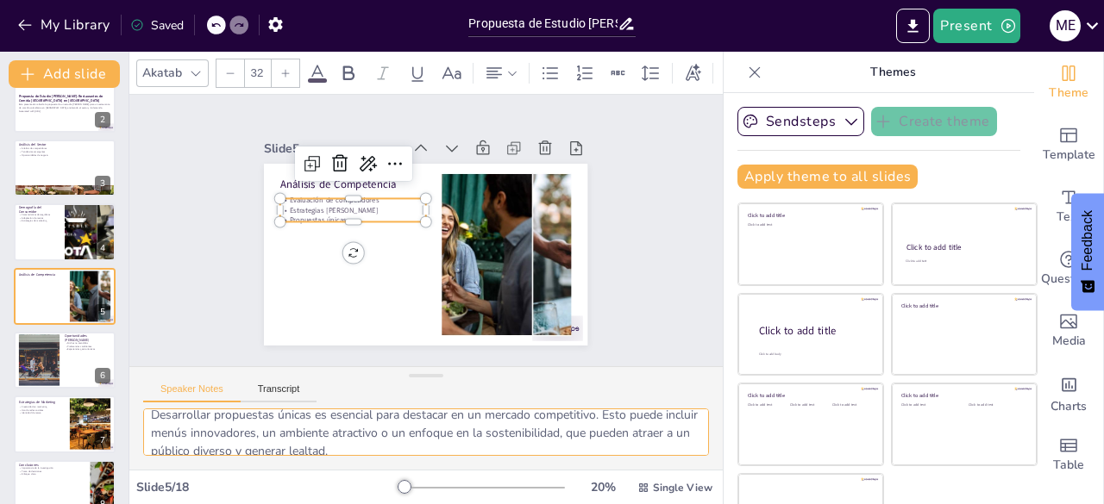
scroll to position [130, 0]
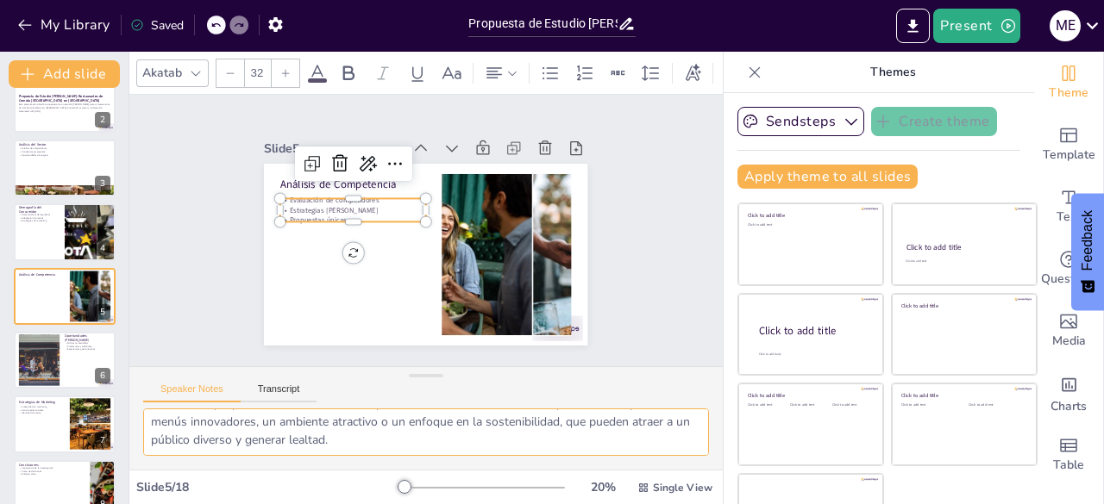
drag, startPoint x: 150, startPoint y: 423, endPoint x: 436, endPoint y: 488, distance: 293.5
click at [436, 488] on div "Akatab 32 Slide 1 Introducción al Mercado de Comida Colombiana Crecimiento del …" at bounding box center [425, 278] width 593 height 453
click at [34, 367] on div at bounding box center [38, 361] width 89 height 53
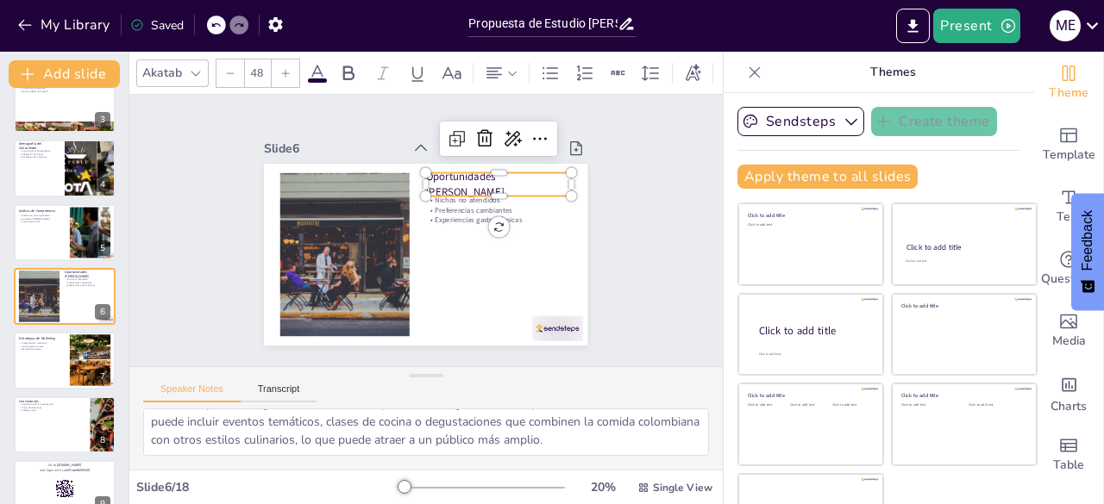
click at [439, 178] on p "Oportunidades [PERSON_NAME]" at bounding box center [511, 218] width 145 height 87
click at [401, 178] on p "Oportunidades [PERSON_NAME]" at bounding box center [346, 198] width 110 height 135
click at [435, 178] on p "Oportunidades [PERSON_NAME]" at bounding box center [508, 208] width 147 height 73
click at [426, 260] on p "Oportunidades [PERSON_NAME]" at bounding box center [370, 296] width 147 height 73
drag, startPoint x: 536, startPoint y: 178, endPoint x: 404, endPoint y: 178, distance: 131.9
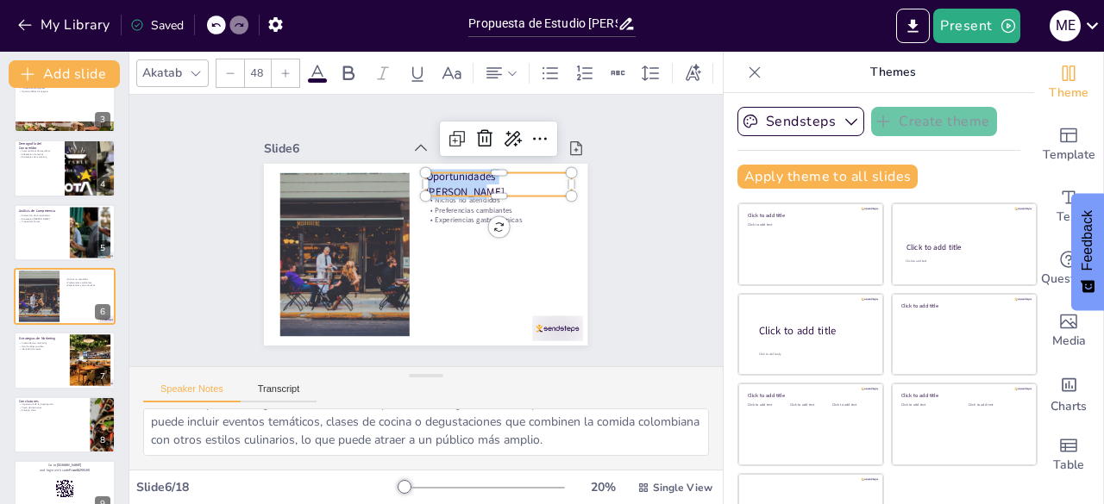
click at [404, 178] on div "Nichos no atendidos Preferencias cambiantes Experiencias gastronómicas Oportuni…" at bounding box center [415, 251] width 369 height 297
click at [441, 234] on p "Preferencias cambiantes" at bounding box center [430, 306] width 40 height 145
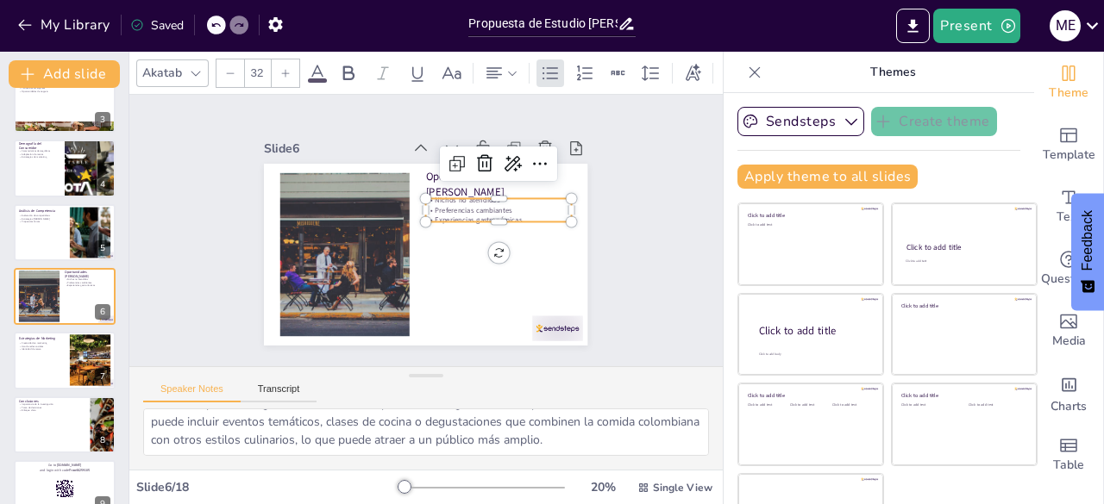
click at [441, 212] on p "Preferencias cambiantes" at bounding box center [493, 264] width 115 height 105
drag, startPoint x: 504, startPoint y: 212, endPoint x: 407, endPoint y: 195, distance: 98.9
click at [407, 195] on div "Oportunidades de Mercado Nichos no atendidos Preferencias cambiantes Experienci…" at bounding box center [423, 206] width 341 height 215
drag, startPoint x: 150, startPoint y: 416, endPoint x: 668, endPoint y: 454, distance: 519.5
click at [668, 454] on textarea "Identificar nichos no atendidos es crucial para el éxito de un nuevo restaurant…" at bounding box center [426, 432] width 566 height 47
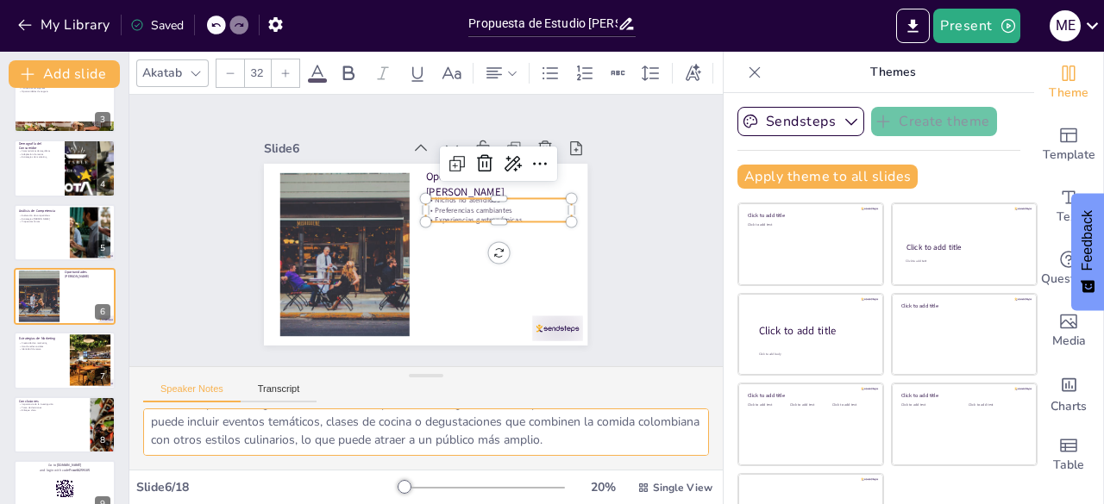
click at [659, 441] on textarea "Identificar nichos no atendidos es crucial para el éxito de un nuevo restaurant…" at bounding box center [426, 432] width 566 height 47
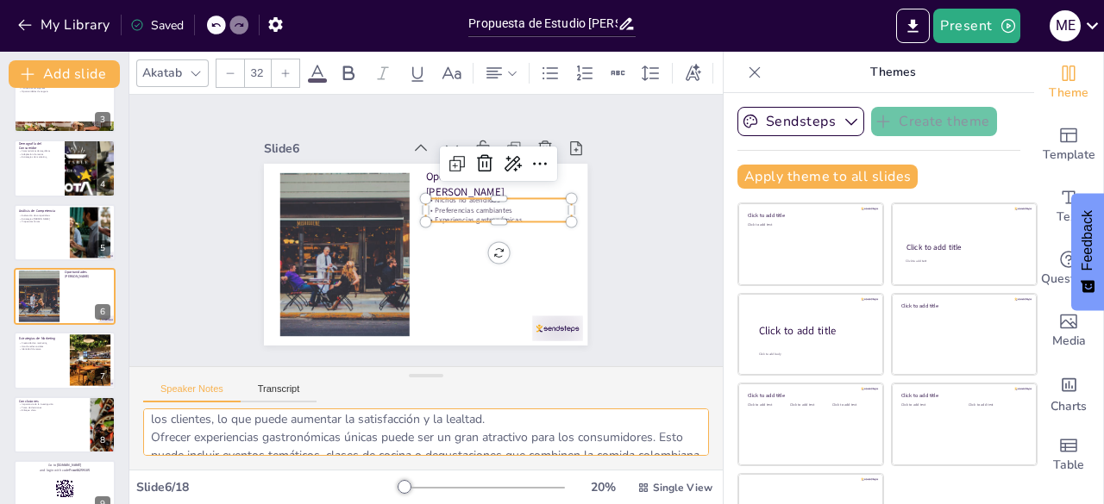
scroll to position [0, 0]
drag, startPoint x: 659, startPoint y: 441, endPoint x: 134, endPoint y: 374, distance: 529.4
click at [134, 374] on div "Speaker Notes Transcript Identificar nichos no atendidos es crucial para el éxi…" at bounding box center [425, 417] width 593 height 103
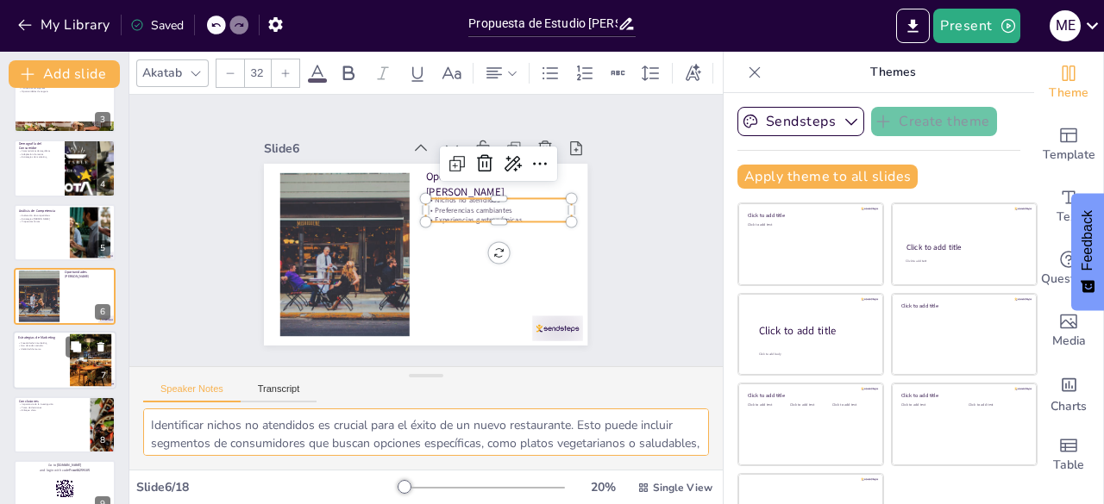
click at [43, 343] on p "Creatividad en marketing" at bounding box center [41, 342] width 47 height 3
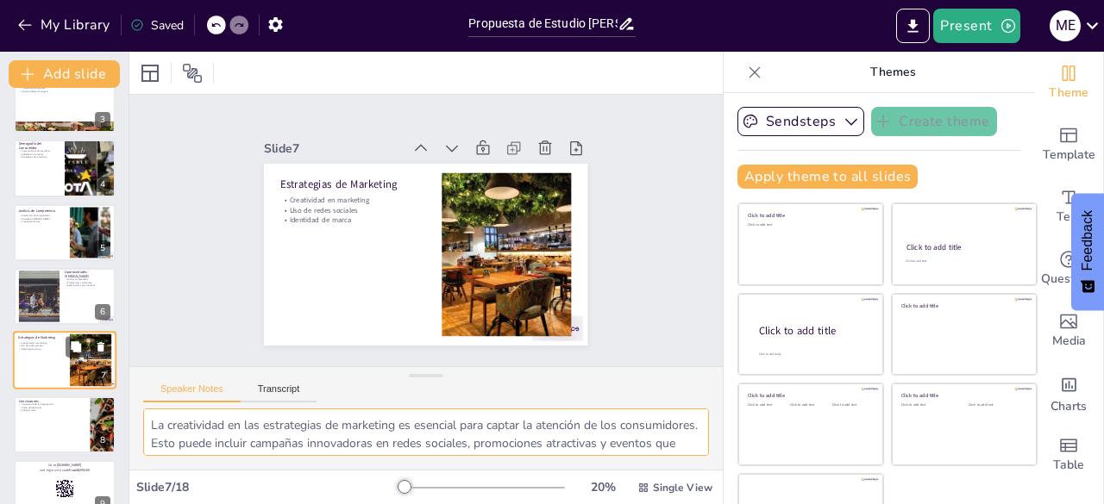
scroll to position [219, 0]
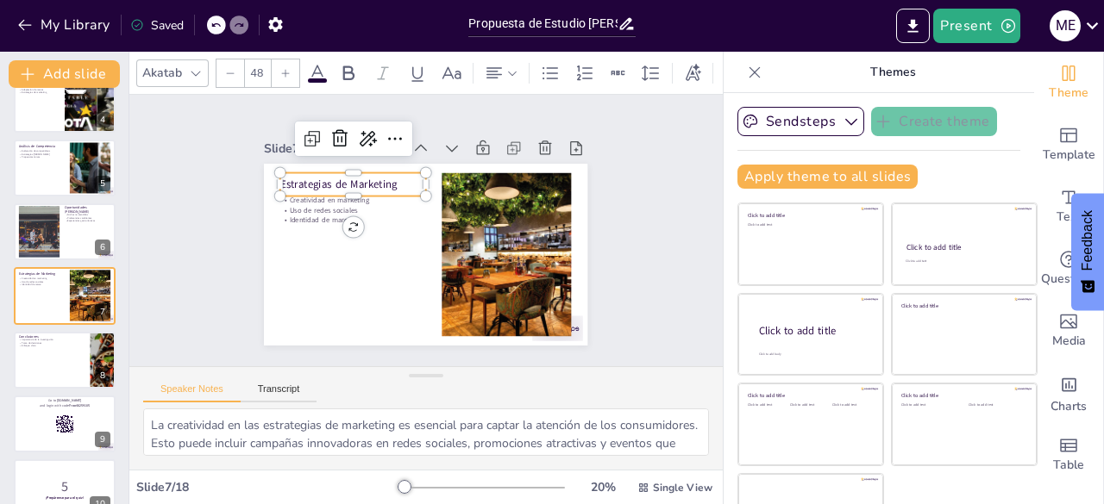
click at [363, 178] on p "Estrategias de Marketing" at bounding box center [394, 150] width 127 height 97
click at [363, 178] on p "Estrategias de Marketing" at bounding box center [370, 163] width 143 height 59
drag, startPoint x: 381, startPoint y: 178, endPoint x: 261, endPoint y: 184, distance: 120.0
click at [261, 184] on div "Creatividad en marketing Uso de redes sociales Identidad de marca Estrategias d…" at bounding box center [418, 208] width 364 height 273
click at [416, 213] on p "Identidad de marca" at bounding box center [428, 157] width 25 height 146
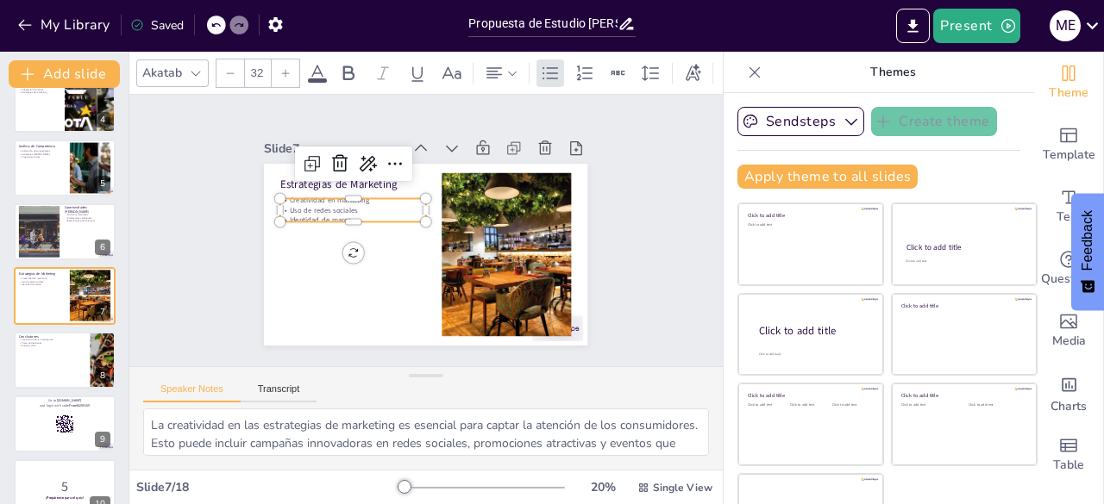
click at [431, 213] on p "Identidad de marca" at bounding box center [443, 159] width 25 height 146
drag, startPoint x: 354, startPoint y: 213, endPoint x: 281, endPoint y: 190, distance: 76.9
click at [281, 190] on div "Estrategias de Marketing Creatividad en marketing Uso de redes sociales Identid…" at bounding box center [408, 247] width 352 height 362
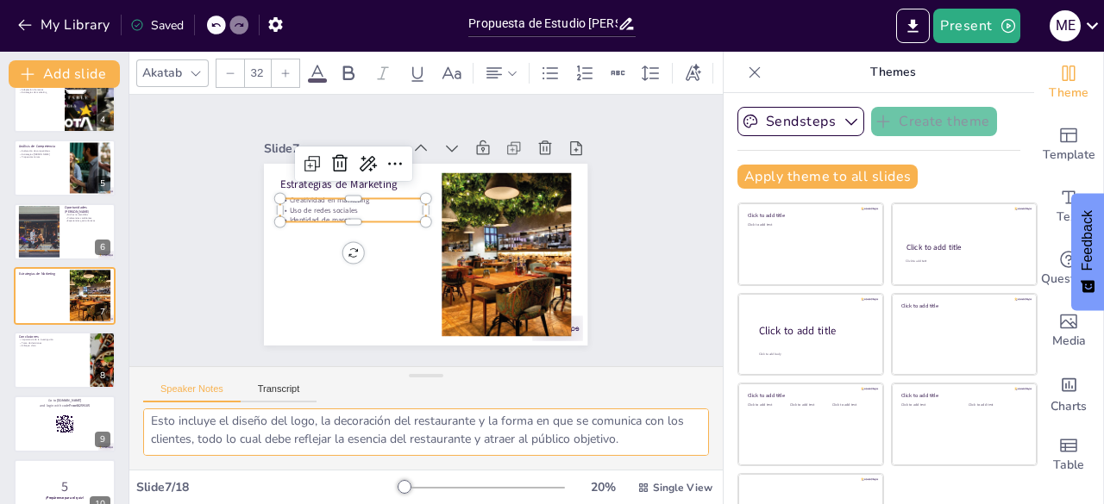
drag, startPoint x: 148, startPoint y: 423, endPoint x: 548, endPoint y: 474, distance: 403.3
click at [548, 474] on div "Akatab 32 Slide 1 Introducción al Mercado de Comida Colombiana Crecimiento del …" at bounding box center [425, 278] width 593 height 453
click at [472, 444] on textarea "La creatividad en las estrategias de marketing es esencial para captar la atenc…" at bounding box center [426, 432] width 566 height 47
drag, startPoint x: 472, startPoint y: 444, endPoint x: 136, endPoint y: 422, distance: 336.1
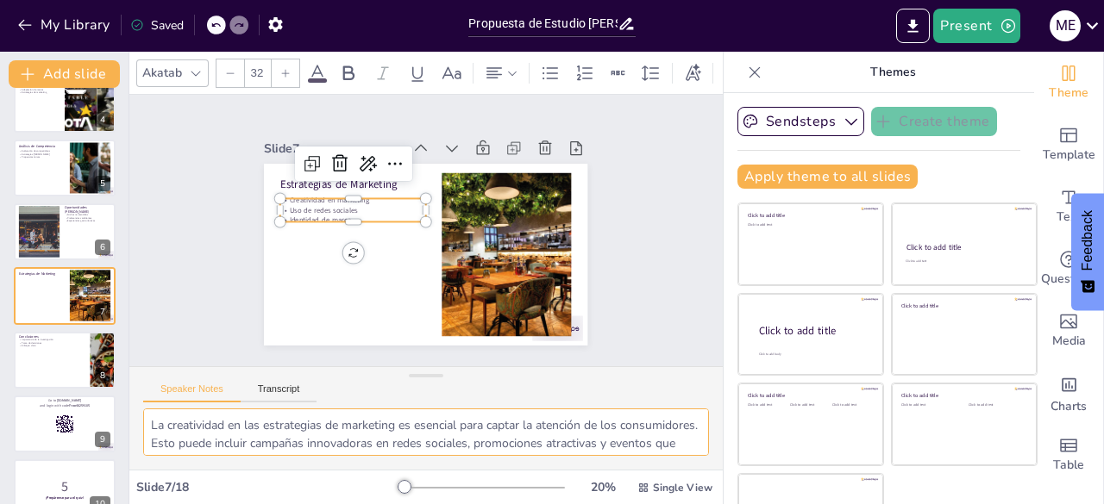
click at [136, 422] on div "La creatividad en las estrategias de marketing es esencial para captar la atenc…" at bounding box center [425, 439] width 593 height 61
click at [26, 358] on div at bounding box center [64, 360] width 103 height 59
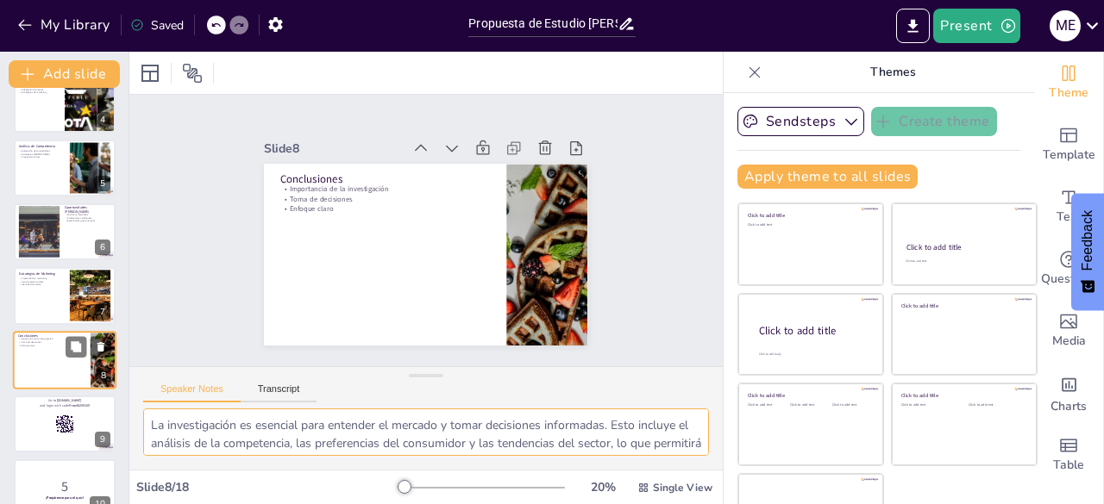
scroll to position [283, 0]
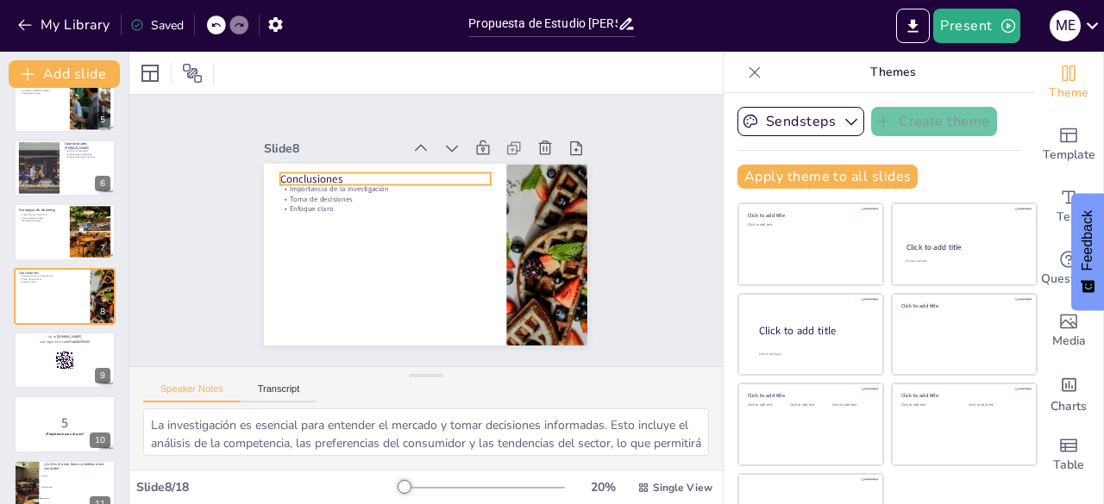
click at [280, 172] on p "Conclusiones" at bounding box center [385, 180] width 210 height 16
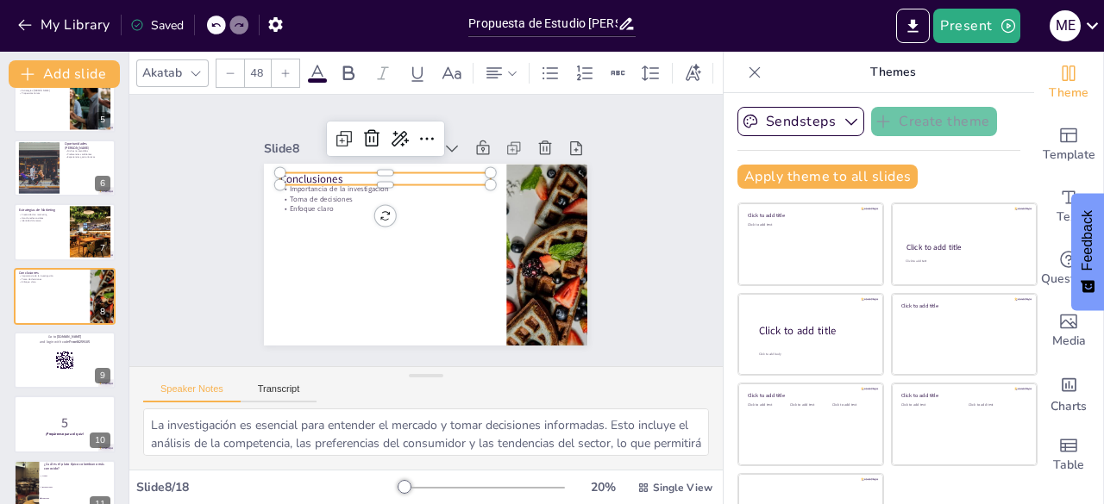
click at [301, 172] on p "Conclusiones" at bounding box center [403, 168] width 204 height 79
click at [470, 172] on p "Conclusiones" at bounding box center [478, 190] width 16 height 210
drag, startPoint x: 332, startPoint y: 175, endPoint x: 255, endPoint y: 173, distance: 76.8
click at [255, 173] on div "Importancia de la investigación Toma de decisiones Enfoque claro Conclusiones" at bounding box center [405, 242] width 319 height 371
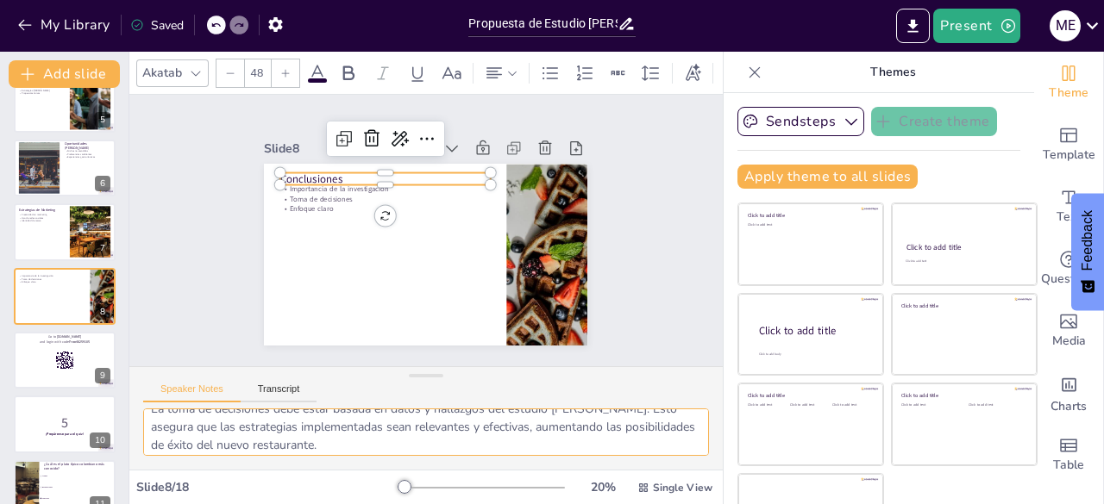
scroll to position [130, 0]
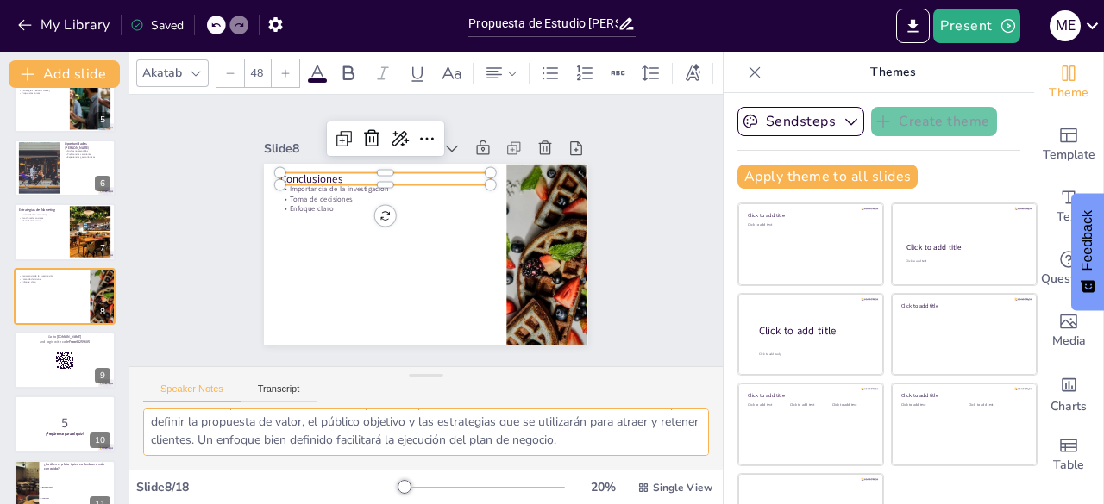
drag, startPoint x: 149, startPoint y: 426, endPoint x: 664, endPoint y: 454, distance: 515.5
click at [664, 454] on textarea "La investigación es esencial para entender el mercado y tomar decisiones inform…" at bounding box center [426, 432] width 566 height 47
click at [654, 445] on textarea "La investigación es esencial para entender el mercado y tomar decisiones inform…" at bounding box center [426, 432] width 566 height 47
drag, startPoint x: 654, startPoint y: 445, endPoint x: 104, endPoint y: 394, distance: 552.4
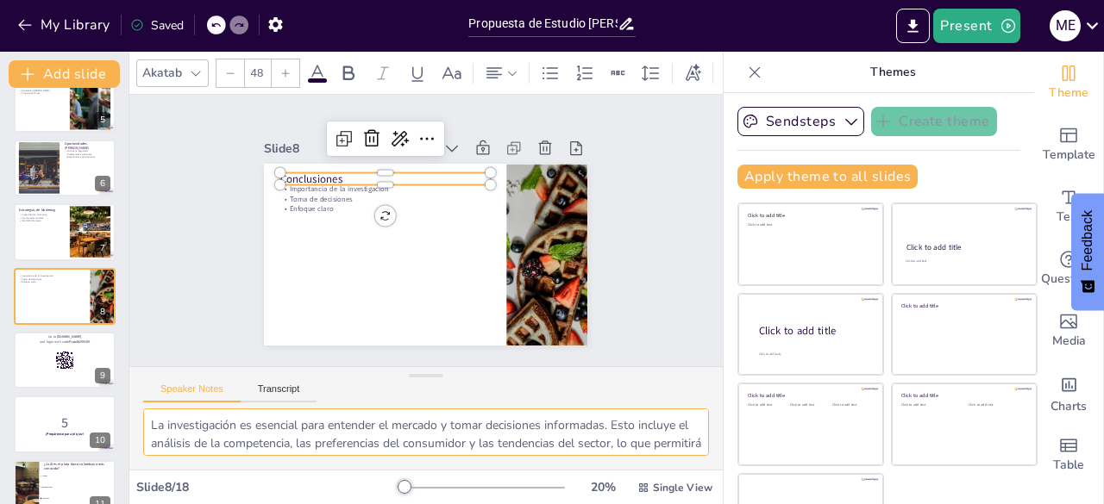
click at [104, 394] on div "Document fonts Akatab Recently used Mulish Popular fonts Lato Montserrat Open S…" at bounding box center [552, 278] width 1104 height 453
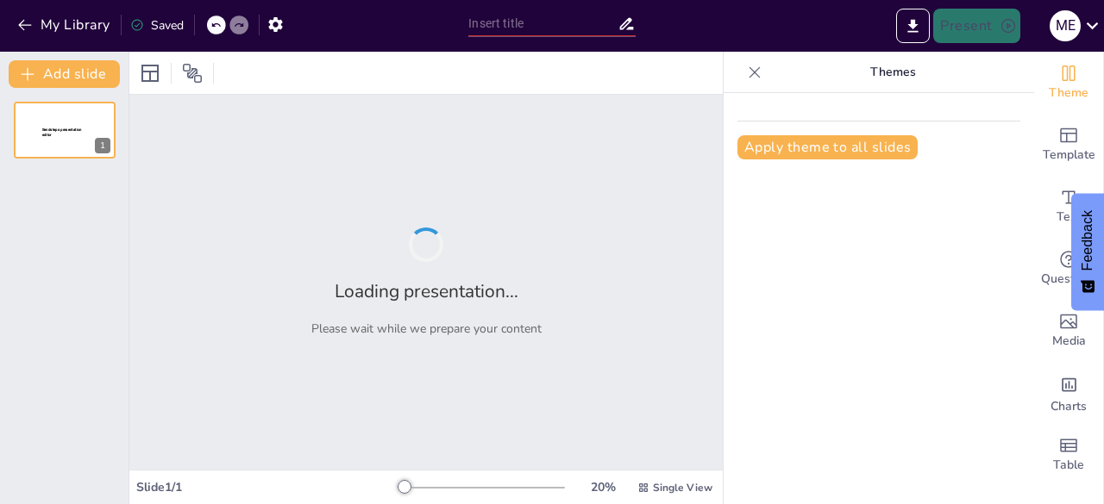
type input "Propuesta de Estudio [PERSON_NAME]: Restaurantes de Comida [GEOGRAPHIC_DATA] en…"
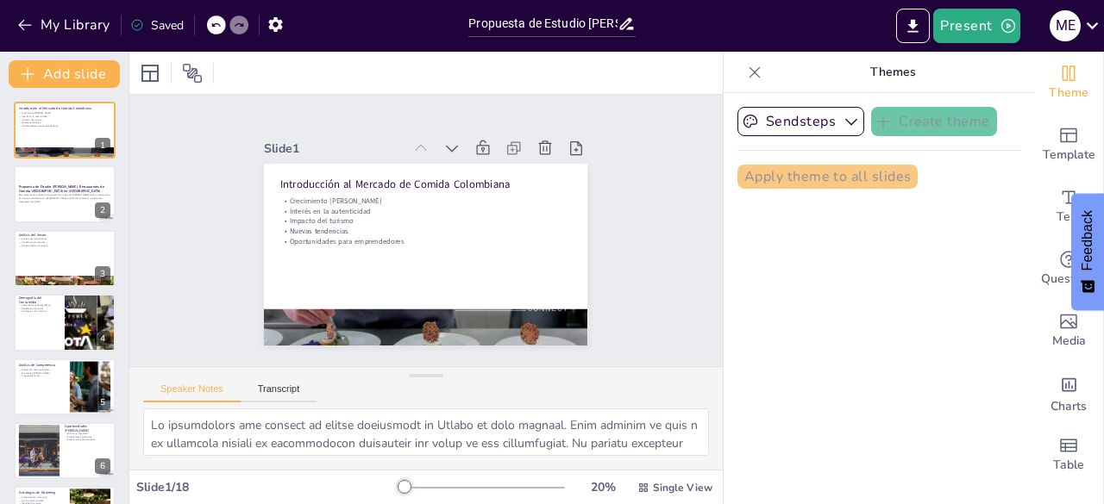
checkbox input "true"
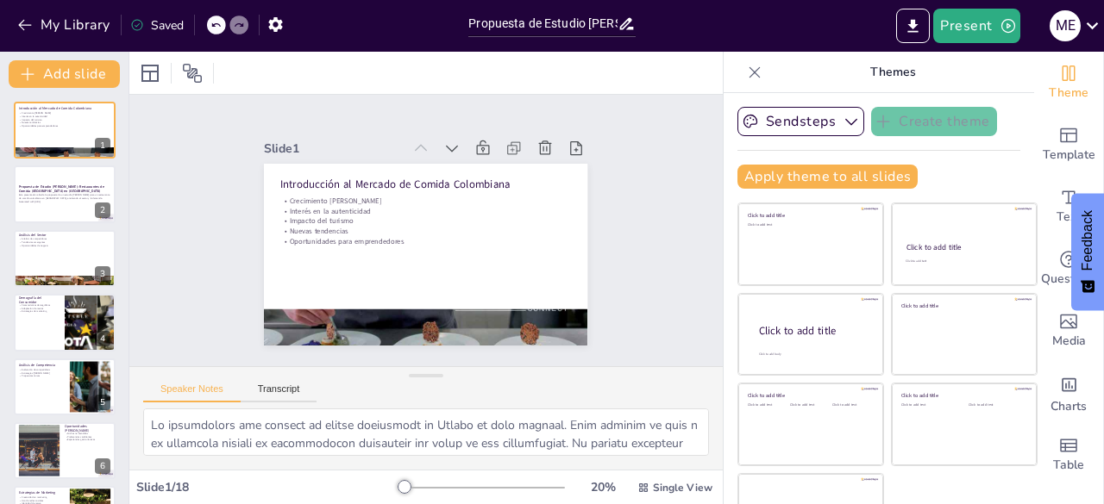
checkbox input "true"
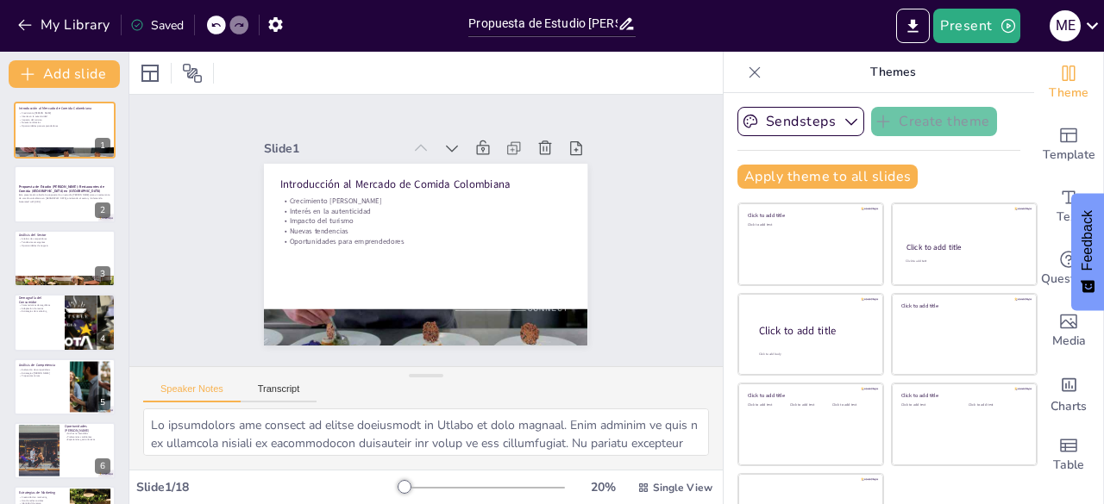
checkbox input "true"
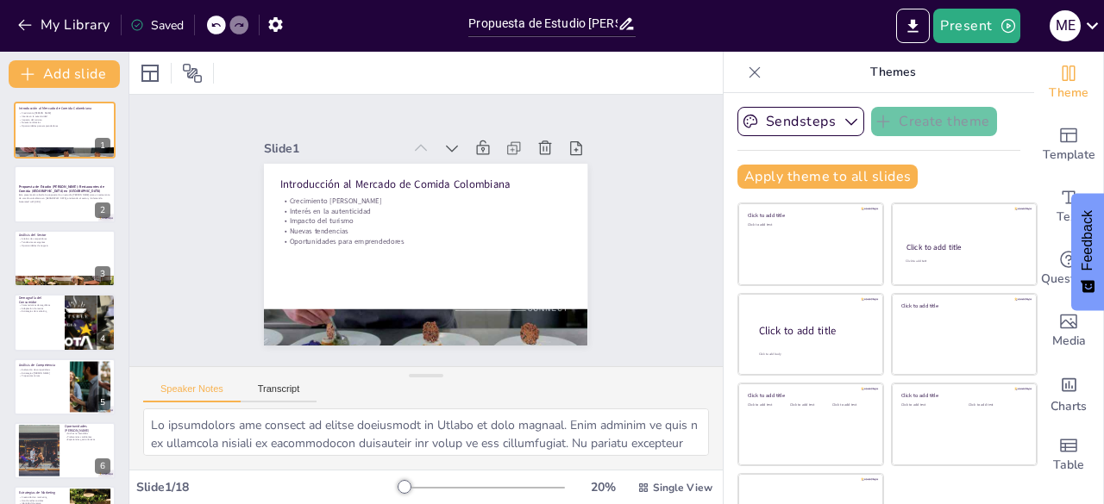
checkbox input "true"
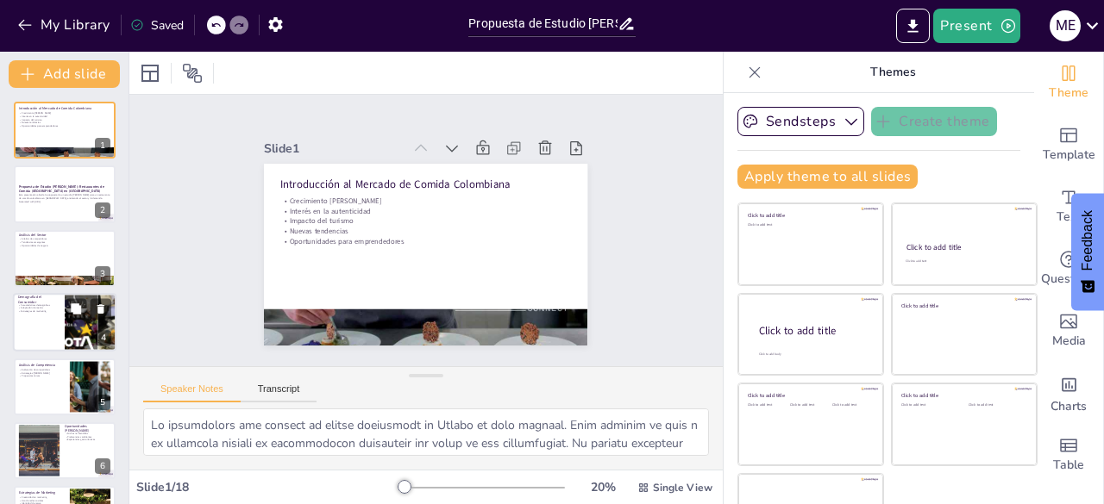
checkbox input "true"
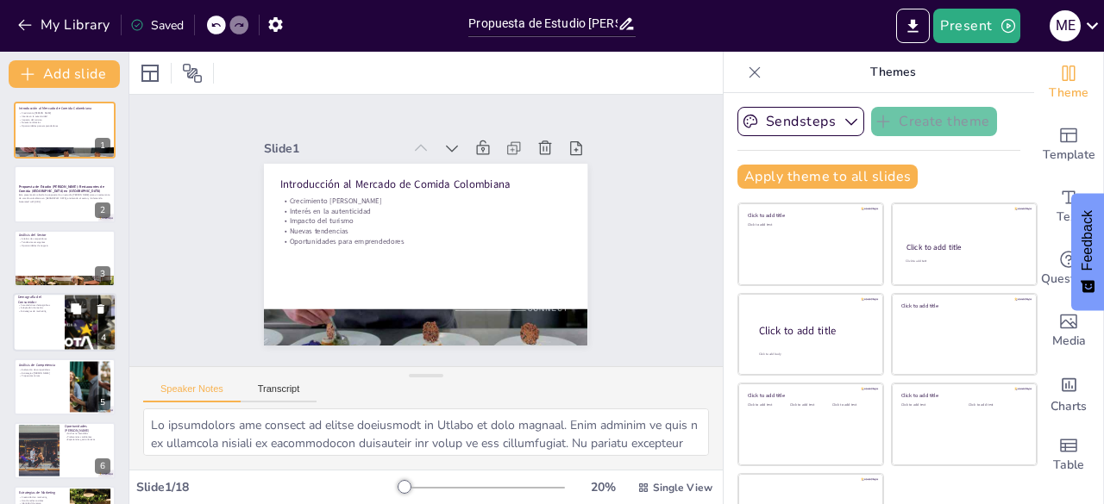
checkbox input "true"
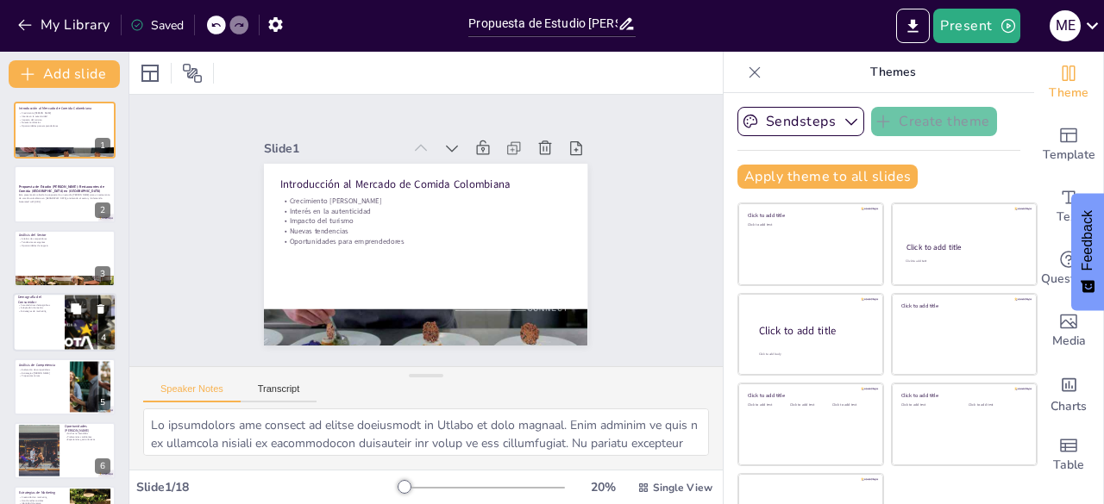
checkbox input "true"
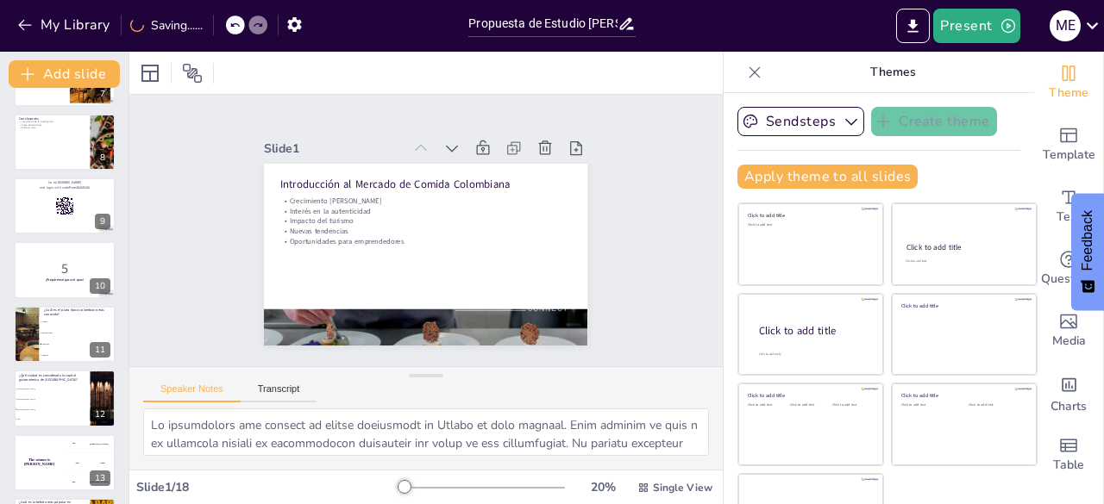
checkbox input "true"
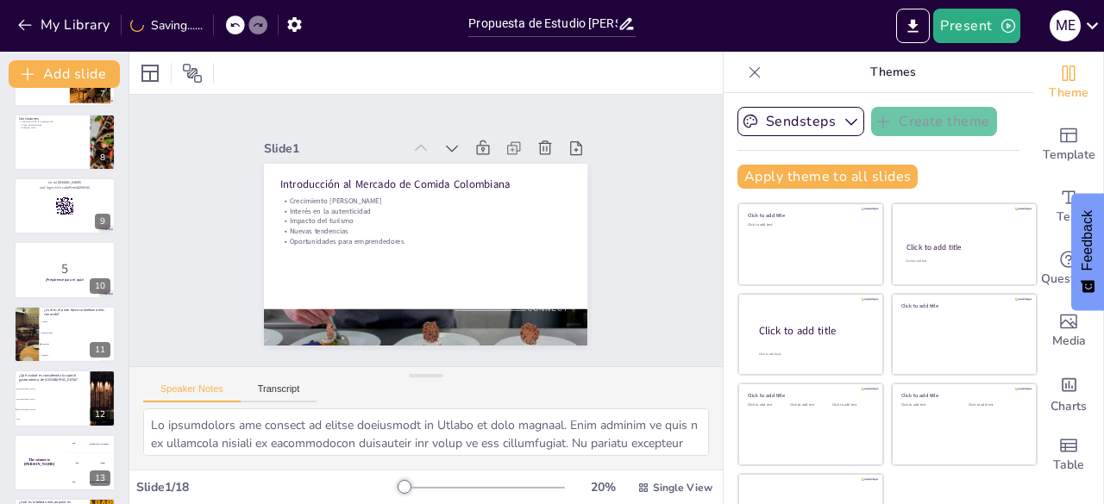
scroll to position [713, 0]
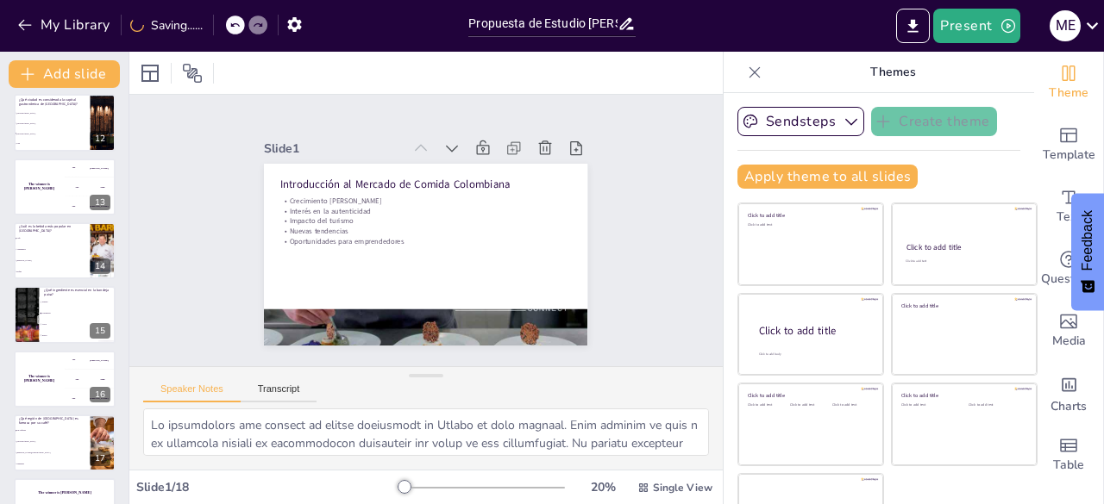
checkbox input "true"
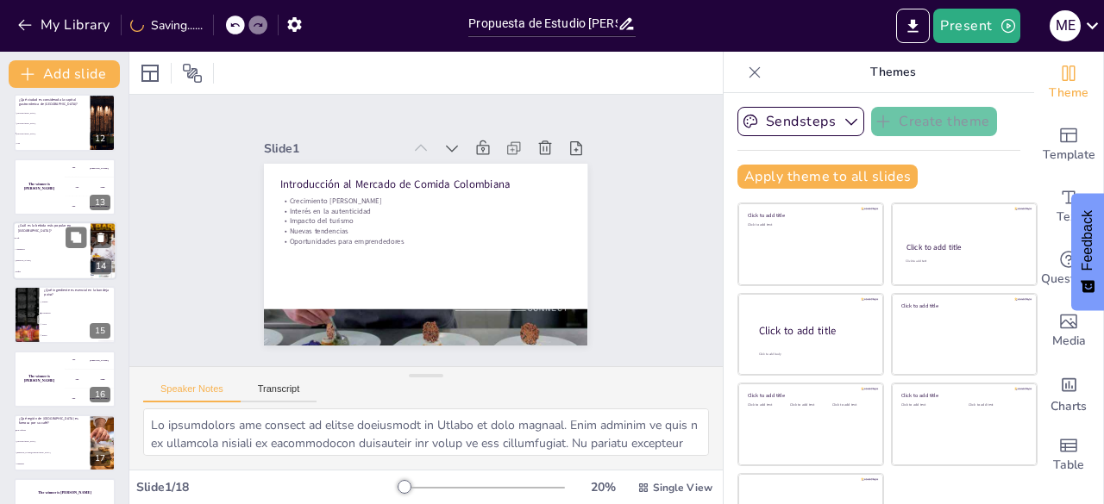
checkbox input "true"
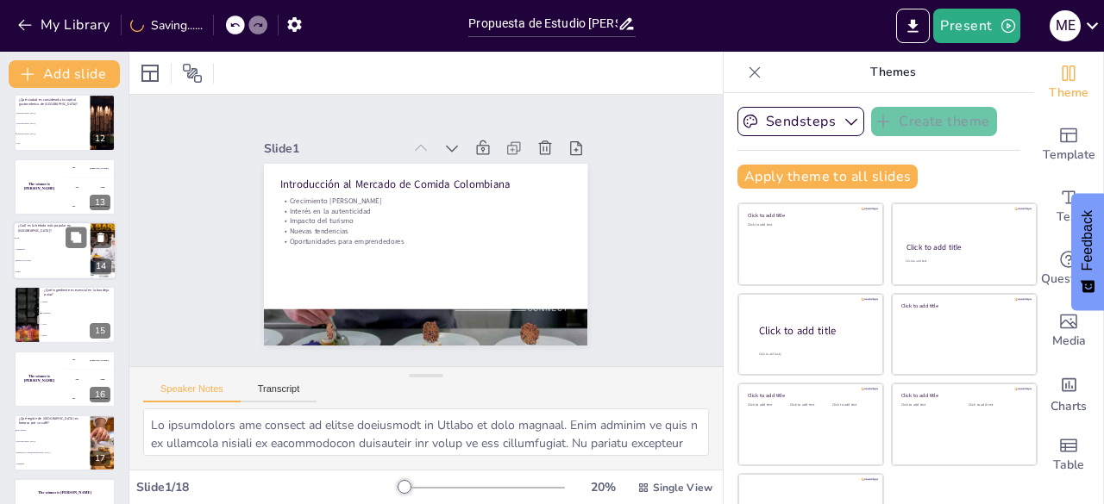
checkbox input "true"
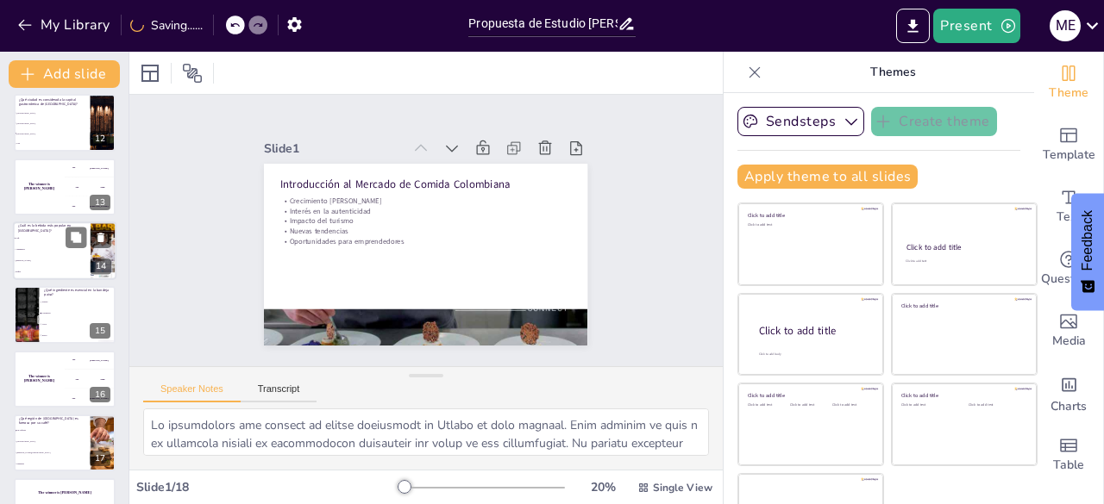
checkbox input "true"
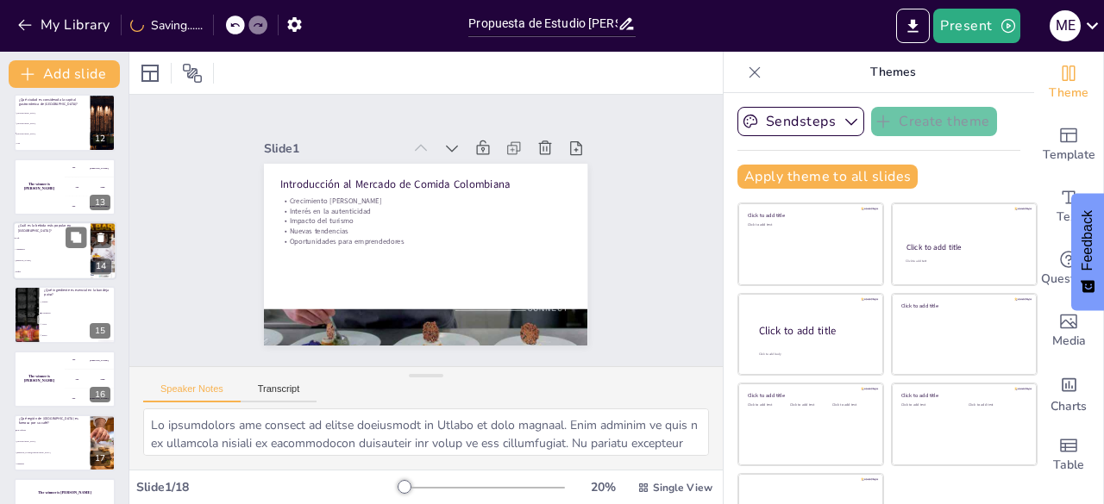
checkbox input "true"
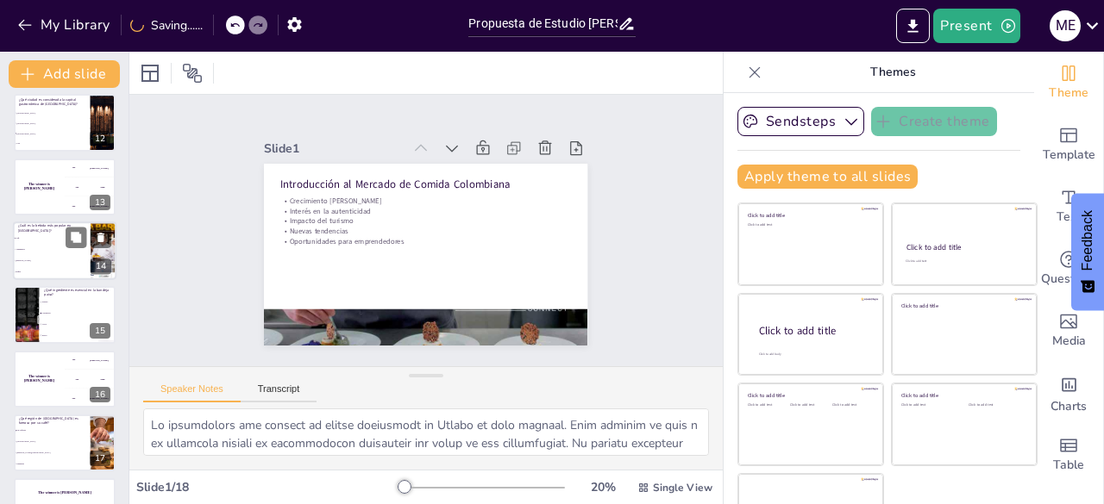
checkbox input "true"
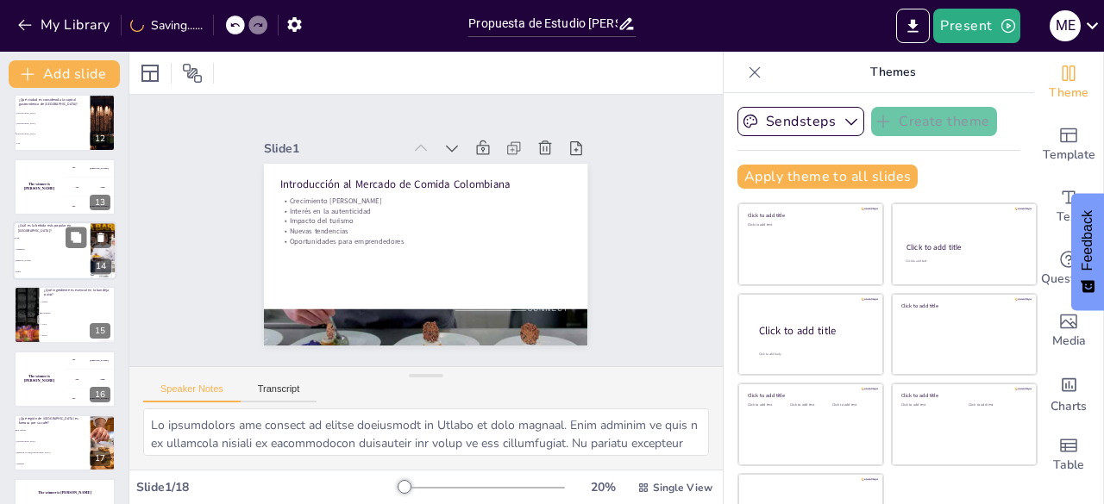
checkbox input "true"
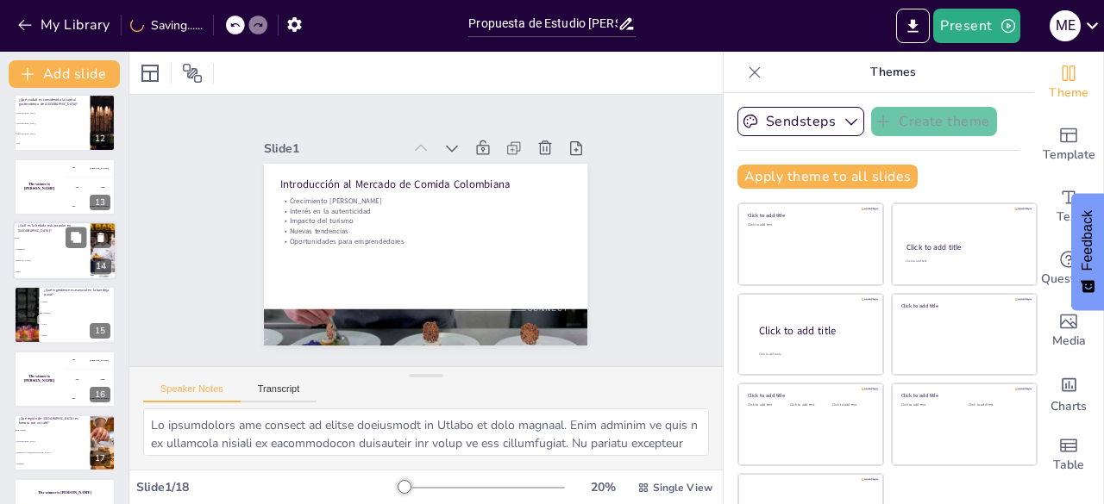
checkbox input "true"
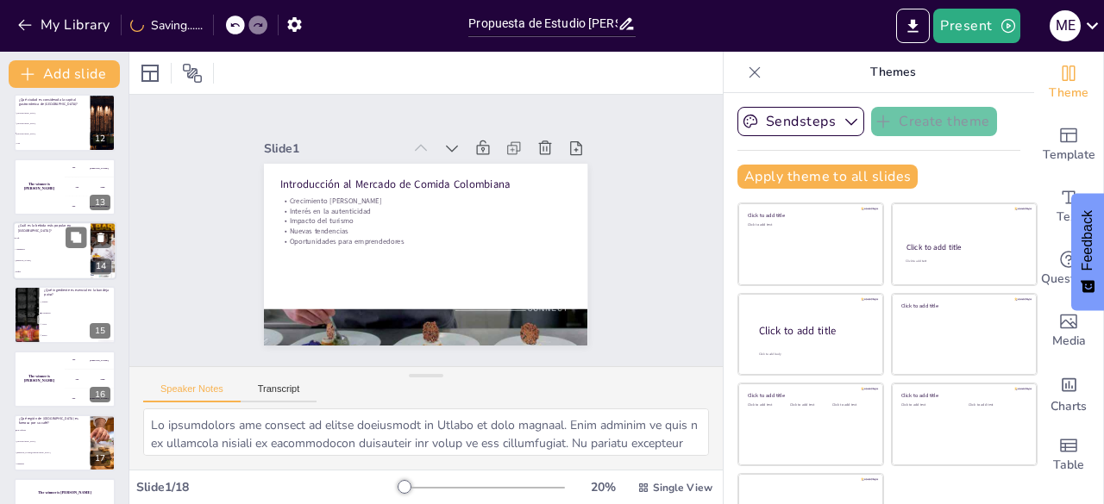
checkbox input "true"
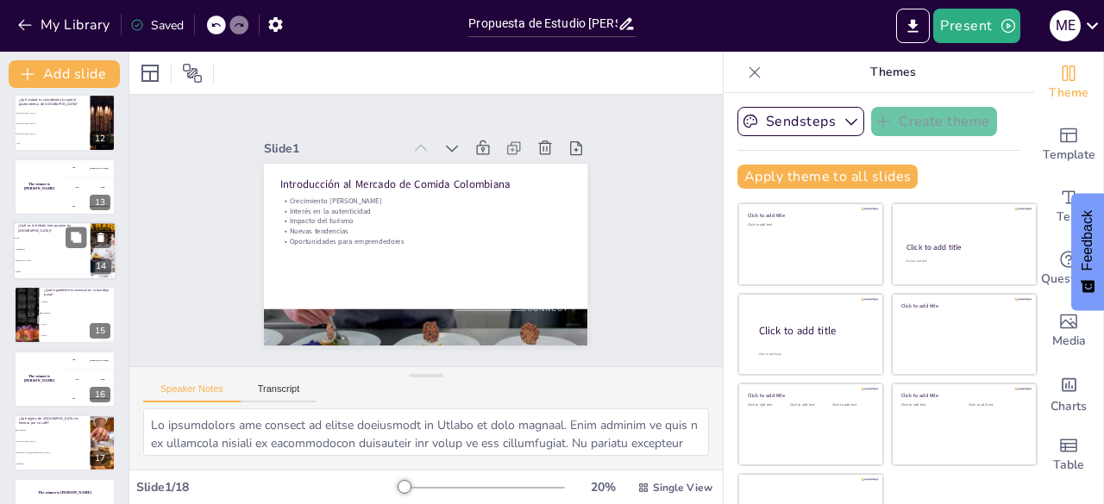
checkbox input "true"
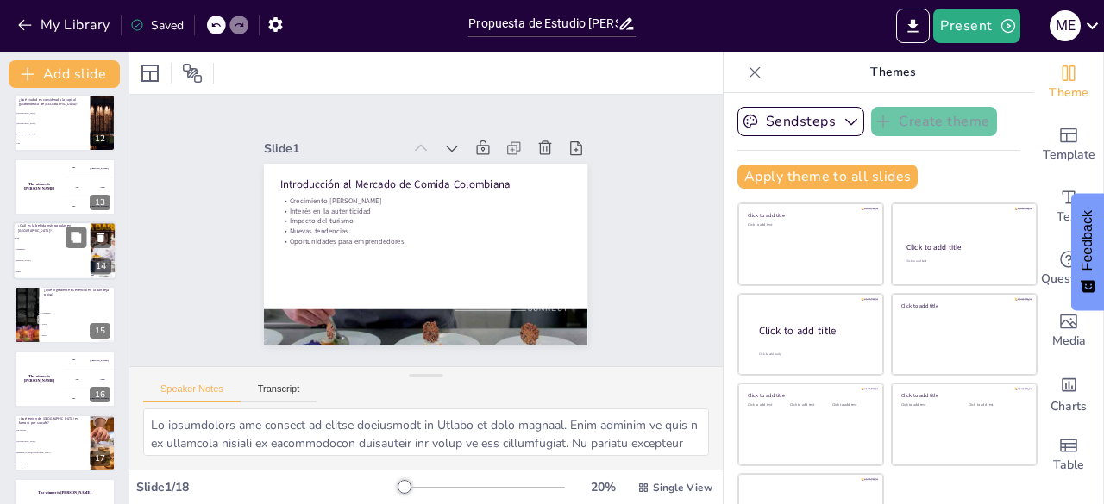
checkbox input "true"
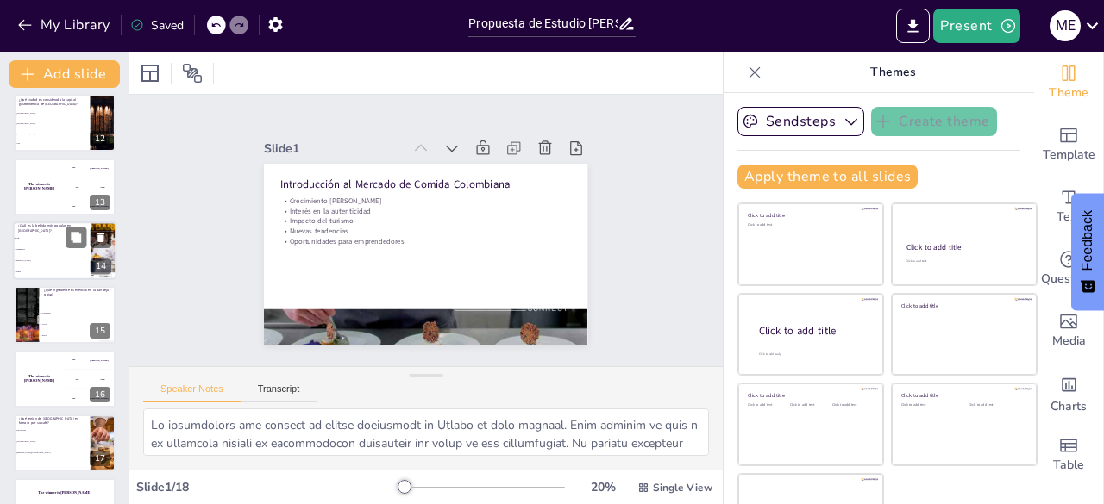
checkbox input "true"
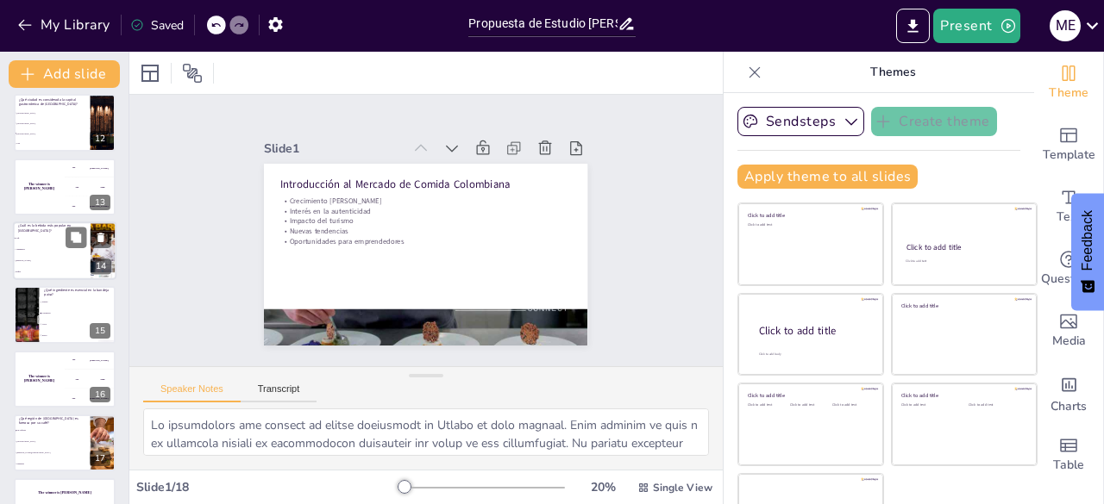
checkbox input "true"
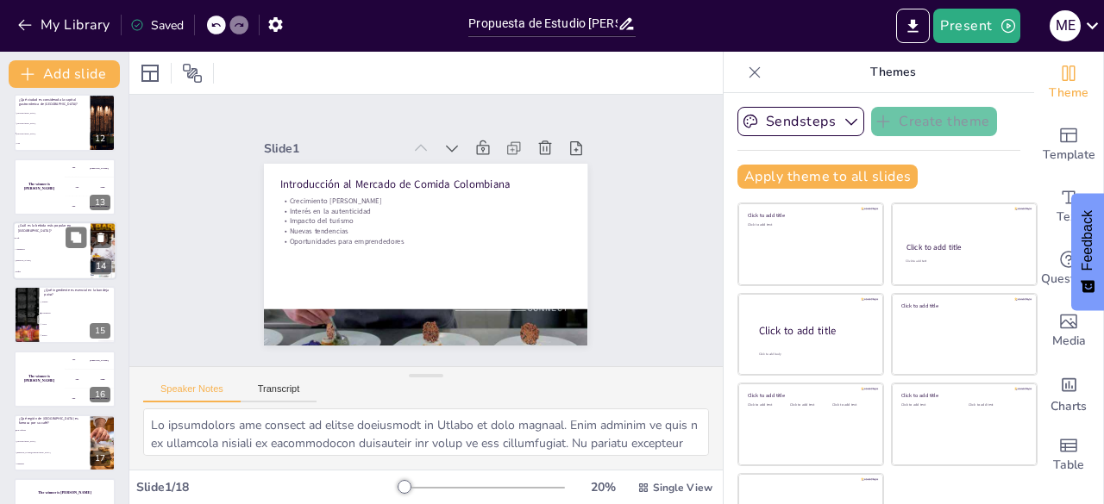
checkbox input "true"
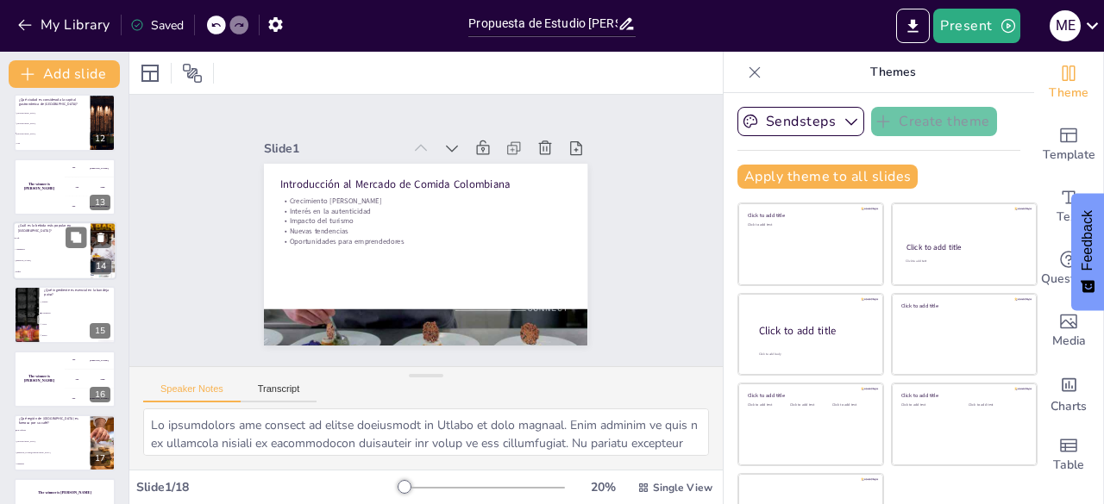
checkbox input "true"
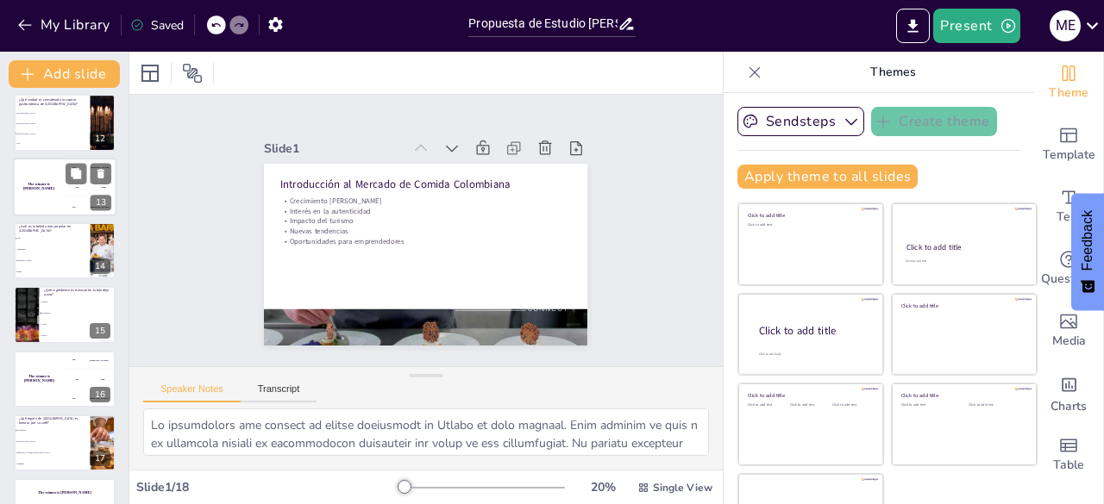
checkbox input "true"
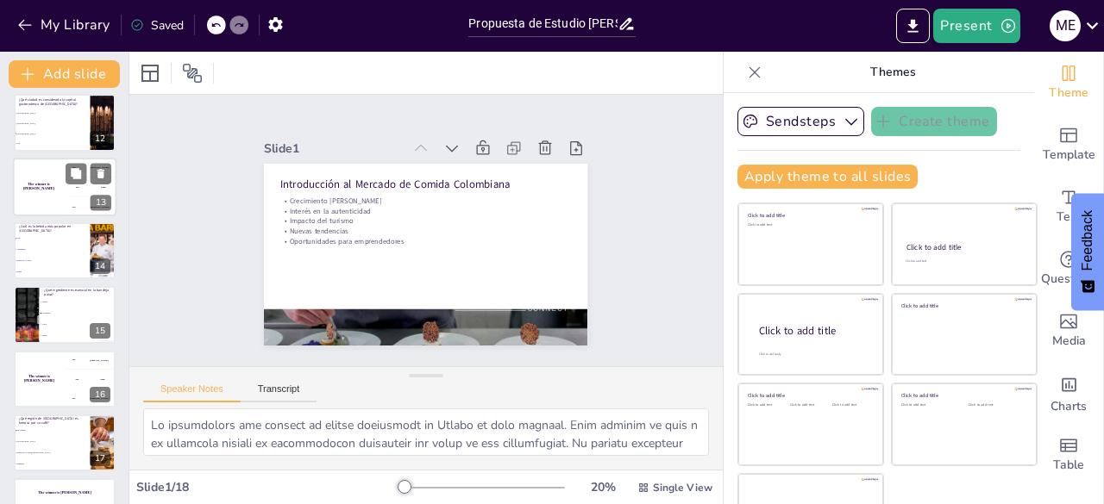
checkbox input "true"
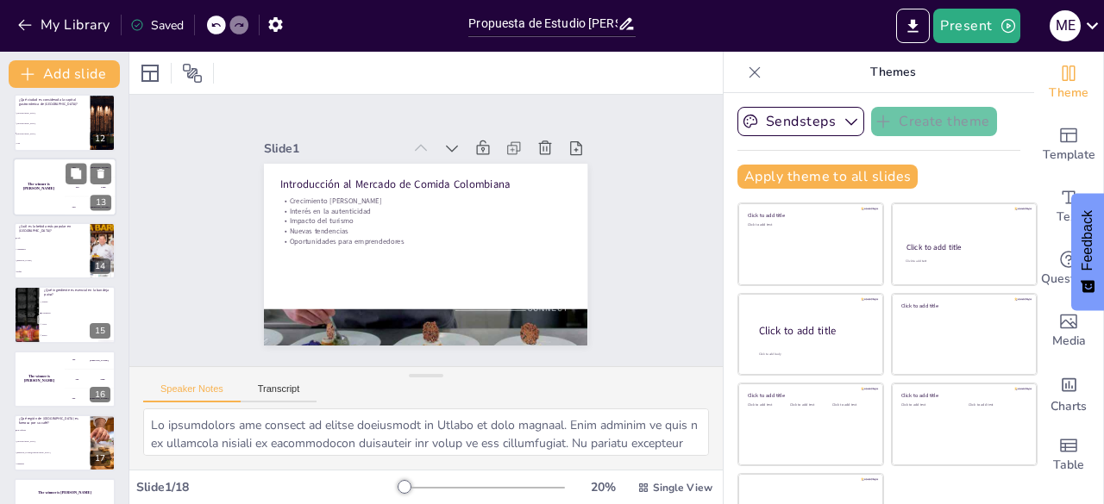
checkbox input "true"
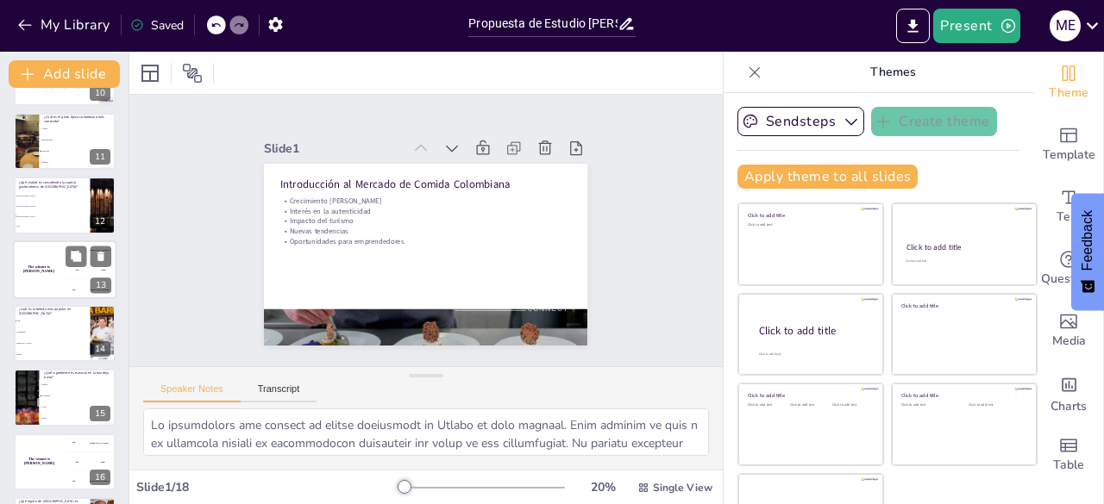
scroll to position [629, 0]
checkbox input "true"
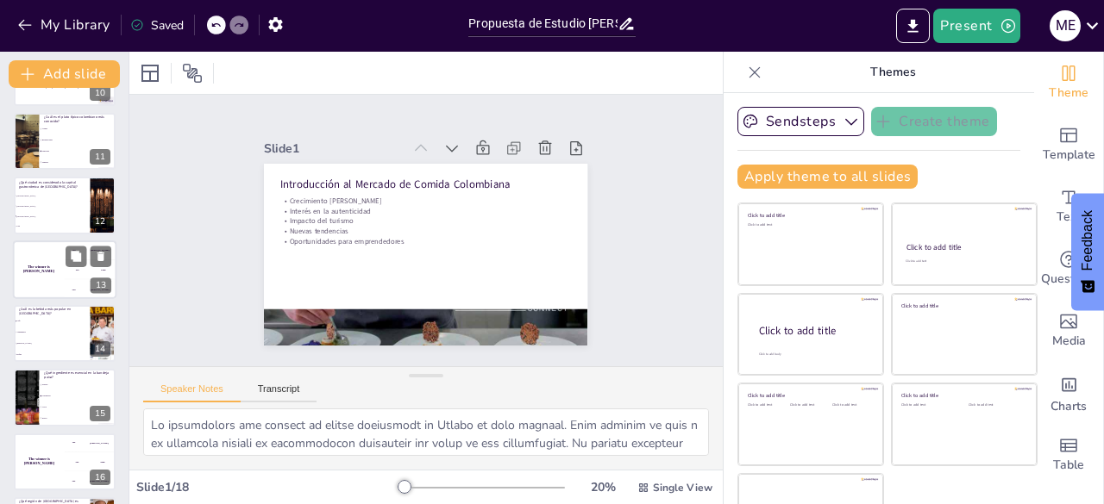
checkbox input "true"
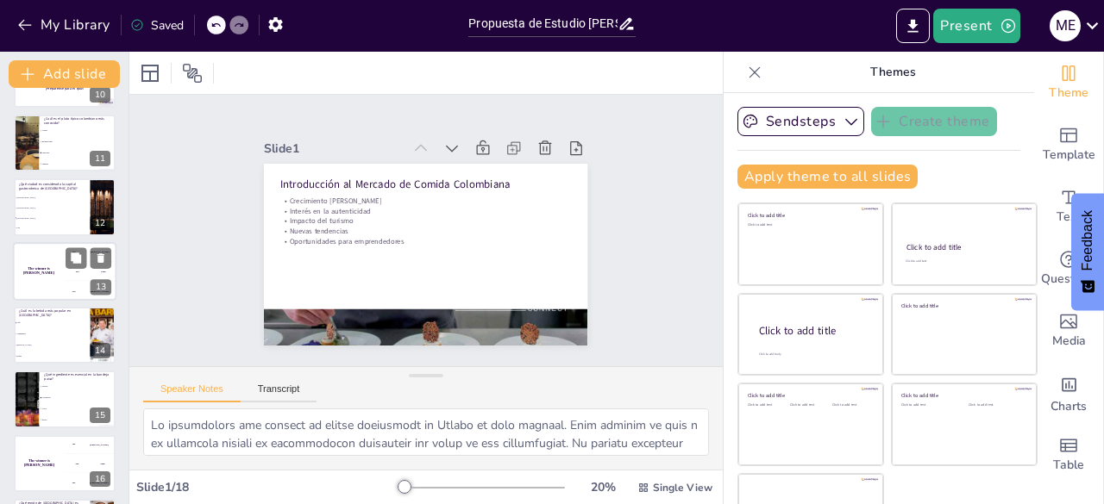
checkbox input "true"
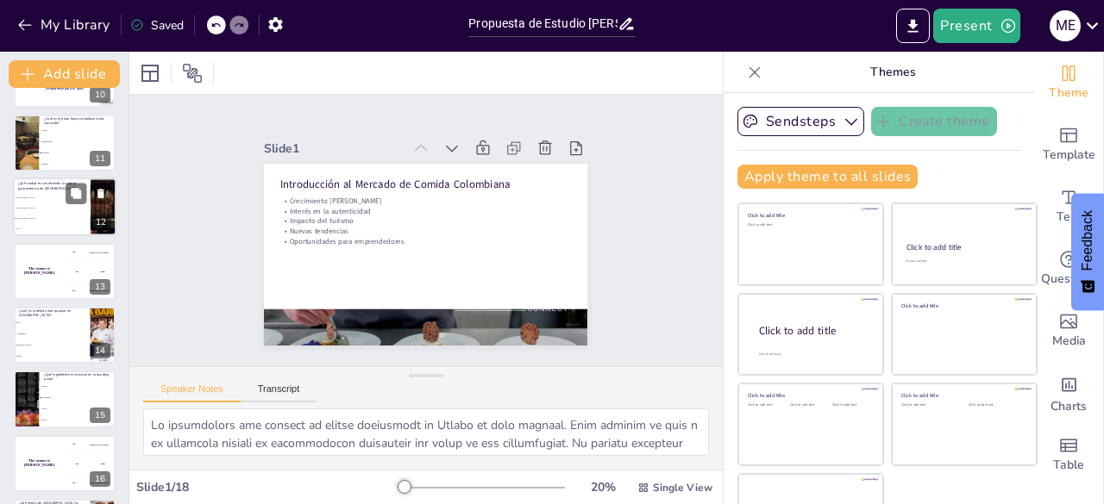
checkbox input "true"
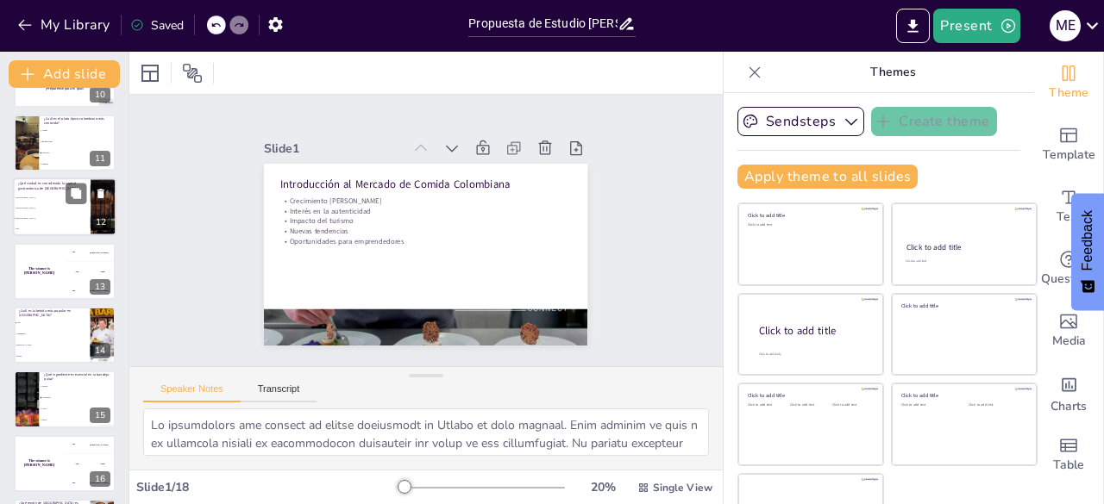
checkbox input "true"
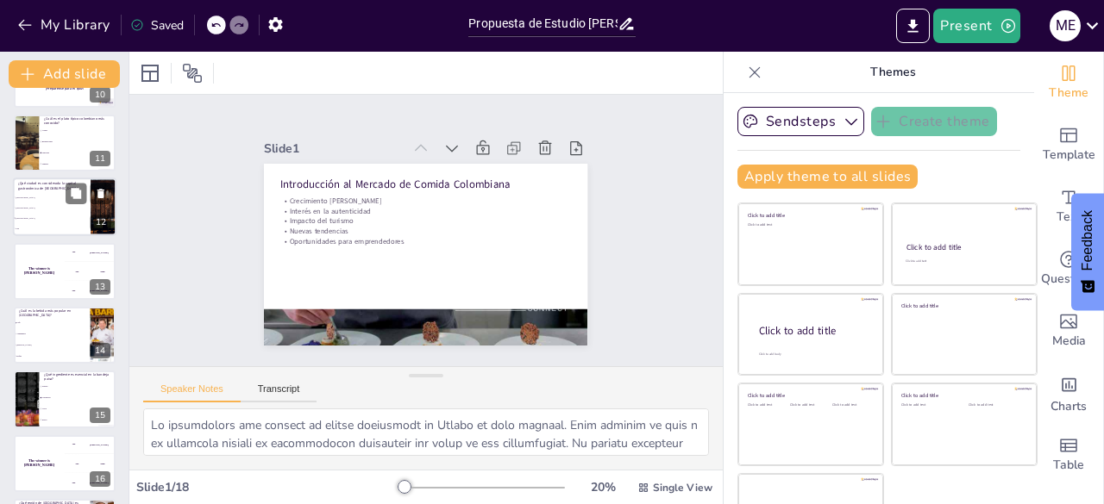
checkbox input "true"
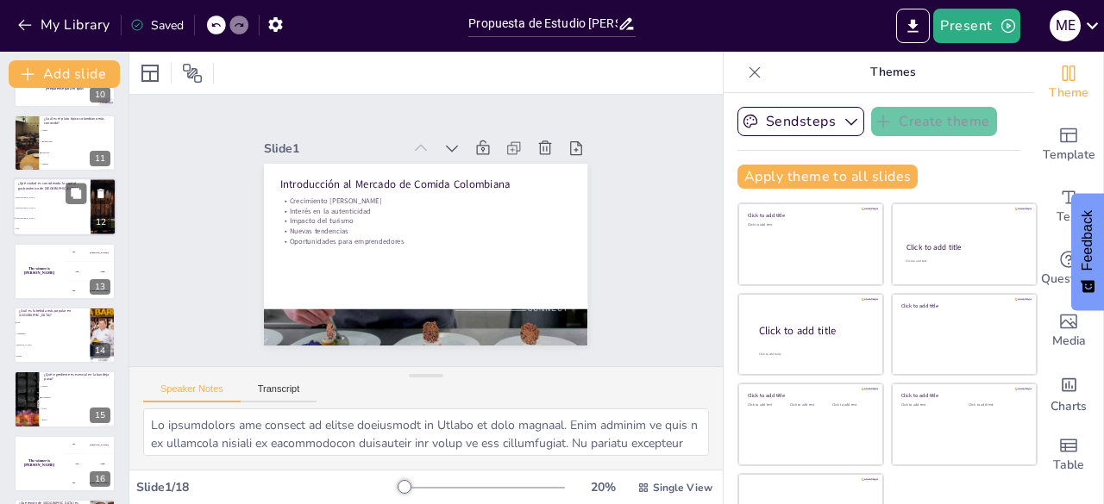
checkbox input "true"
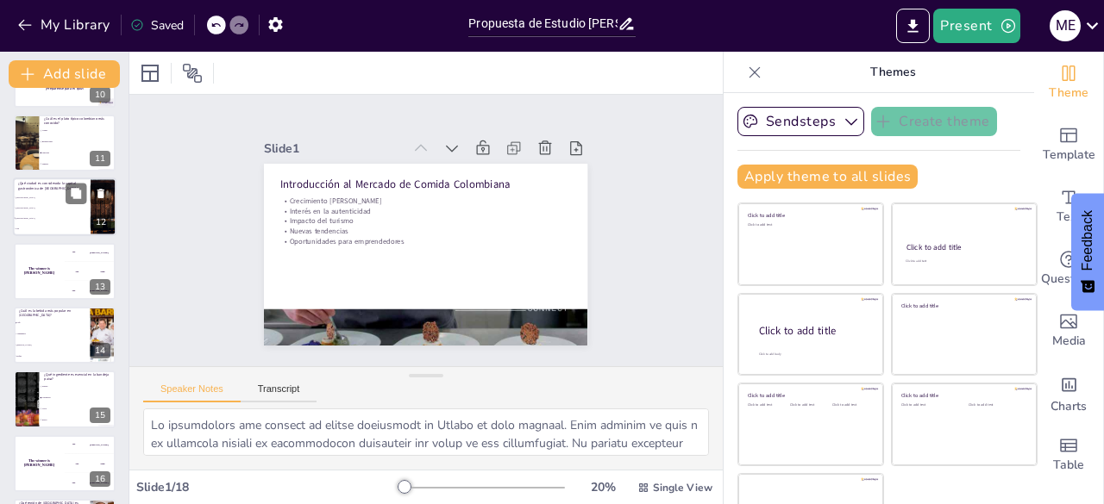
checkbox input "true"
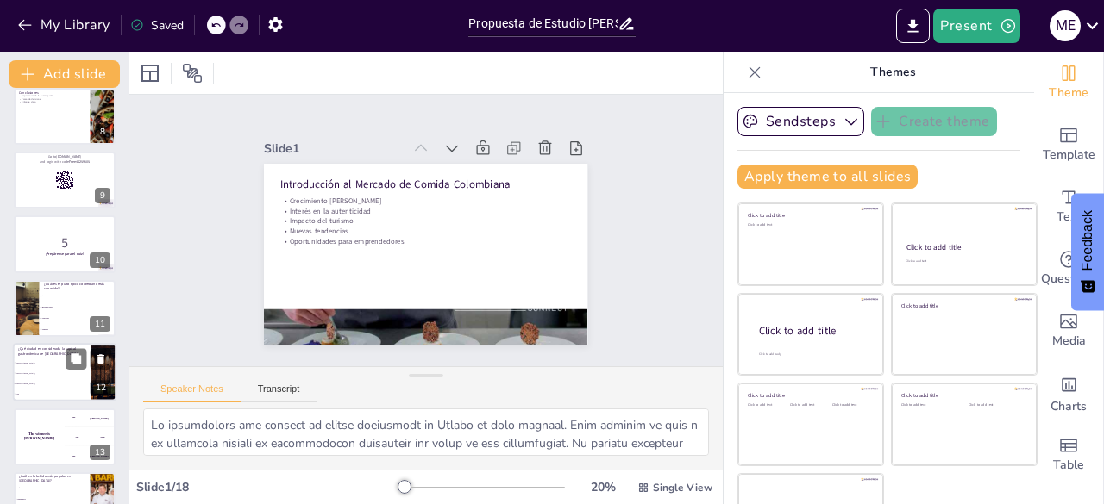
scroll to position [464, 0]
checkbox input "true"
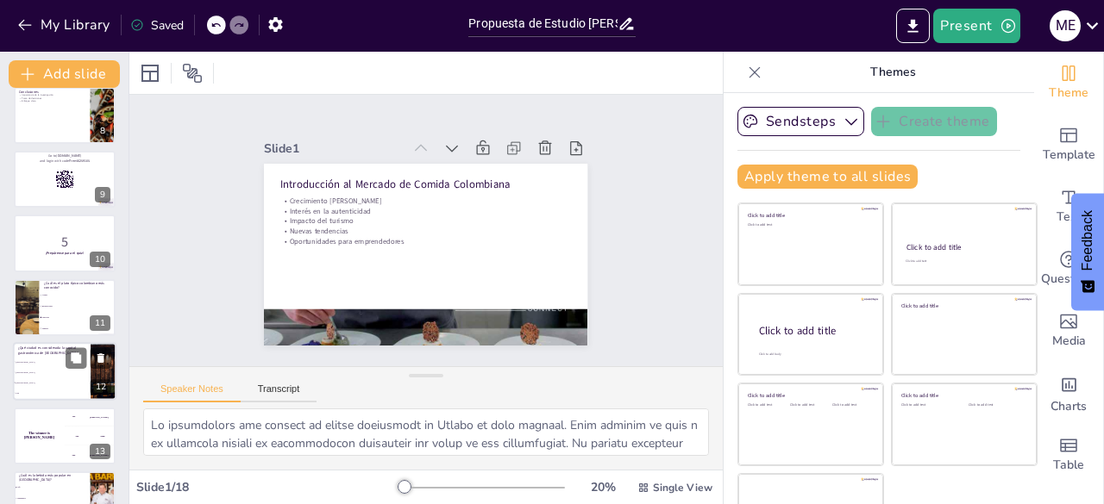
checkbox input "true"
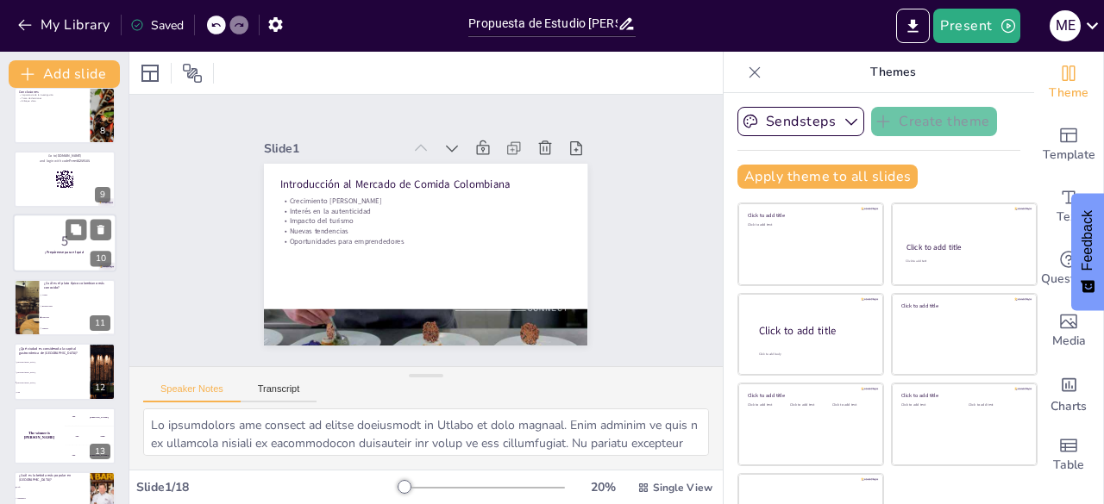
checkbox input "true"
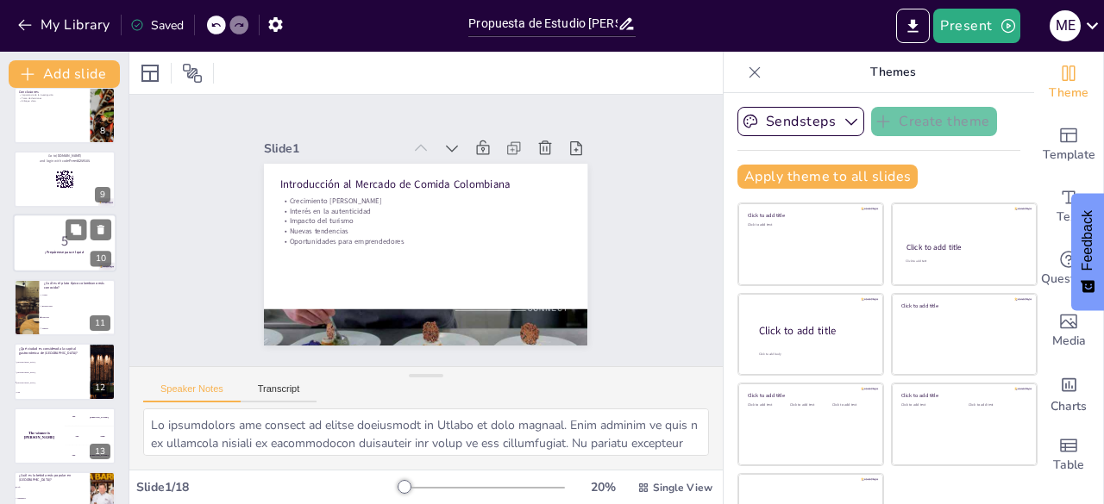
checkbox input "true"
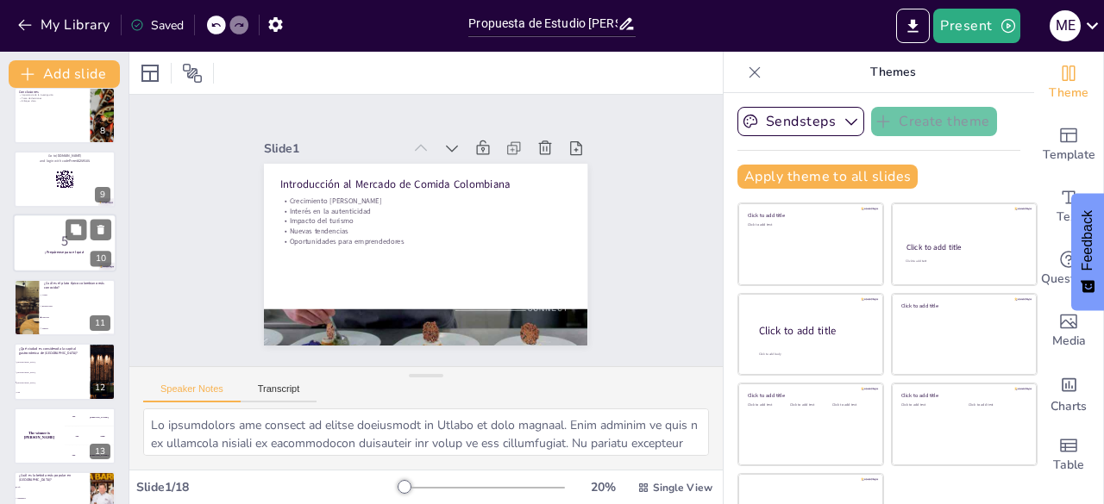
checkbox input "true"
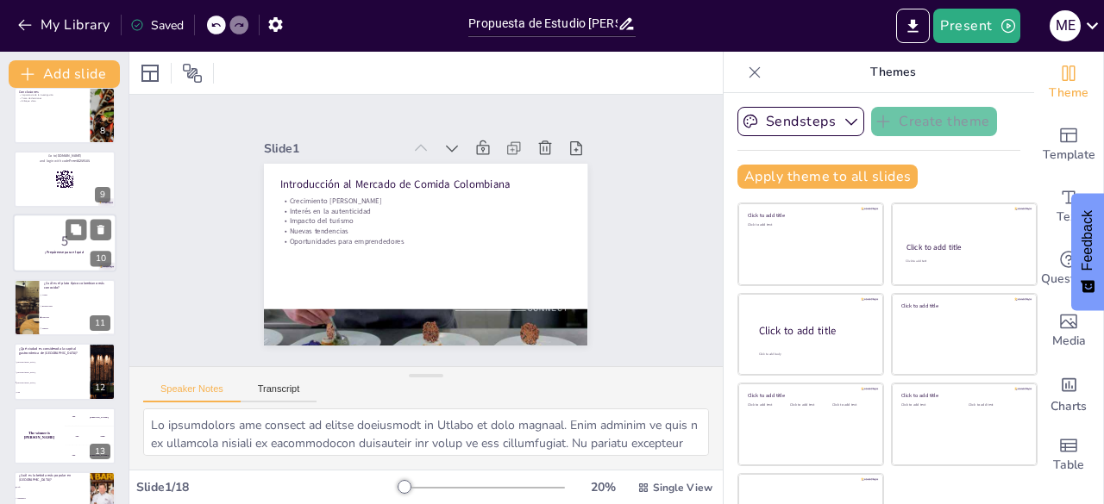
click at [43, 242] on p "5" at bounding box center [64, 241] width 93 height 19
checkbox input "true"
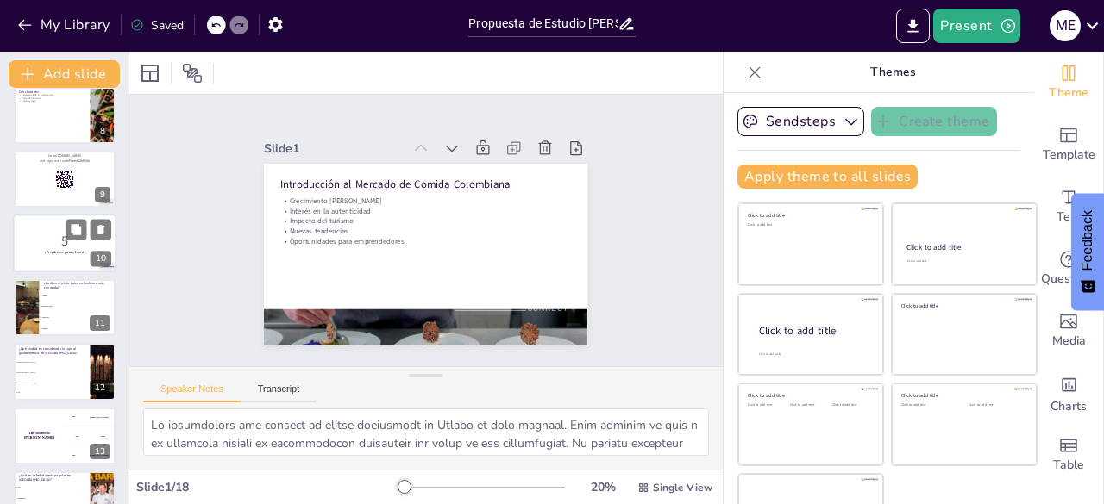
checkbox input "true"
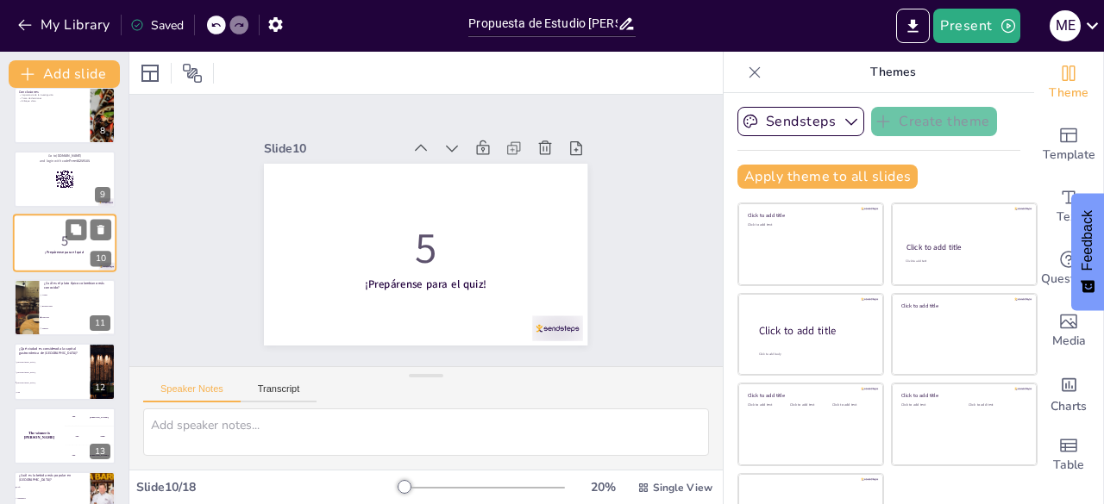
scroll to position [411, 0]
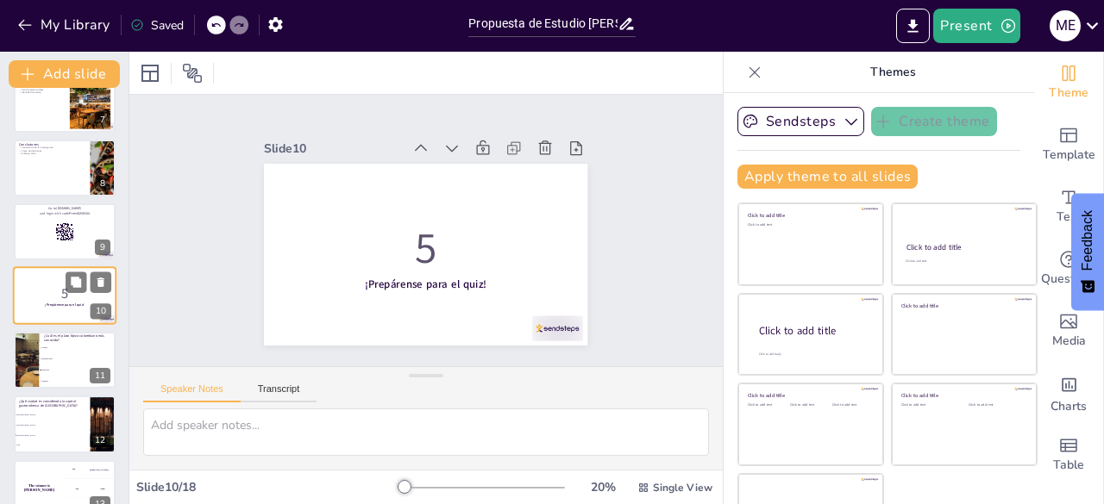
checkbox input "true"
click at [53, 347] on span "Arepas" at bounding box center [78, 348] width 74 height 3
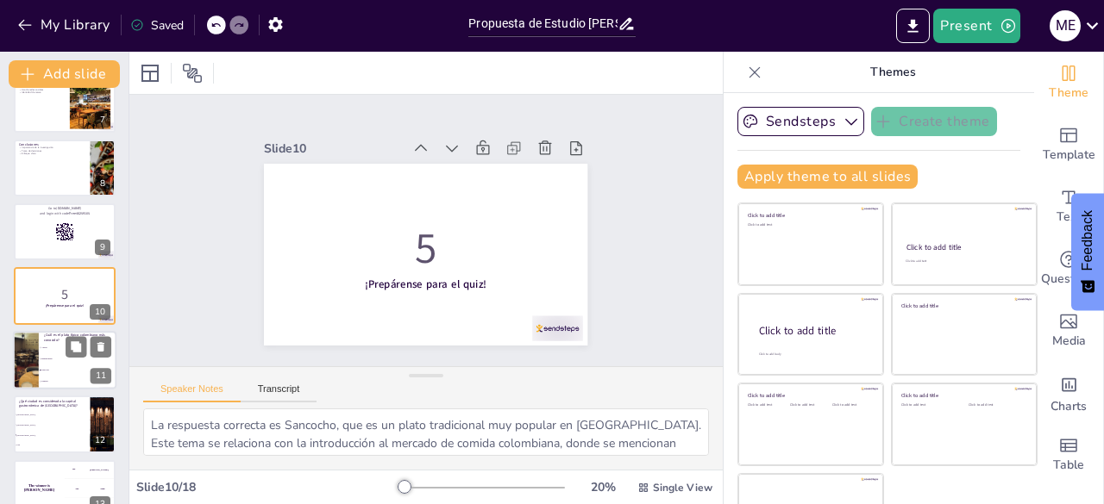
scroll to position [475, 0]
